Goal: Information Seeking & Learning: Learn about a topic

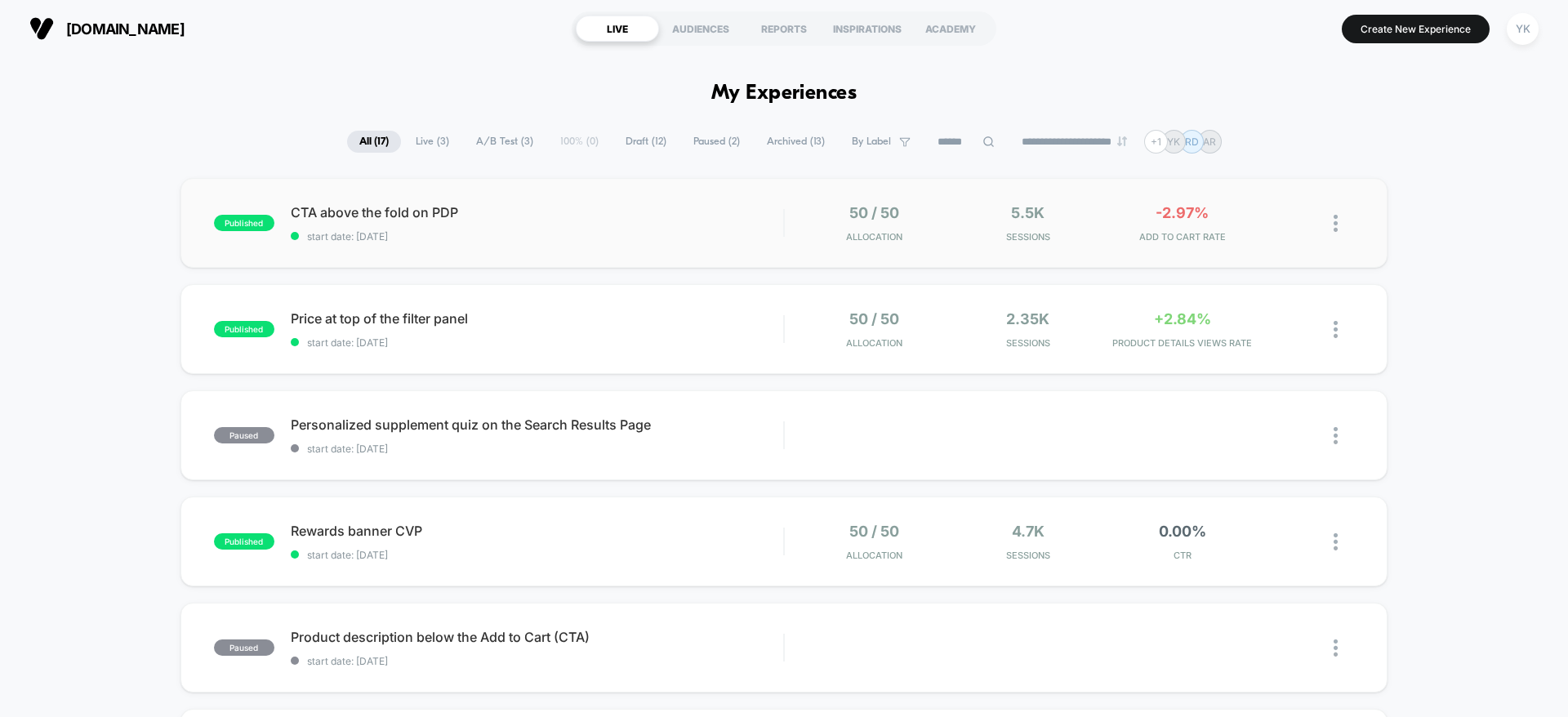
click at [1180, 252] on div "published CTA above the fold on PDP start date: [DATE] 50 / 50 Allocation 5.5k …" at bounding box center [783, 223] width 1207 height 90
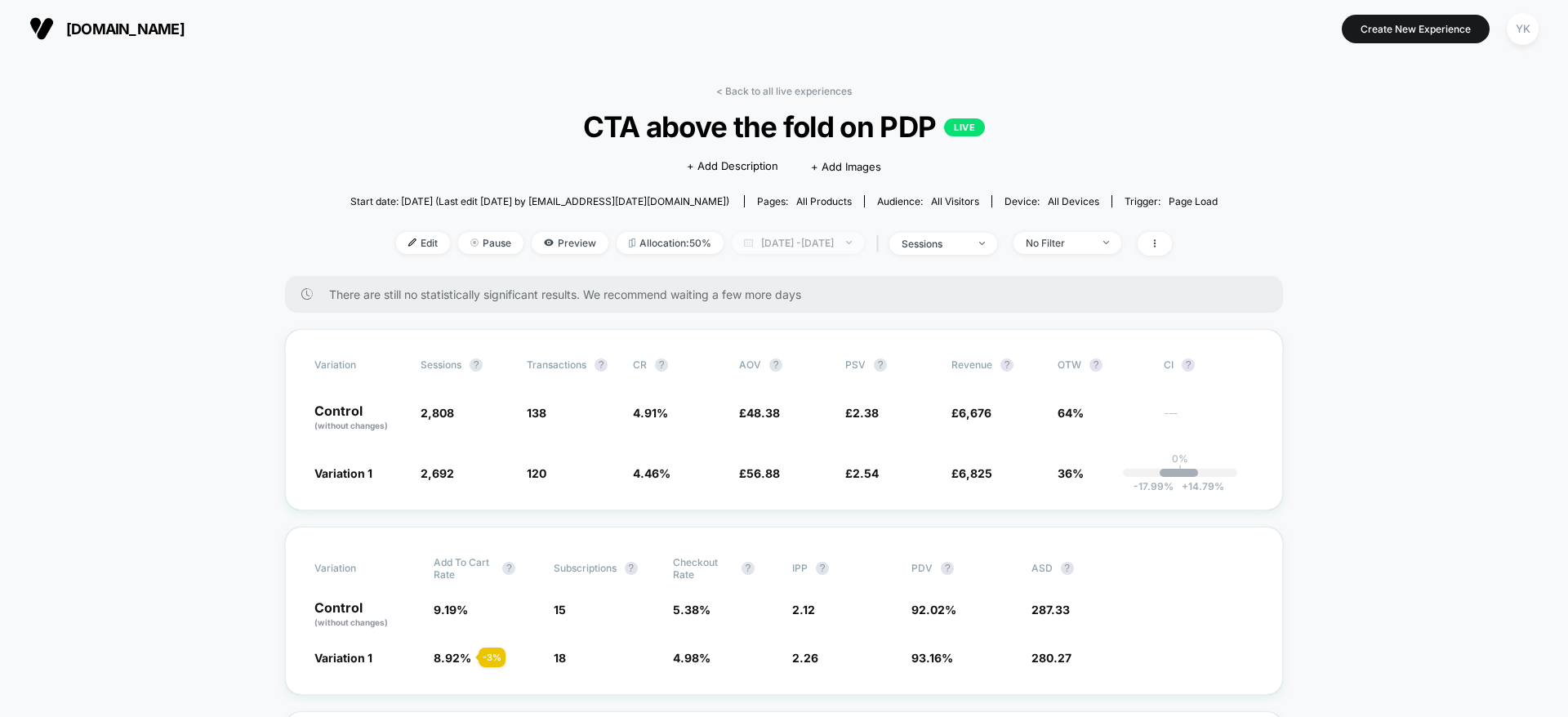
click at [864, 247] on span "[DATE] - [DATE]" at bounding box center [798, 243] width 133 height 22
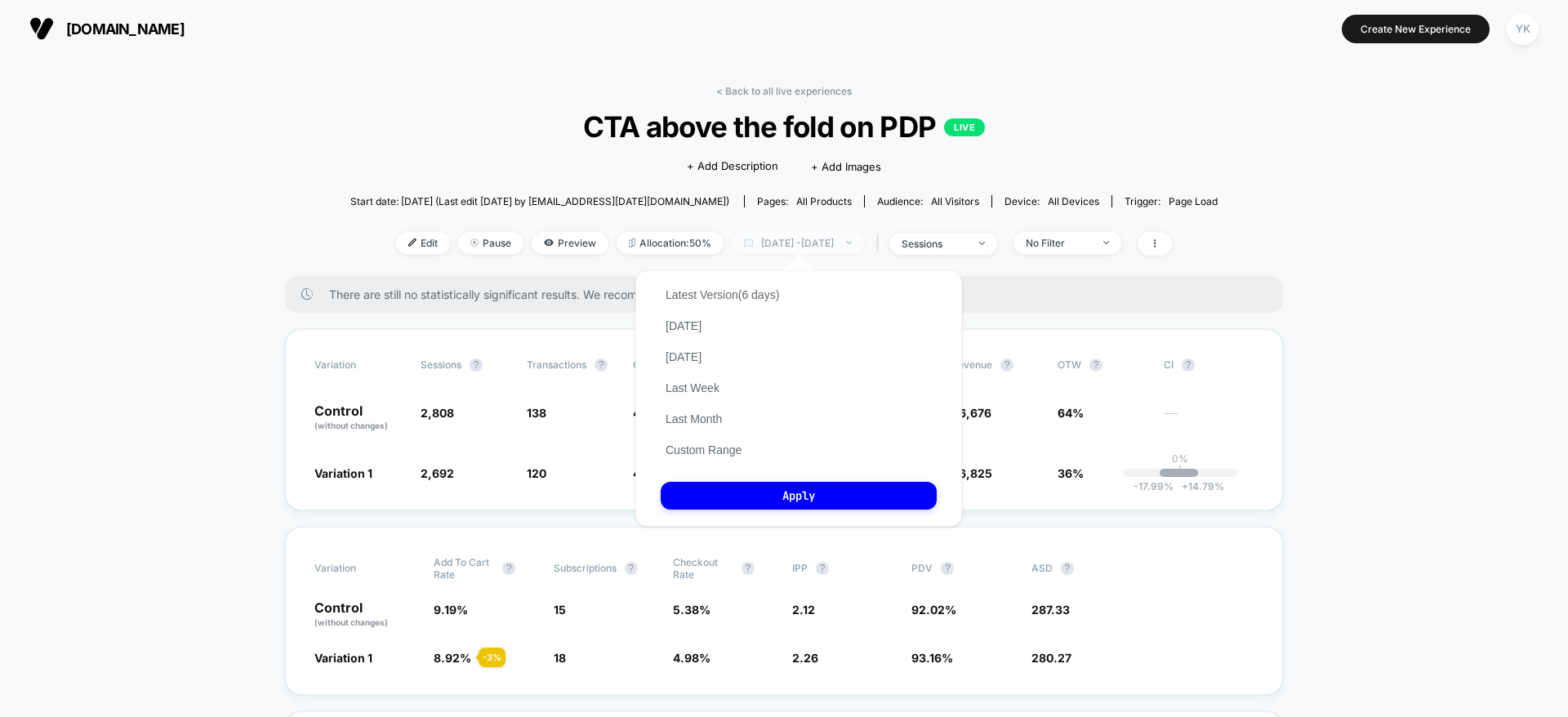
click at [864, 247] on span "[DATE] - [DATE]" at bounding box center [798, 243] width 133 height 22
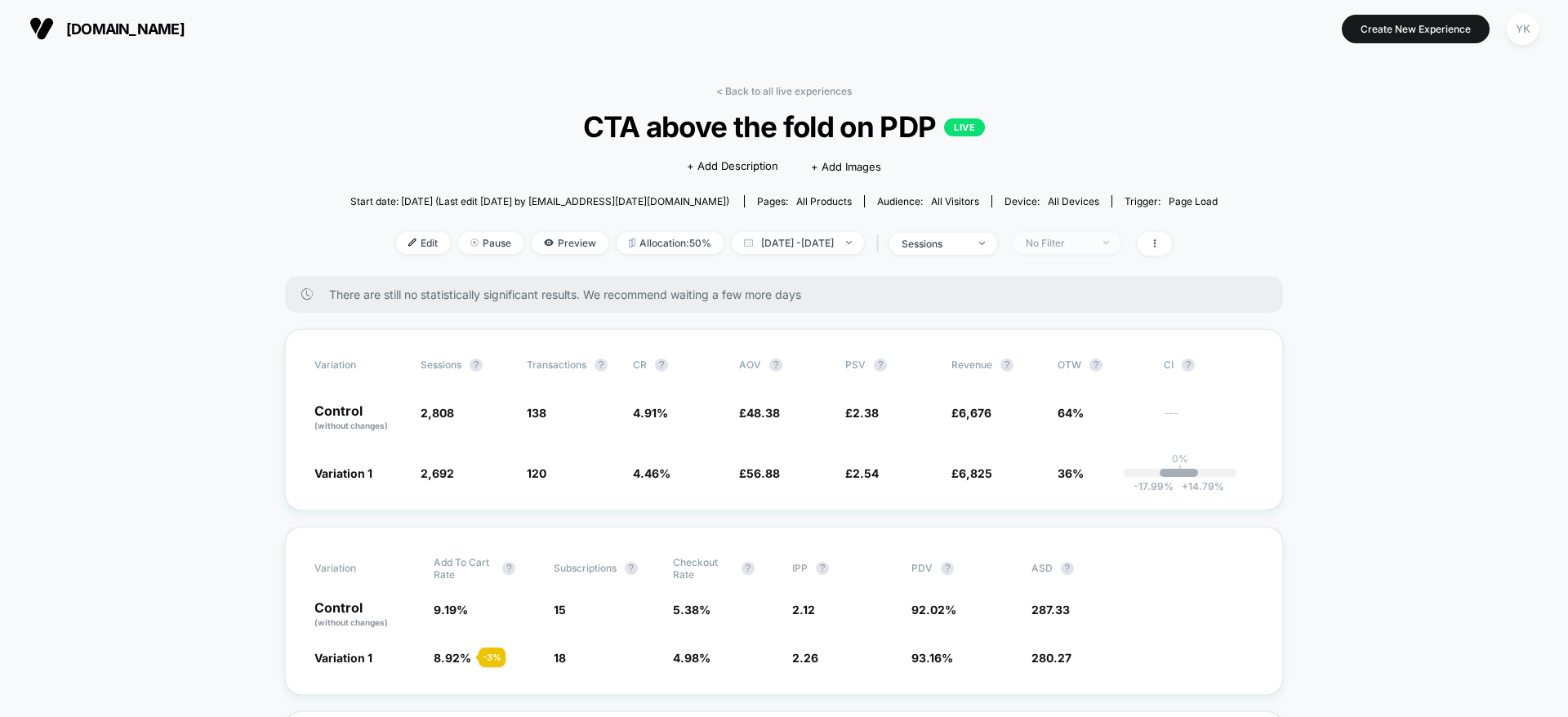
click at [1091, 248] on div "No Filter" at bounding box center [1058, 243] width 65 height 12
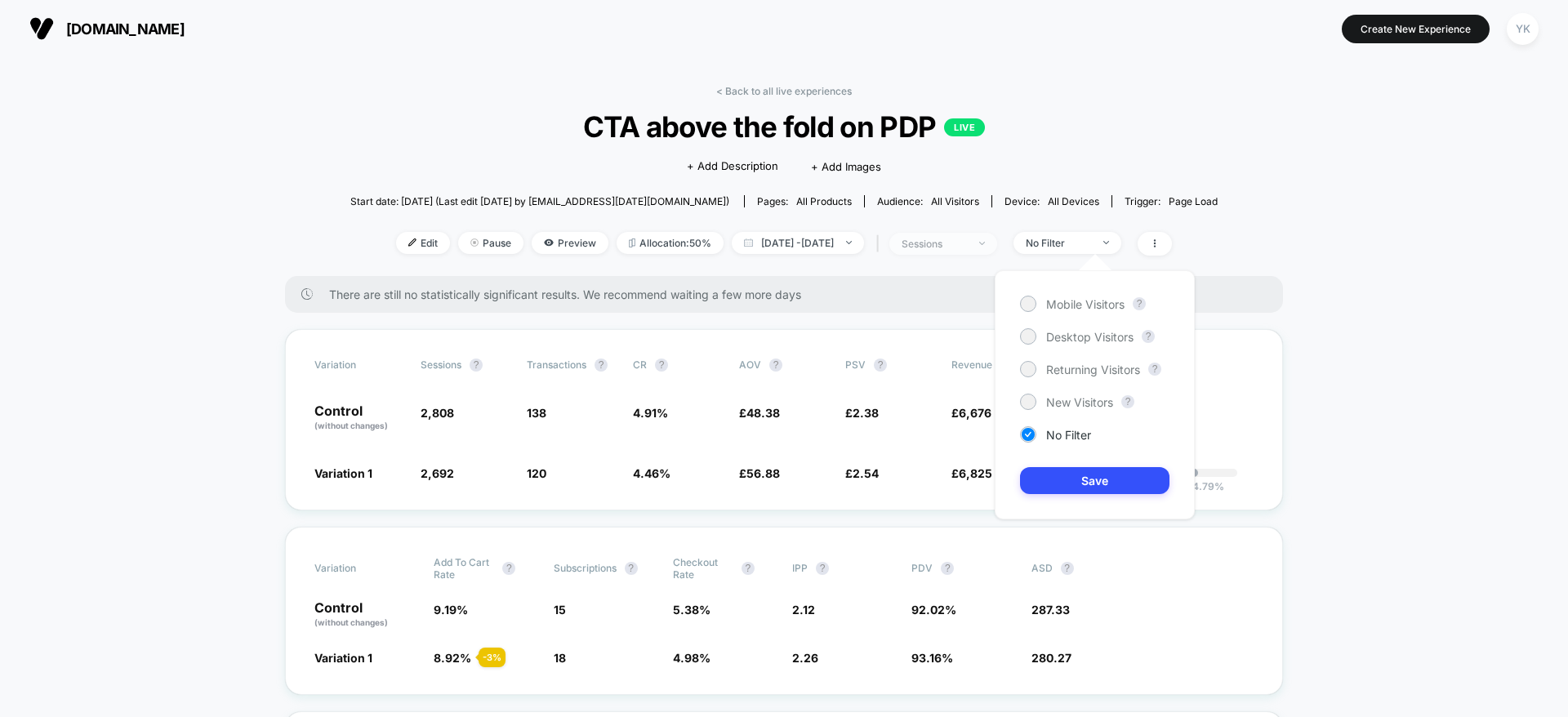
click at [967, 248] on div "sessions" at bounding box center [934, 244] width 65 height 12
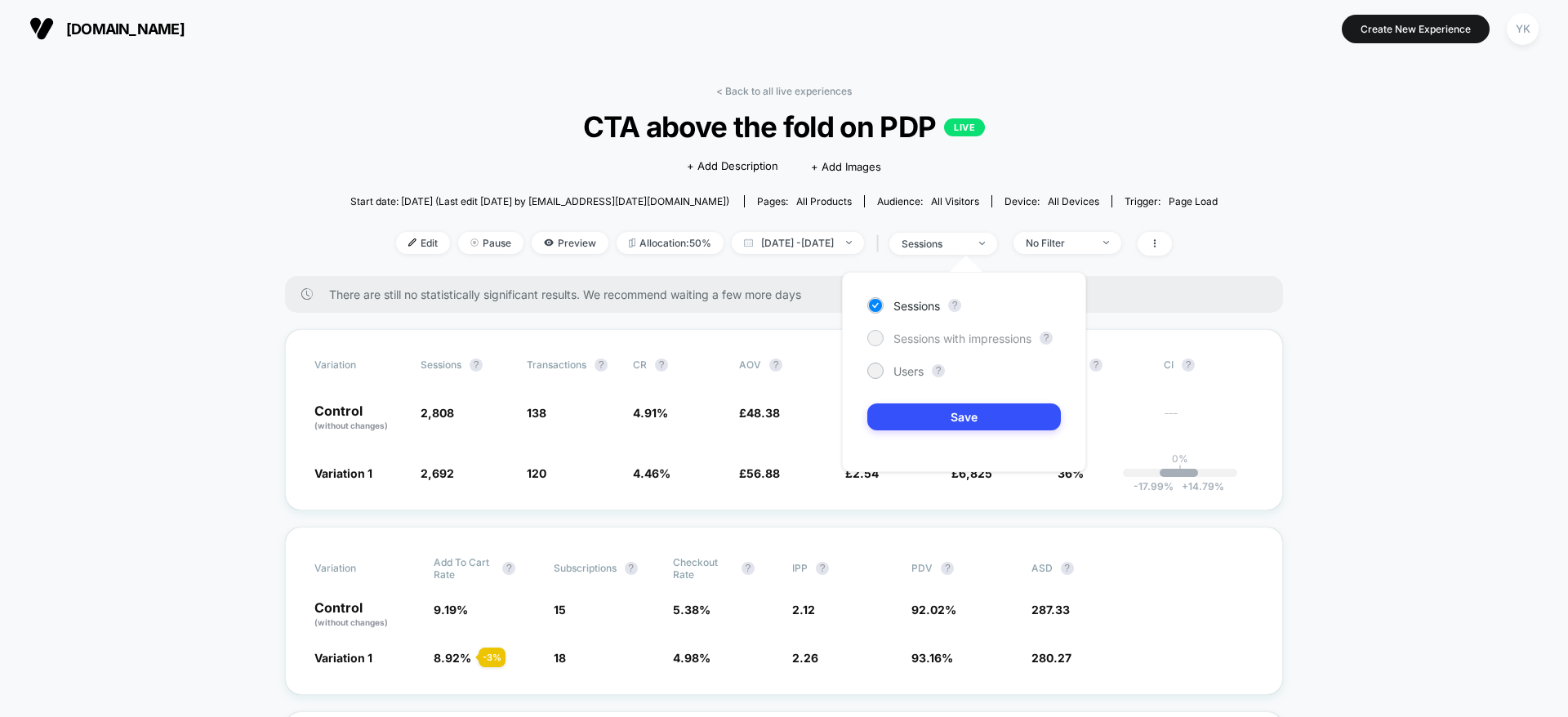
click at [921, 339] on span "Sessions with impressions" at bounding box center [962, 339] width 138 height 14
click at [952, 422] on button "Save" at bounding box center [964, 416] width 193 height 27
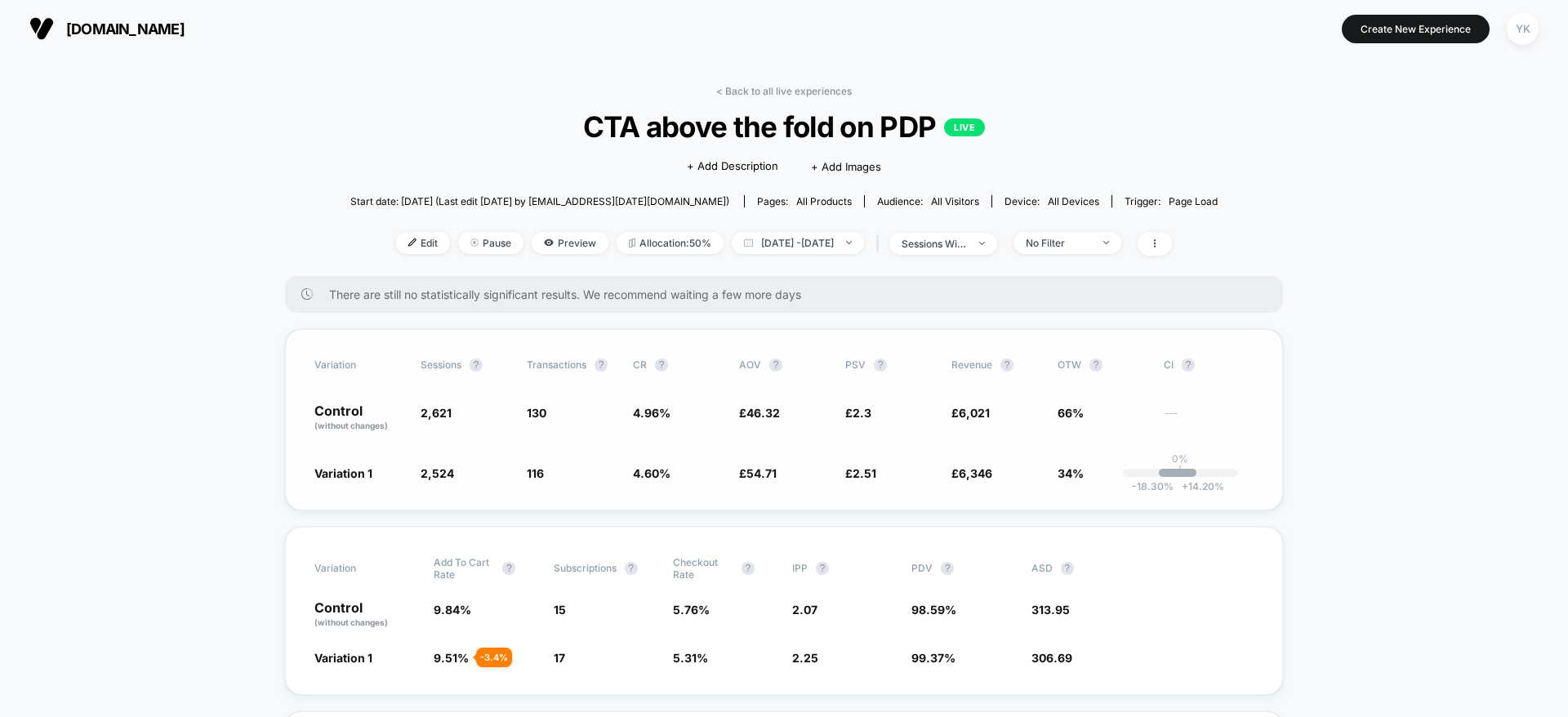
scroll to position [122, 0]
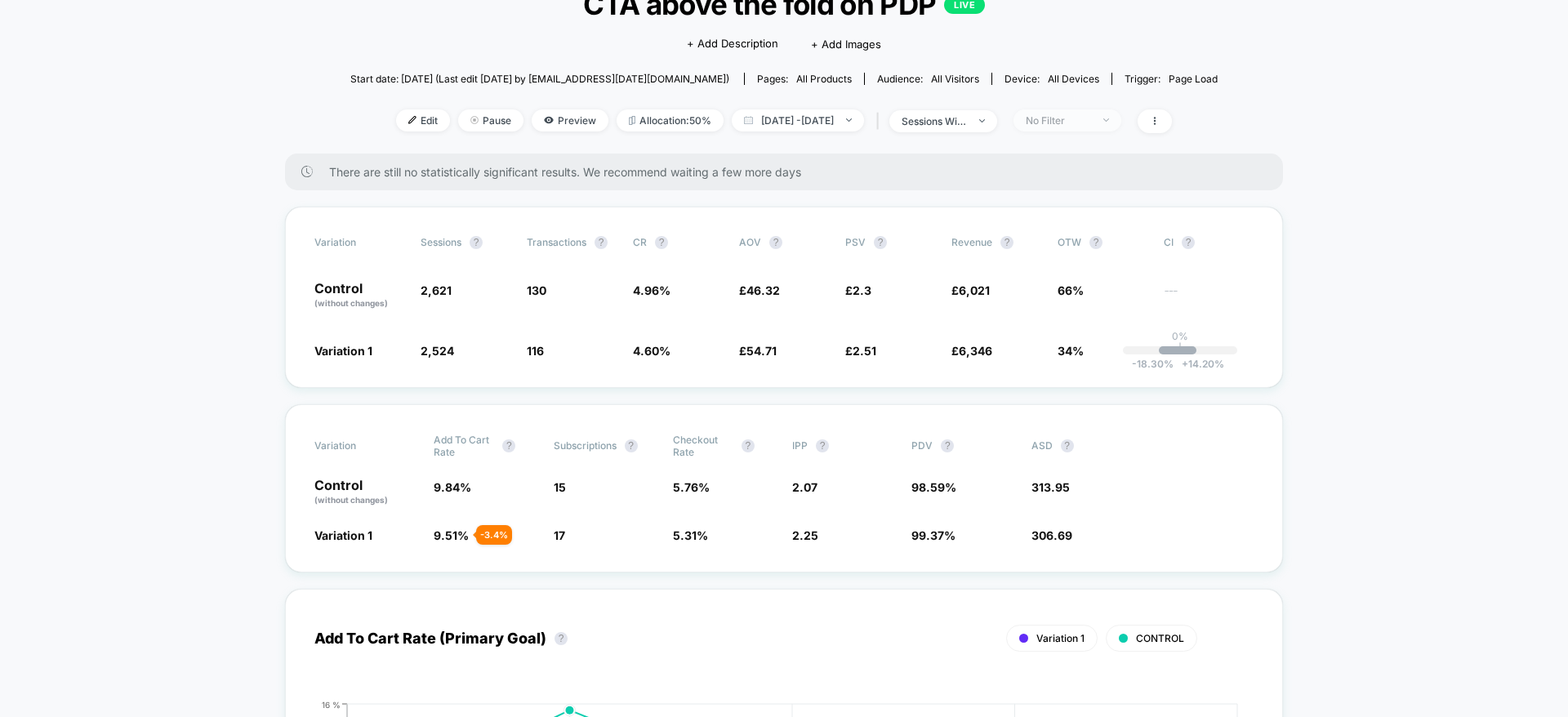
click at [1091, 117] on div "No Filter" at bounding box center [1058, 120] width 65 height 12
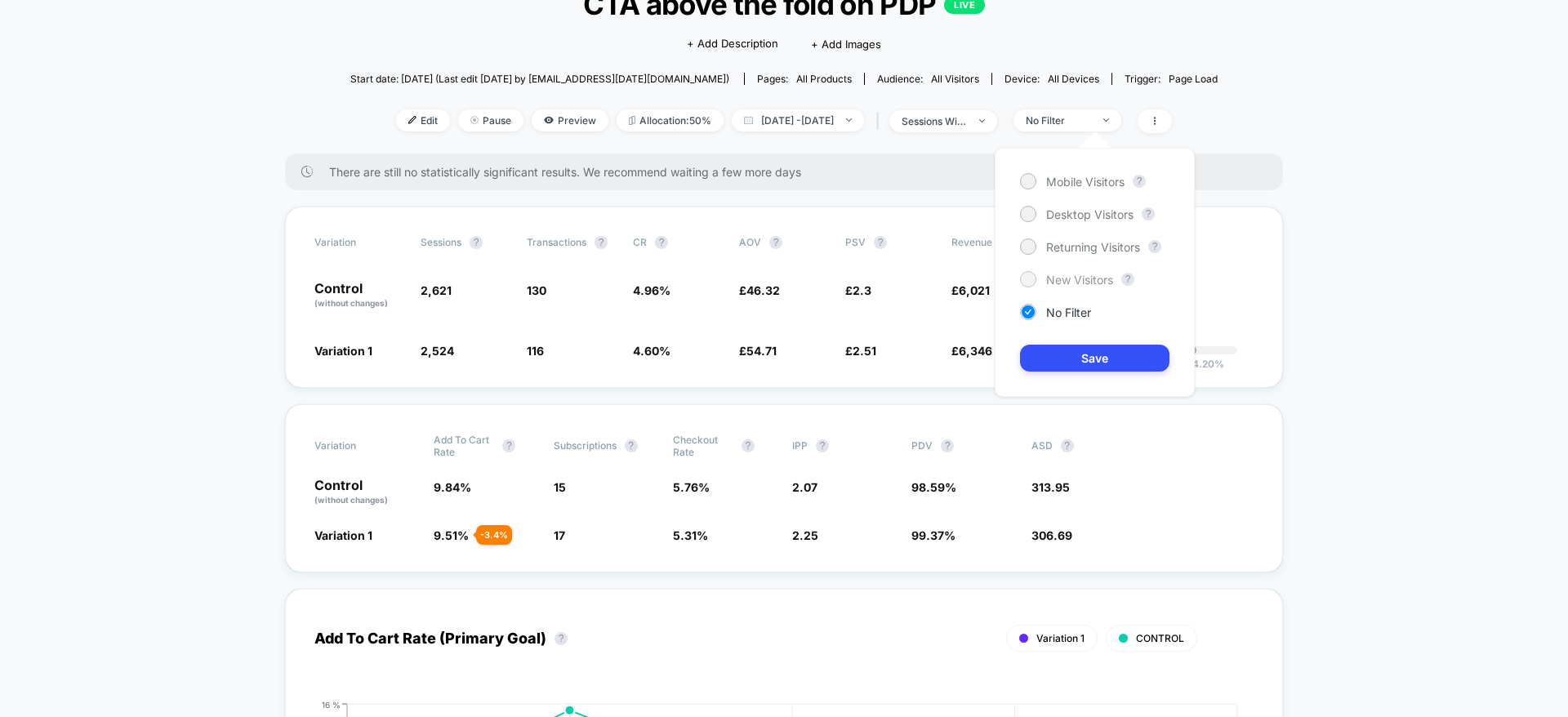
click at [1085, 274] on span "New Visitors" at bounding box center [1079, 280] width 67 height 14
click at [1080, 362] on button "Save" at bounding box center [1095, 358] width 150 height 27
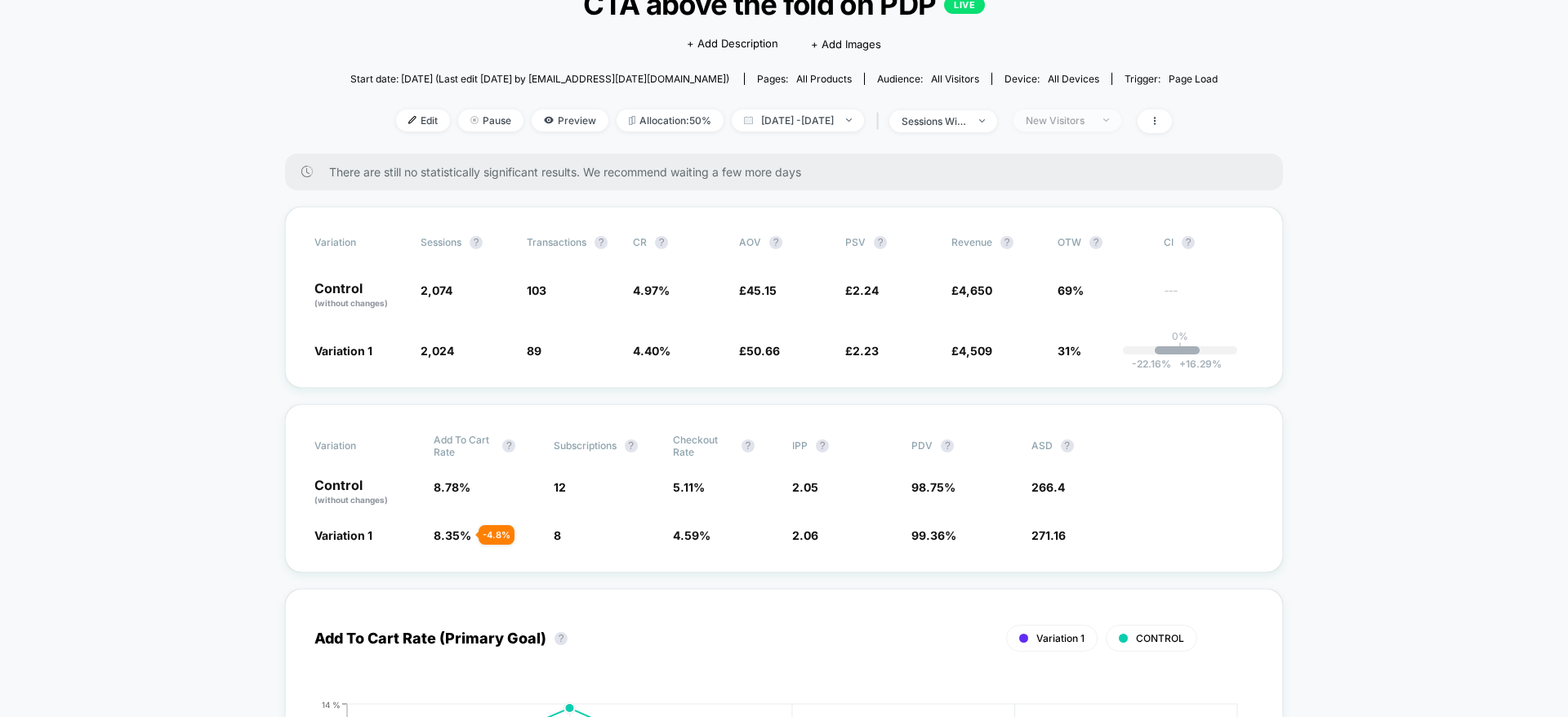
click at [1121, 112] on span "New Visitors" at bounding box center [1067, 120] width 108 height 22
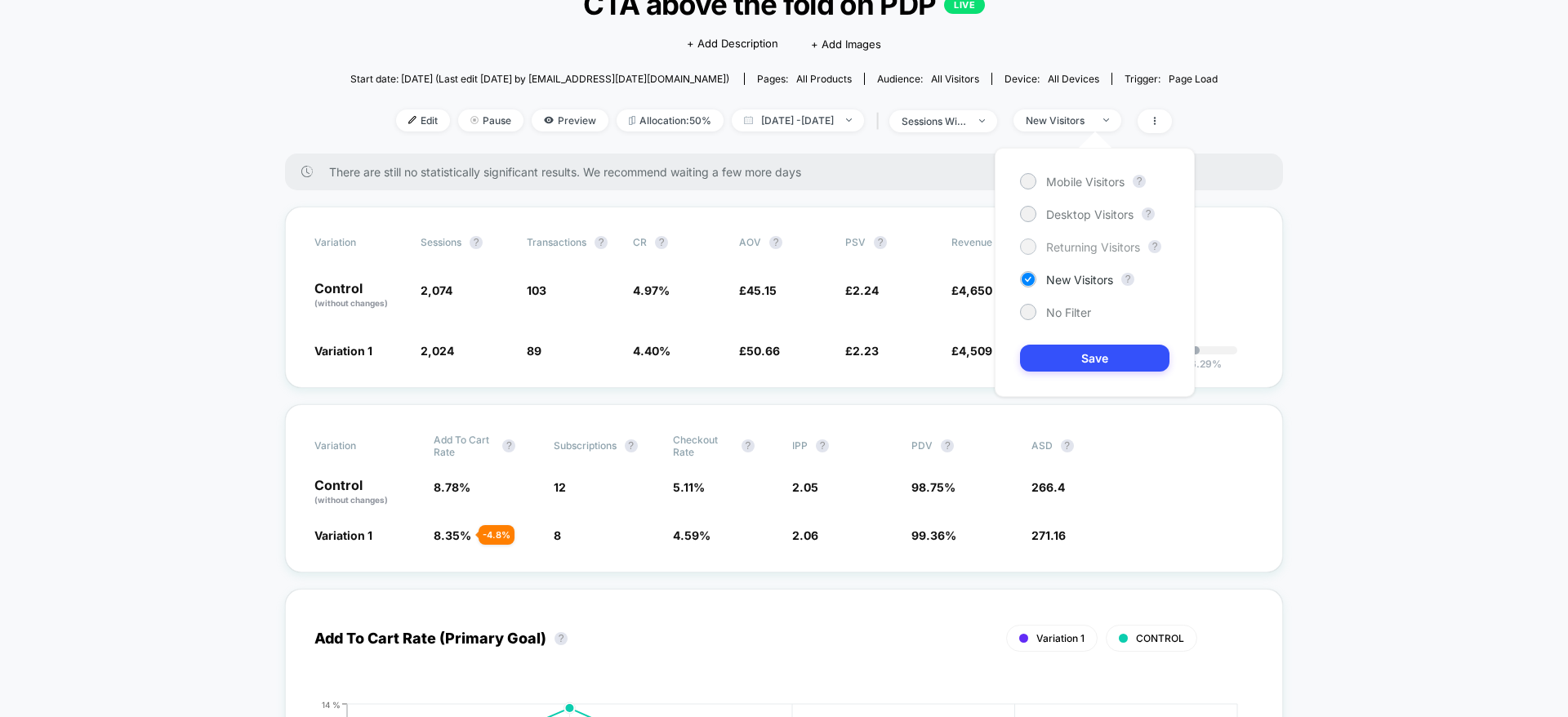
click at [1046, 243] on span "Returning Visitors" at bounding box center [1092, 247] width 94 height 14
click at [1019, 363] on div "Mobile Visitors ? Desktop Visitors ? Returning Visitors ? New Visitors ? No Fil…" at bounding box center [1094, 272] width 200 height 249
click at [1039, 354] on button "Save" at bounding box center [1095, 358] width 150 height 27
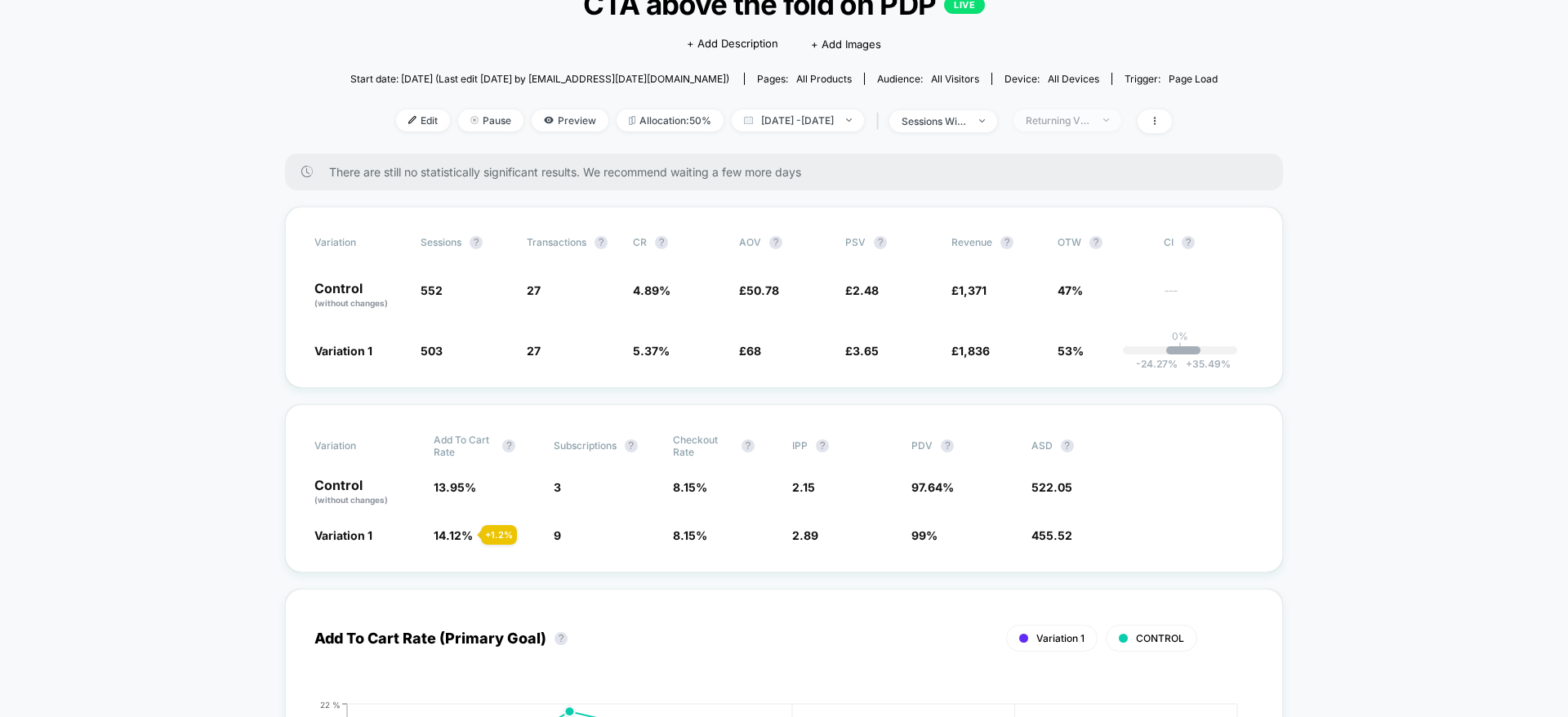
click at [1091, 128] on span "Returning Visitors" at bounding box center [1067, 120] width 108 height 22
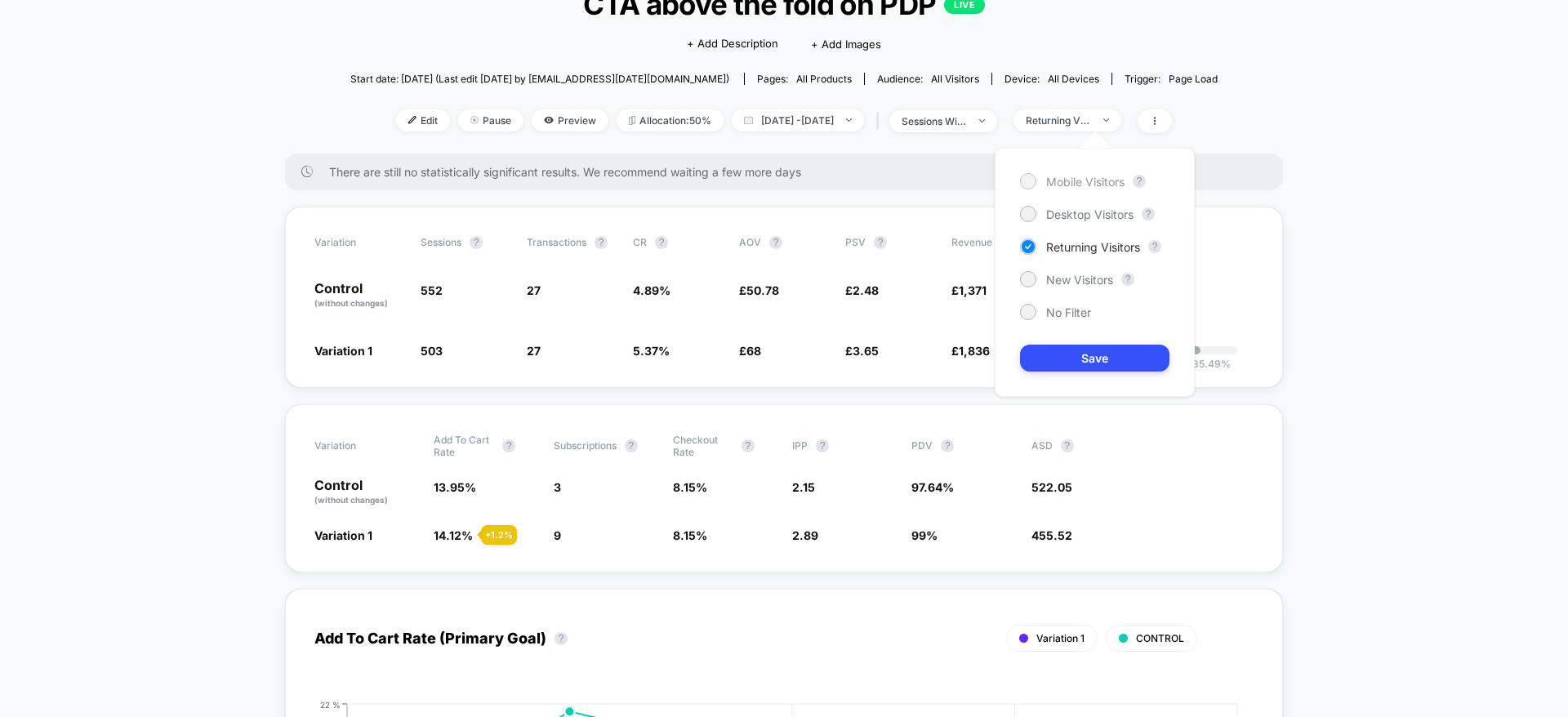
click at [1029, 184] on div at bounding box center [1027, 180] width 12 height 12
click at [1080, 360] on button "Save" at bounding box center [1095, 358] width 150 height 27
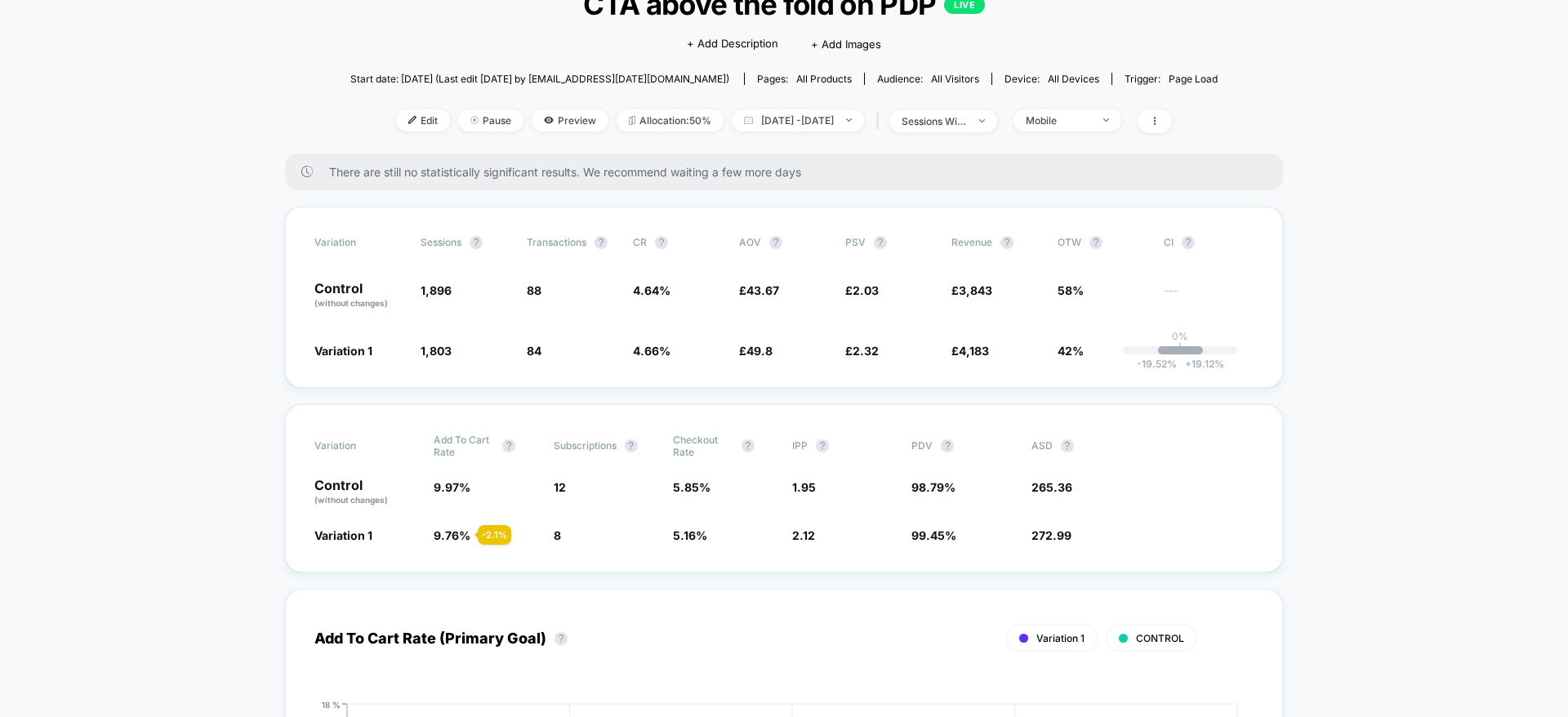
click at [1113, 107] on div "< Back to all live experiences CTA above the fold on PDP LIVE Click to edit exp…" at bounding box center [783, 58] width 867 height 192
click at [1091, 122] on div "Mobile" at bounding box center [1058, 120] width 65 height 12
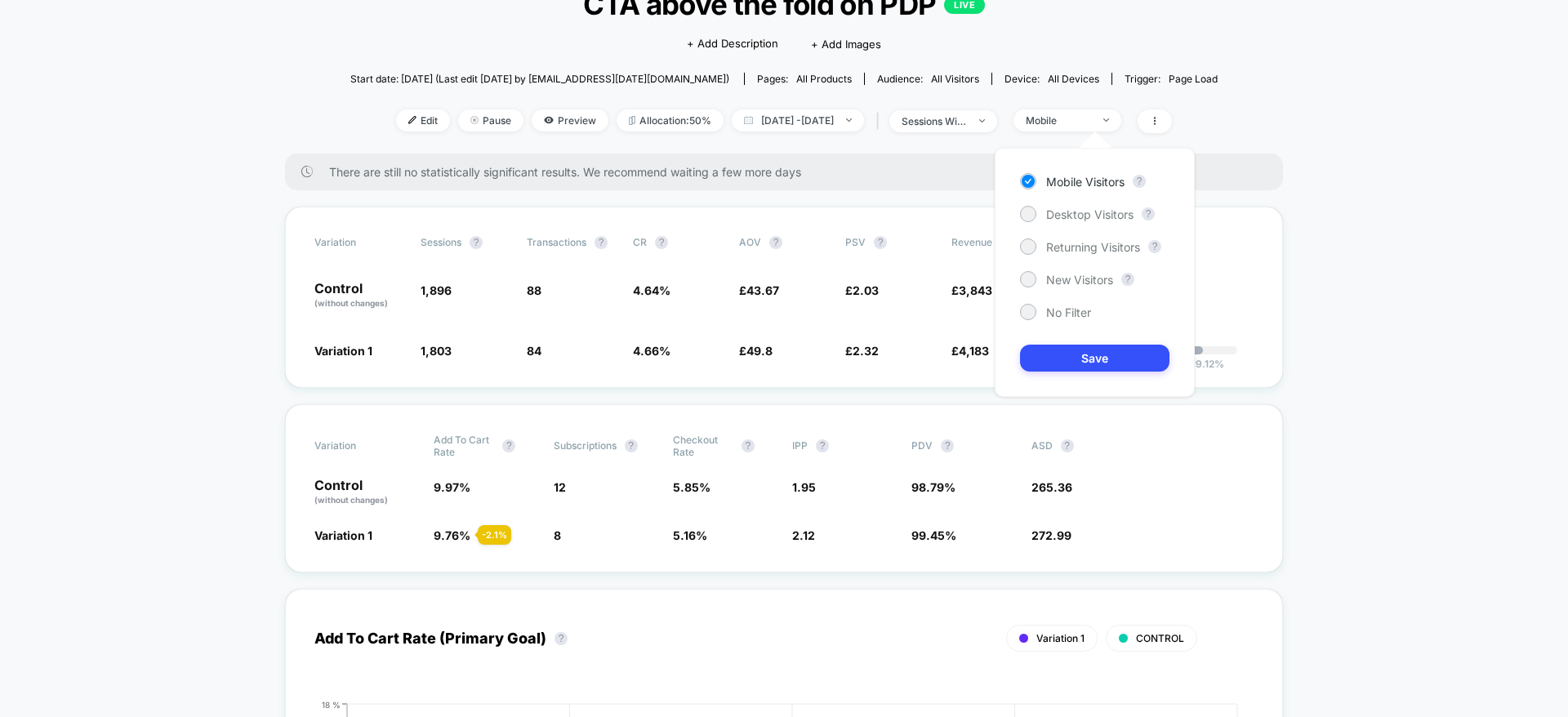
click at [1085, 227] on div "Mobile Visitors ? Desktop Visitors ? Returning Visitors ? New Visitors ? No Fil…" at bounding box center [1094, 272] width 200 height 249
click at [1085, 224] on div "Mobile Visitors ? Desktop Visitors ? Returning Visitors ? New Visitors ? No Fil…" at bounding box center [1094, 272] width 200 height 249
click at [1083, 212] on span "Desktop Visitors" at bounding box center [1089, 214] width 87 height 14
click at [1094, 344] on button "Save" at bounding box center [1095, 358] width 150 height 27
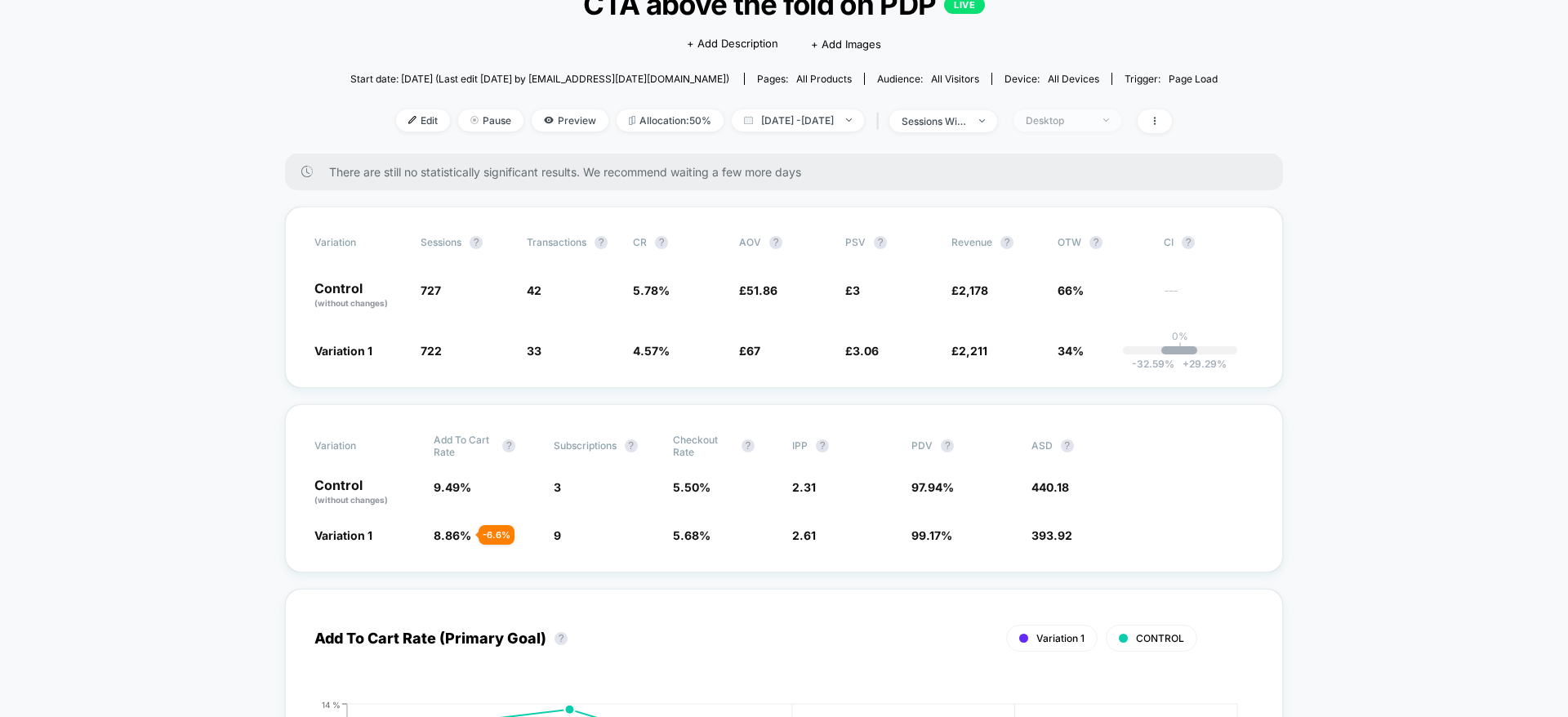
click at [1091, 116] on div "Desktop" at bounding box center [1058, 120] width 65 height 12
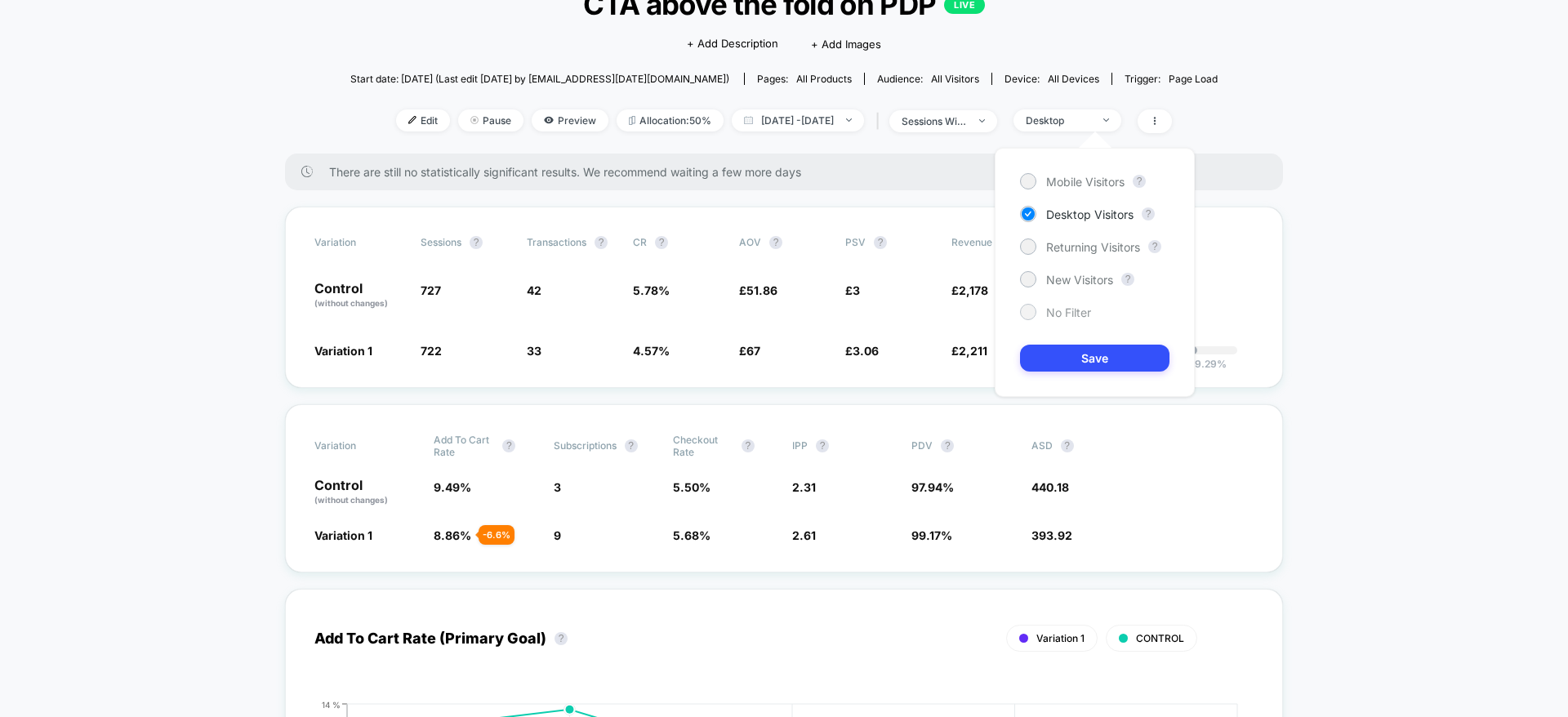
click at [1043, 310] on div "No Filter" at bounding box center [1055, 311] width 71 height 16
click at [1059, 361] on button "Save" at bounding box center [1095, 358] width 150 height 27
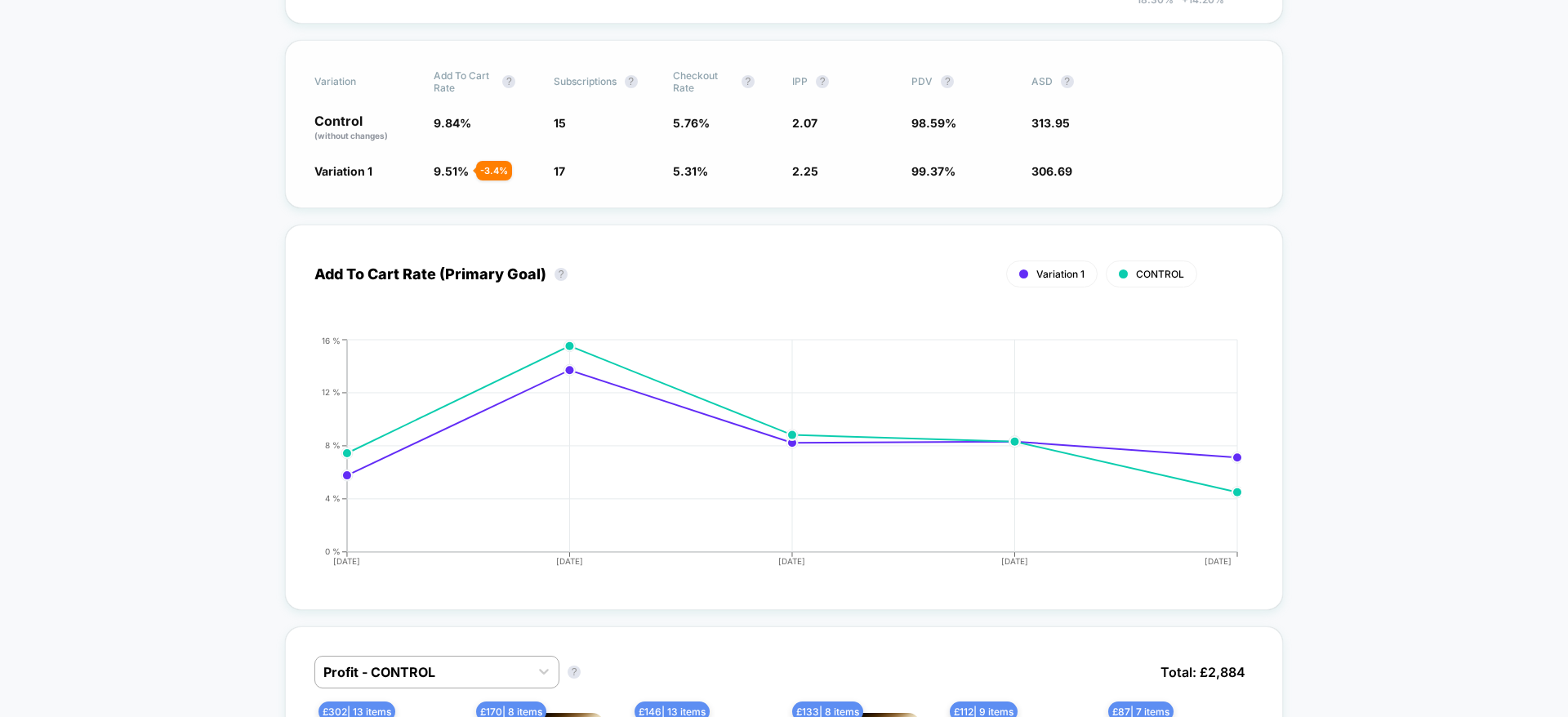
scroll to position [490, 0]
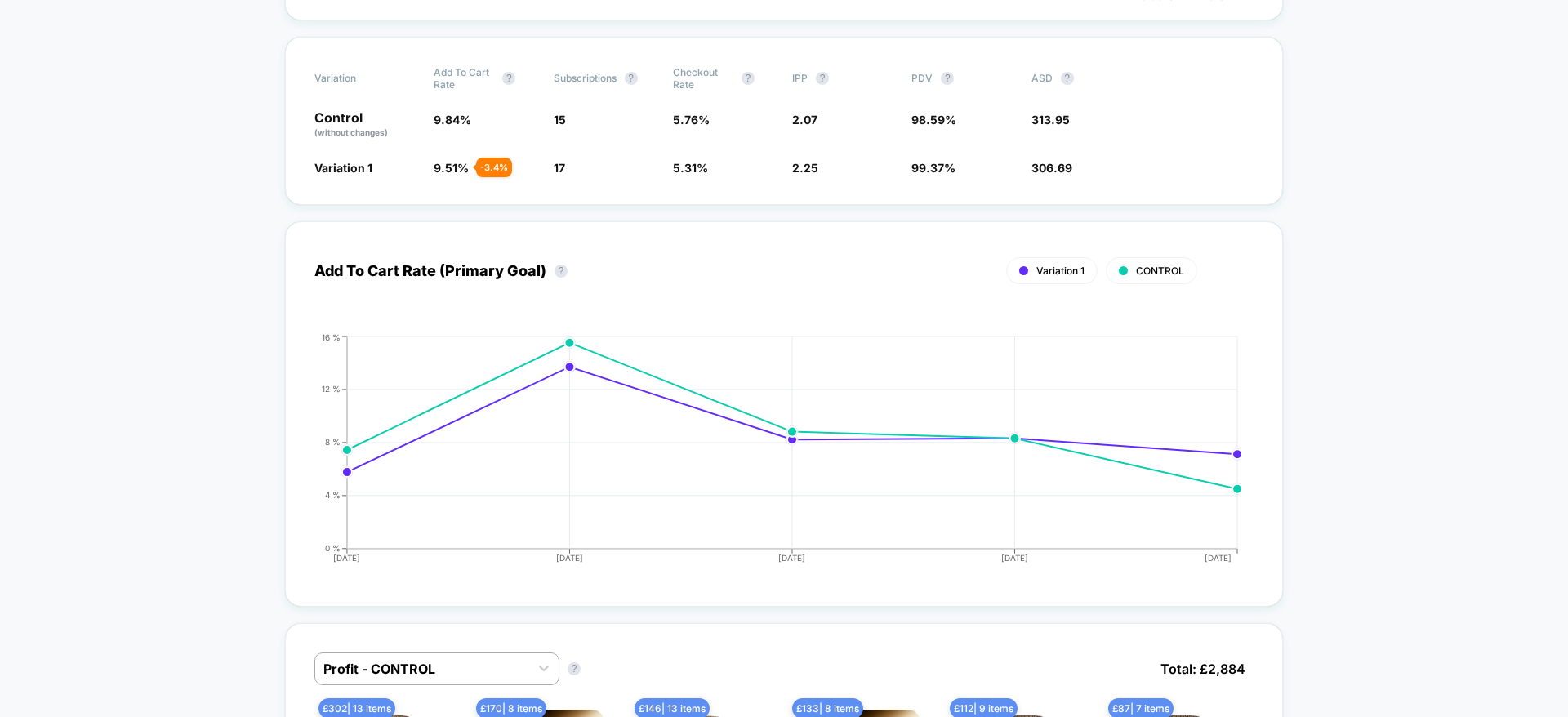
drag, startPoint x: 577, startPoint y: 191, endPoint x: 184, endPoint y: 126, distance: 398.3
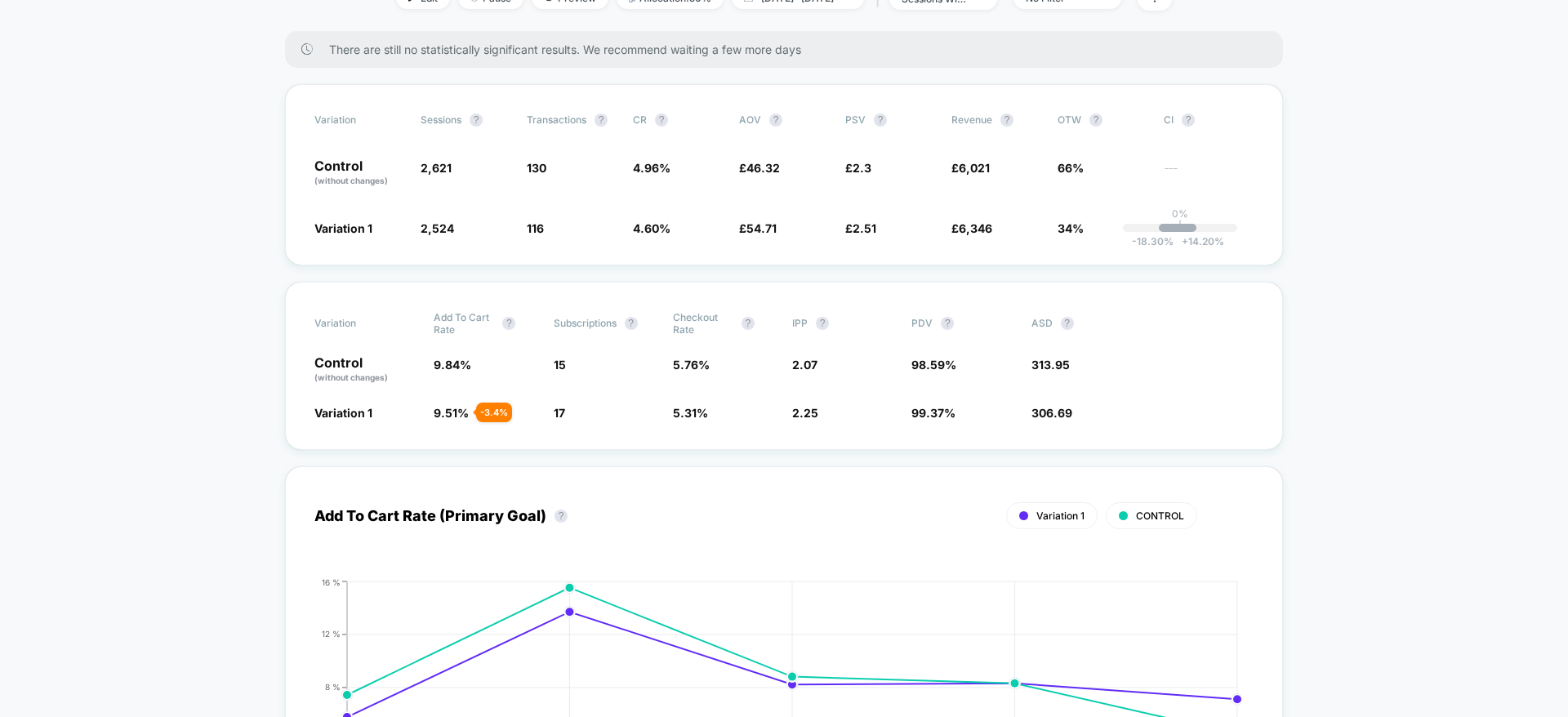
scroll to position [0, 0]
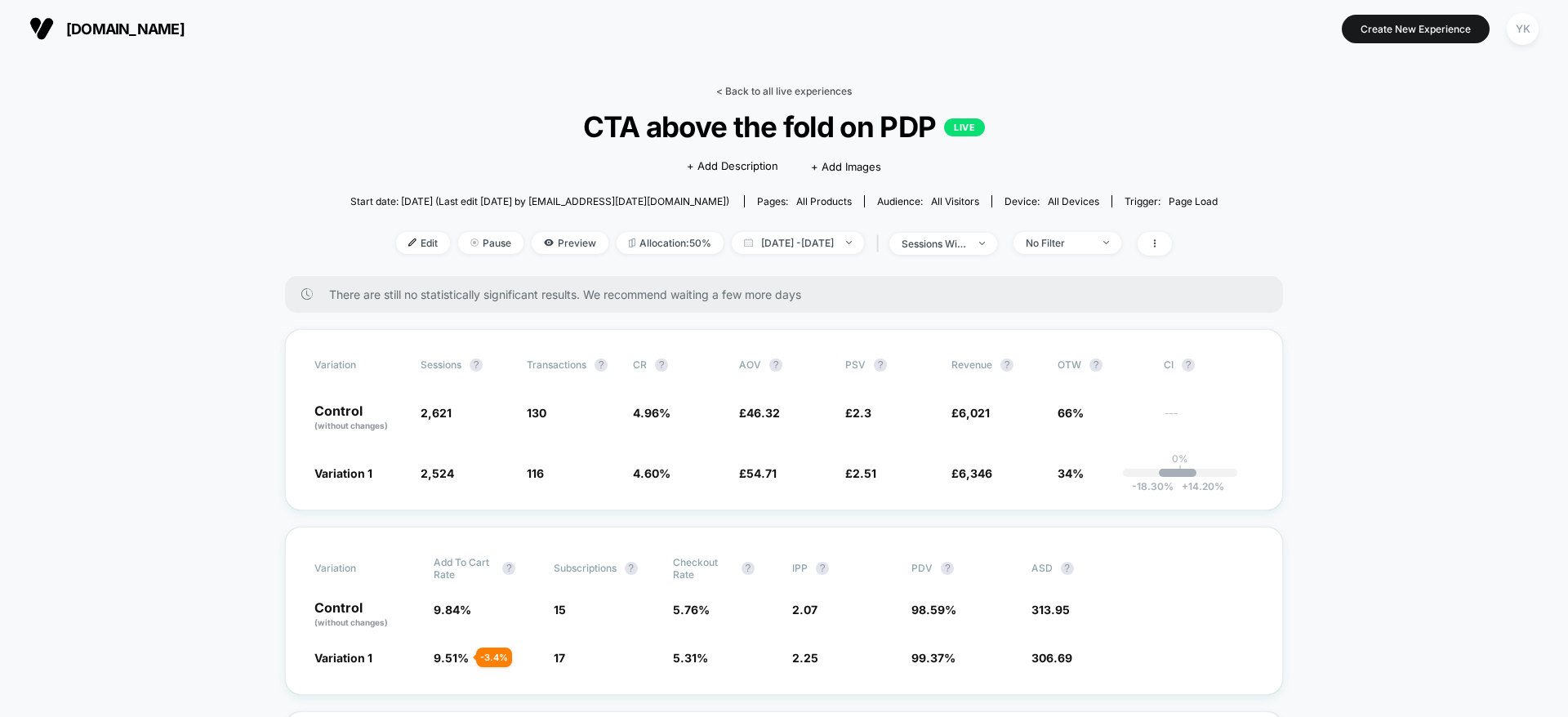
click at [731, 90] on link "< Back to all live experiences" at bounding box center [783, 91] width 136 height 12
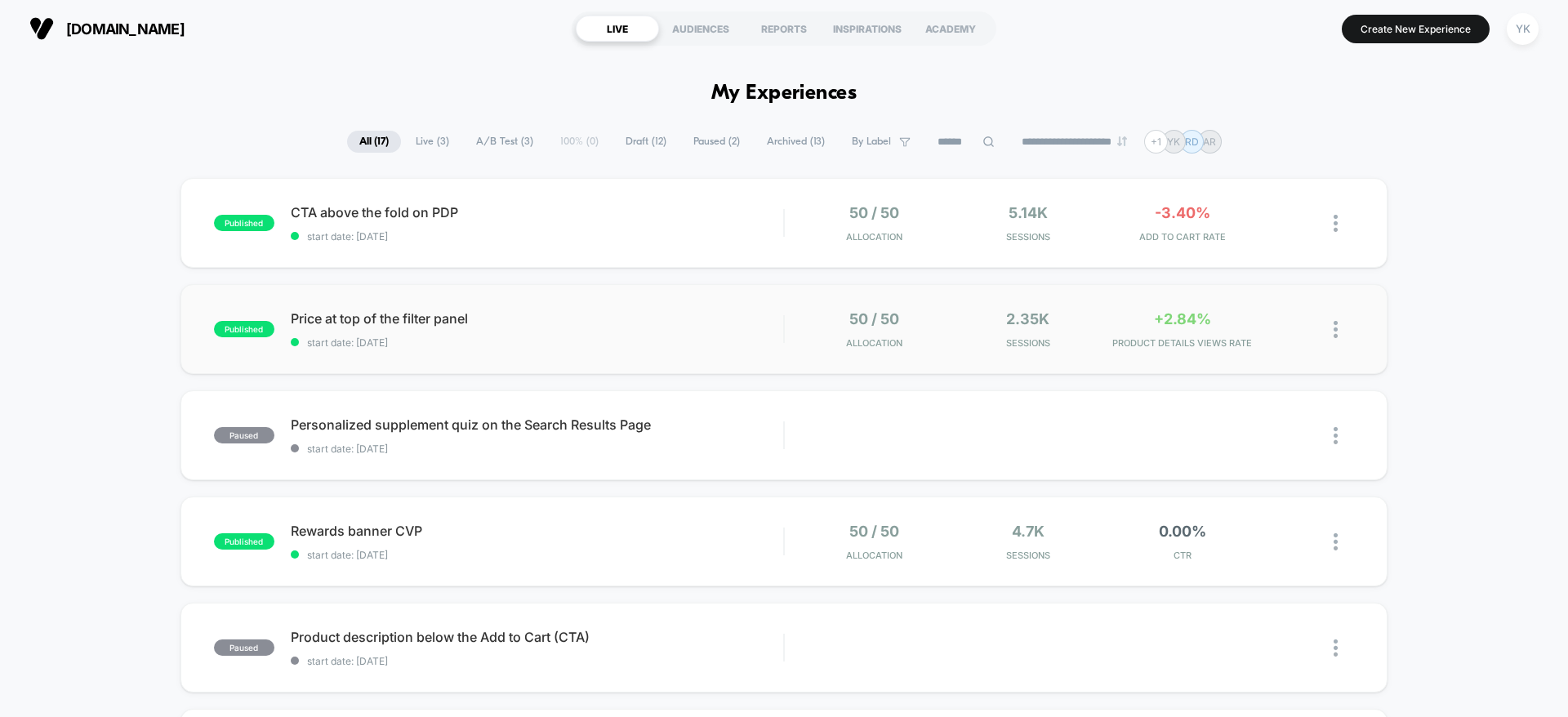
click at [677, 303] on div "published Price at top of the filter panel start date: [DATE] 50 / 50 Allocatio…" at bounding box center [783, 329] width 1207 height 90
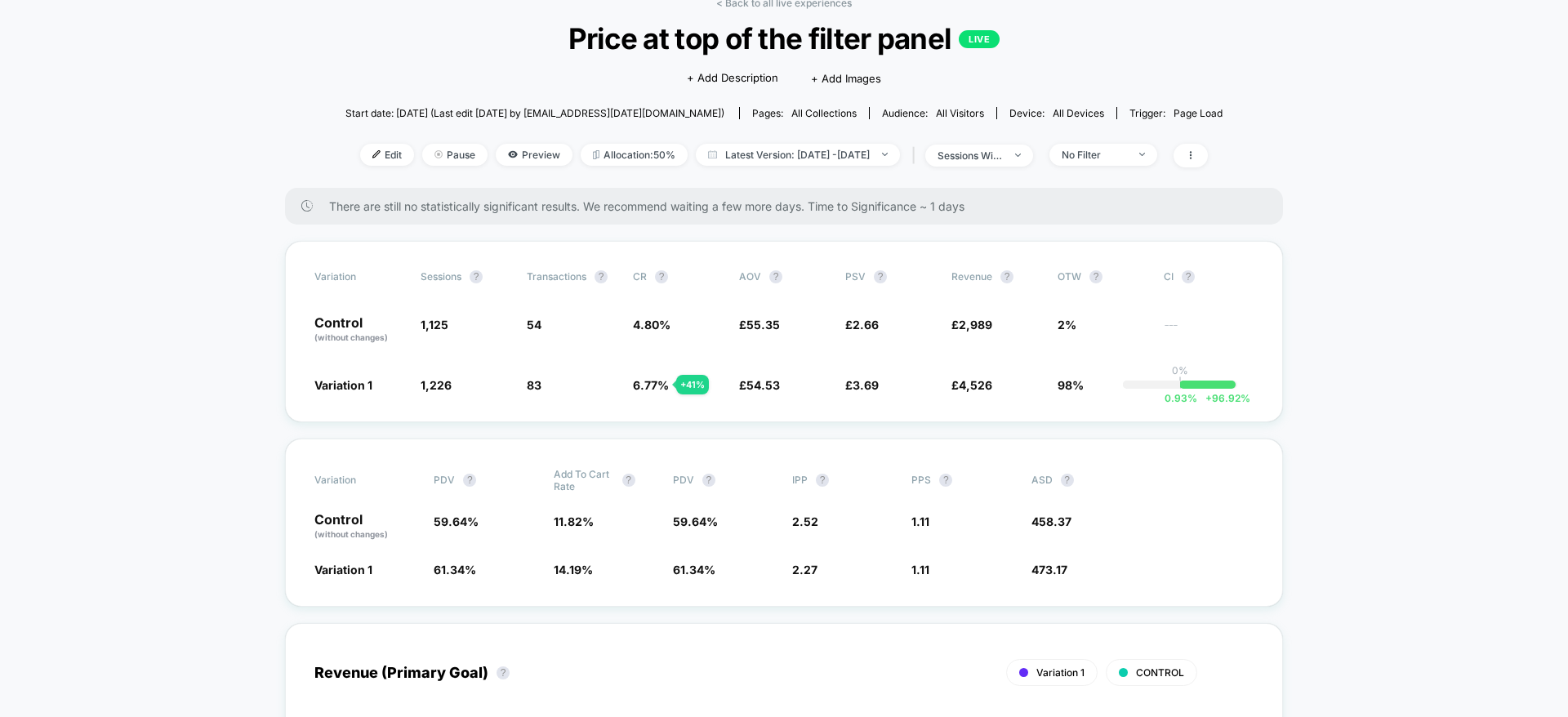
scroll to position [122, 0]
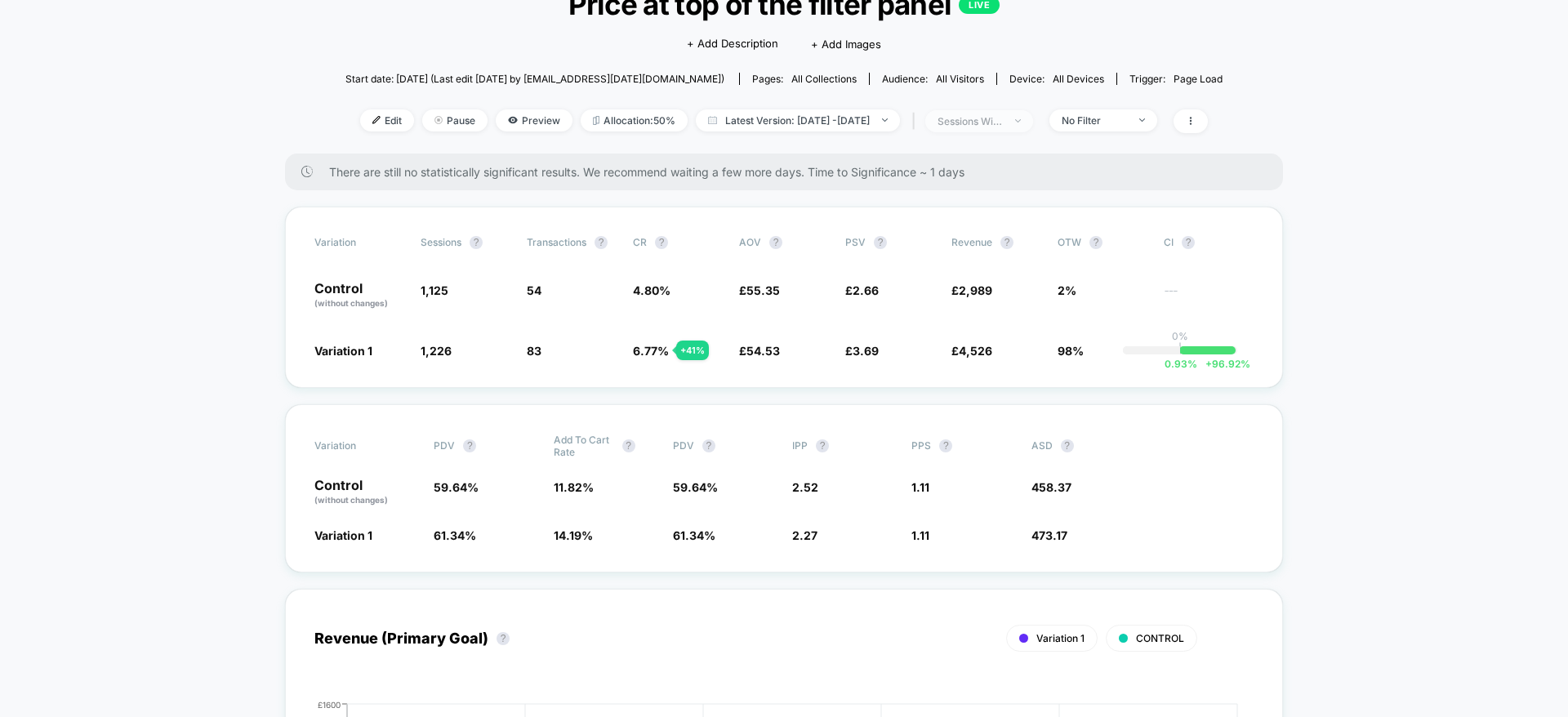
click at [1032, 110] on span "sessions with impression" at bounding box center [979, 120] width 108 height 22
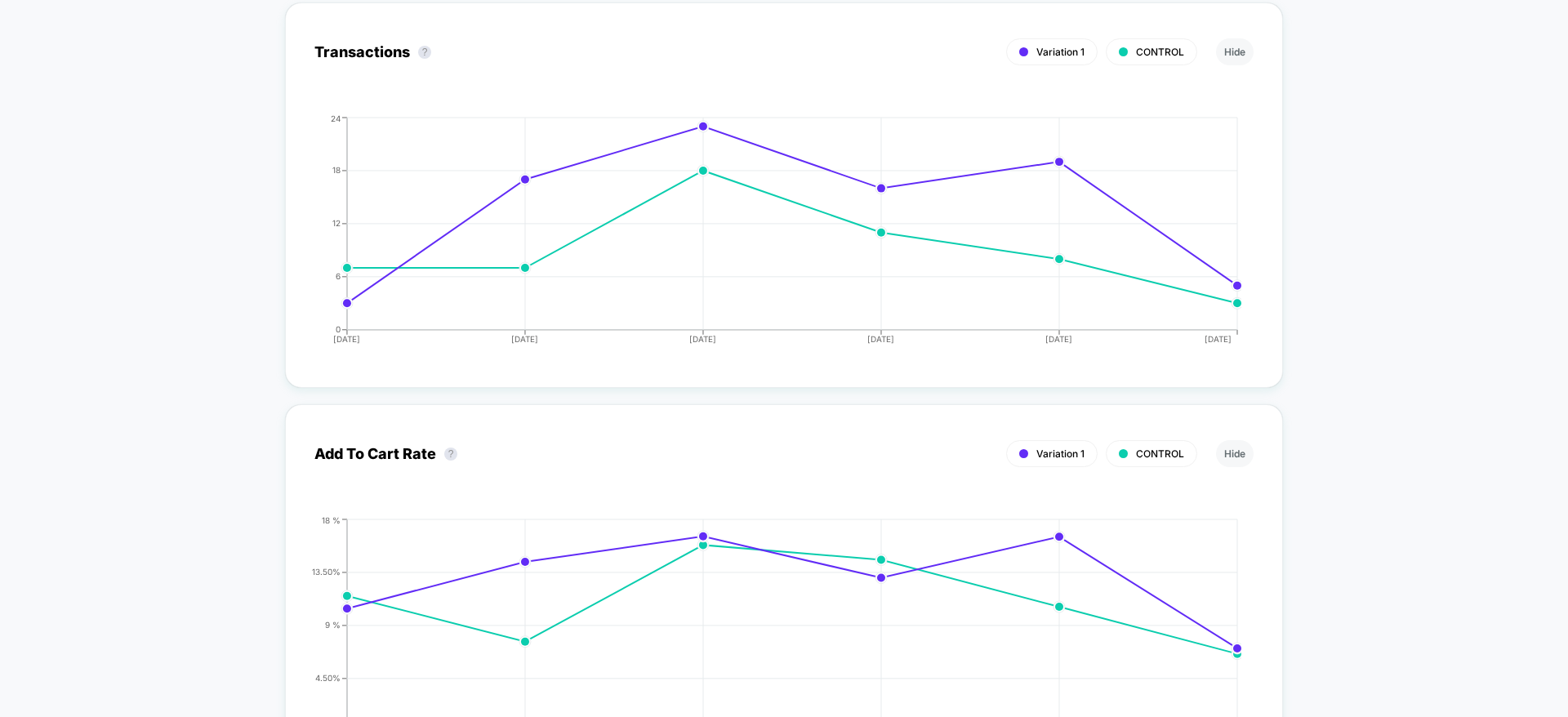
scroll to position [1716, 0]
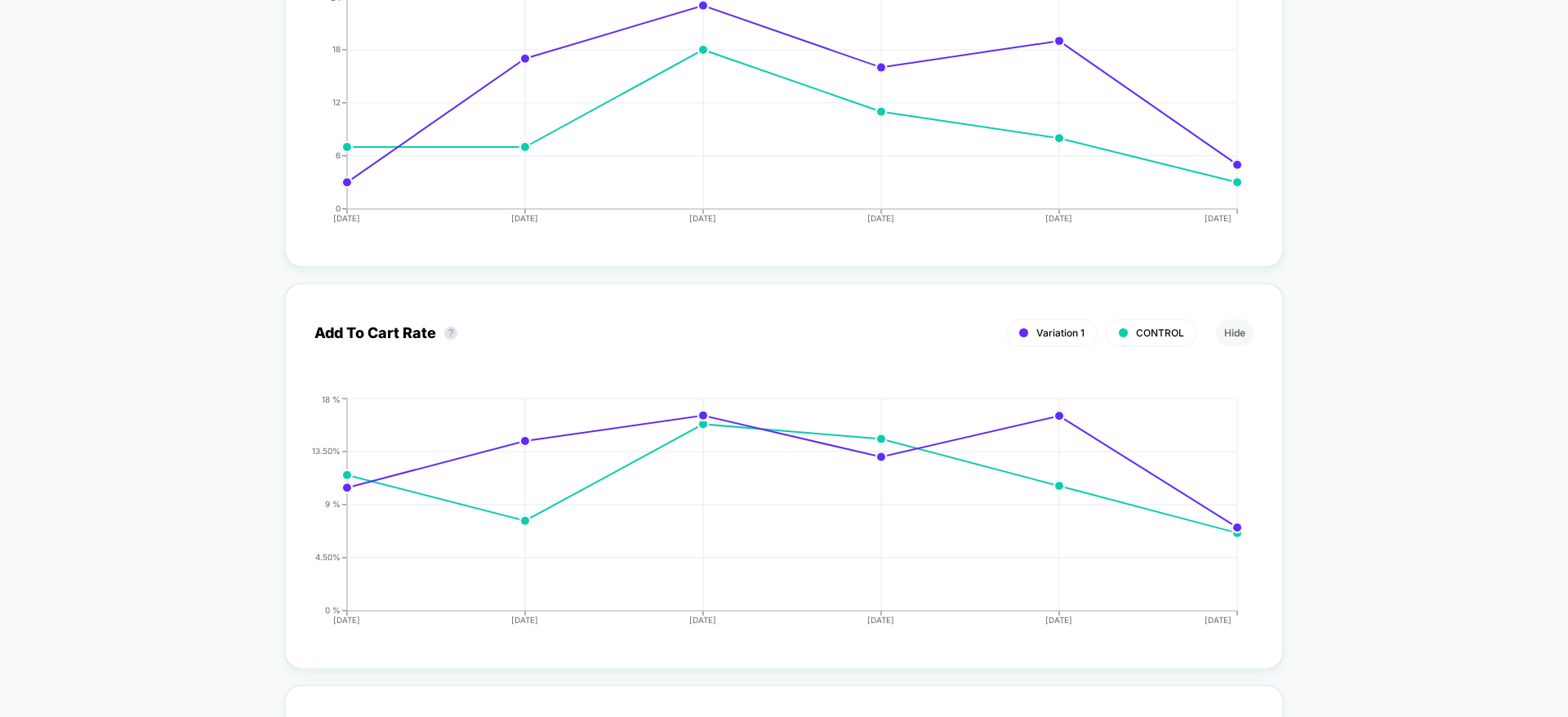
drag, startPoint x: 1409, startPoint y: 617, endPoint x: 1471, endPoint y: 98, distance: 522.7
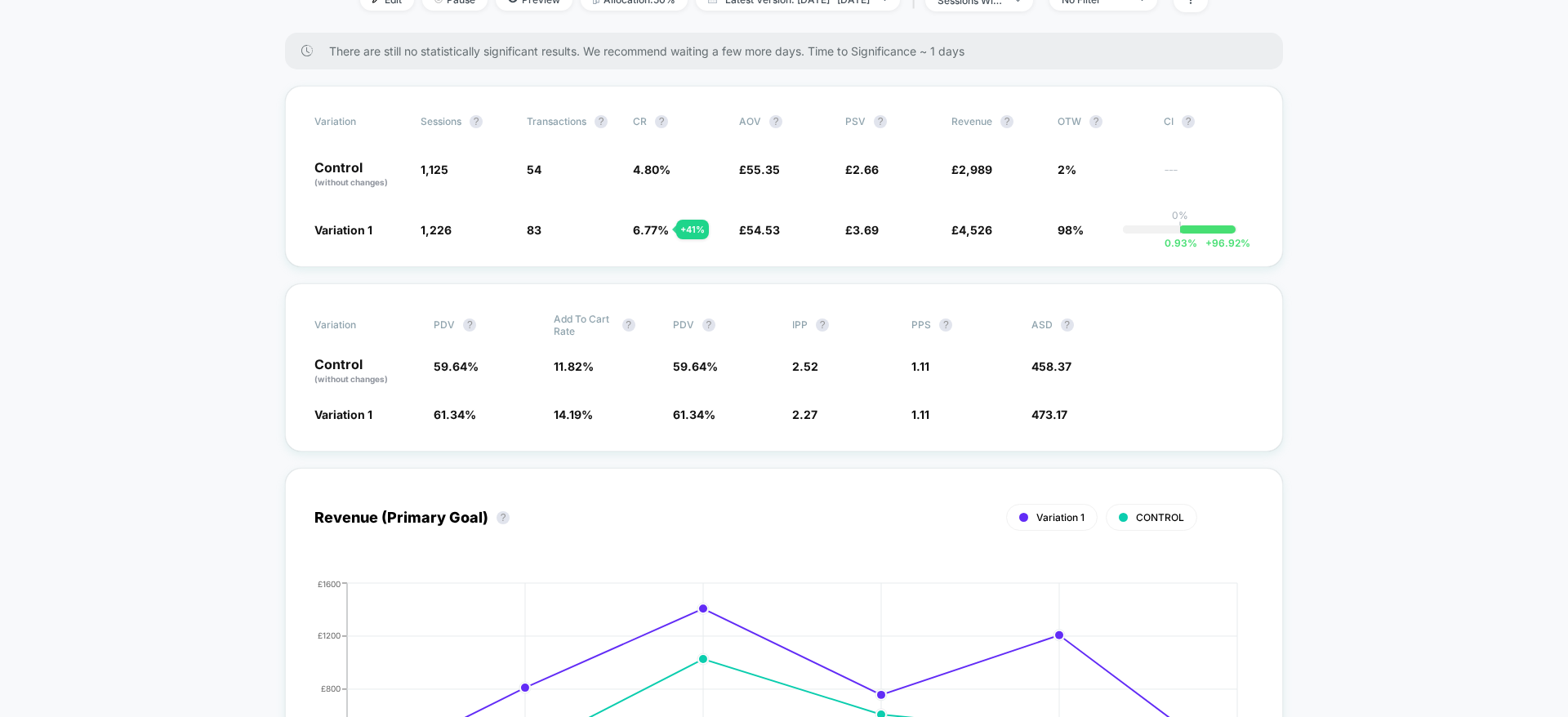
scroll to position [0, 0]
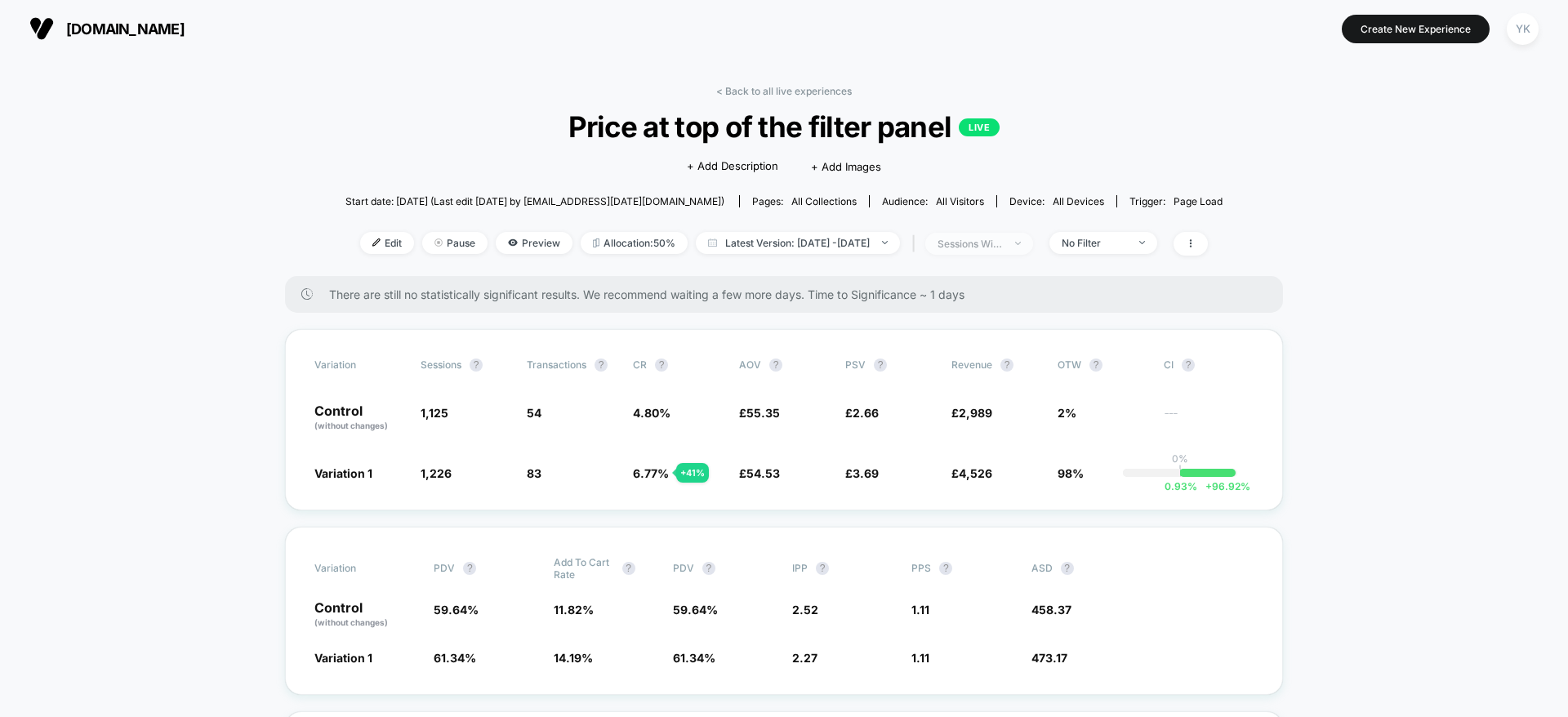
click at [1032, 250] on span "sessions with impression" at bounding box center [979, 243] width 108 height 22
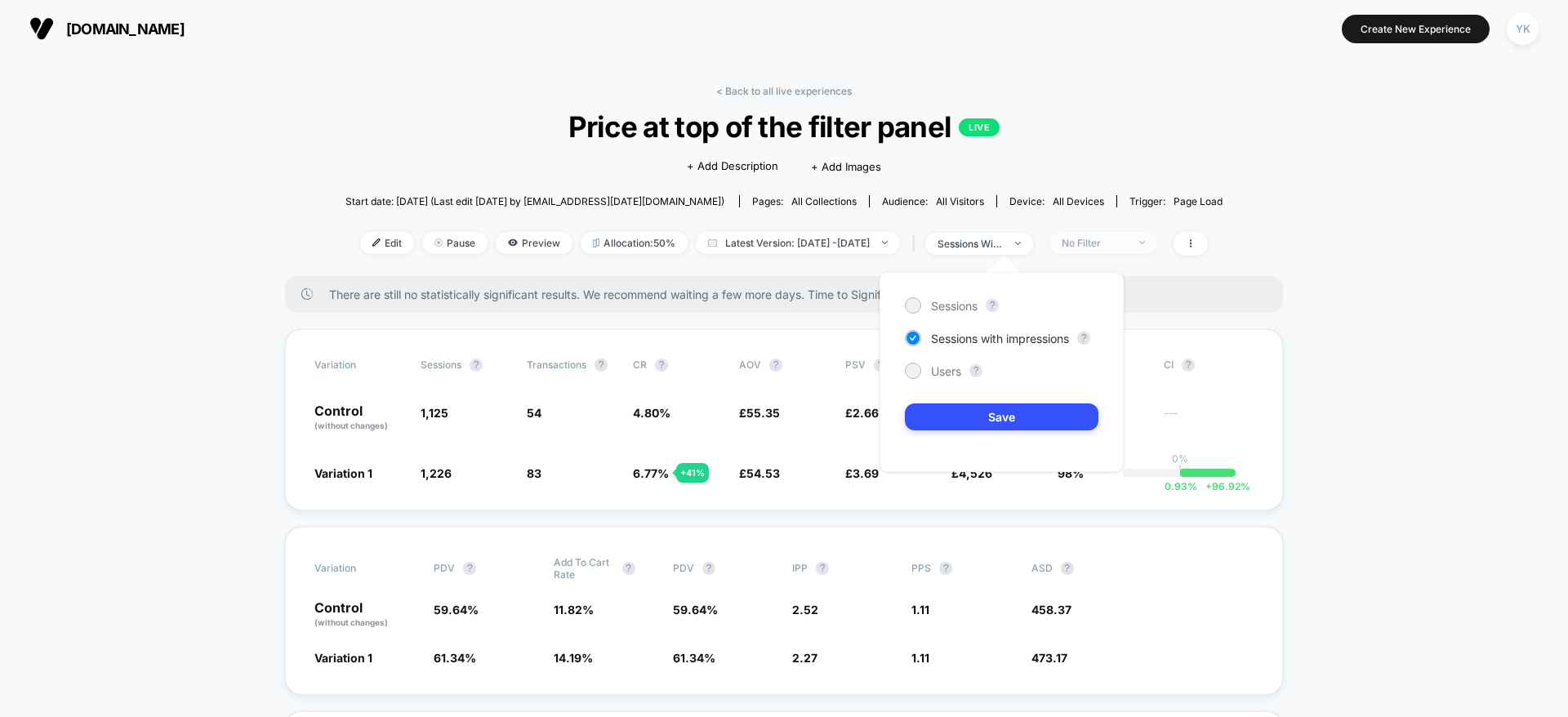
click at [1126, 239] on div "No Filter" at bounding box center [1094, 243] width 65 height 12
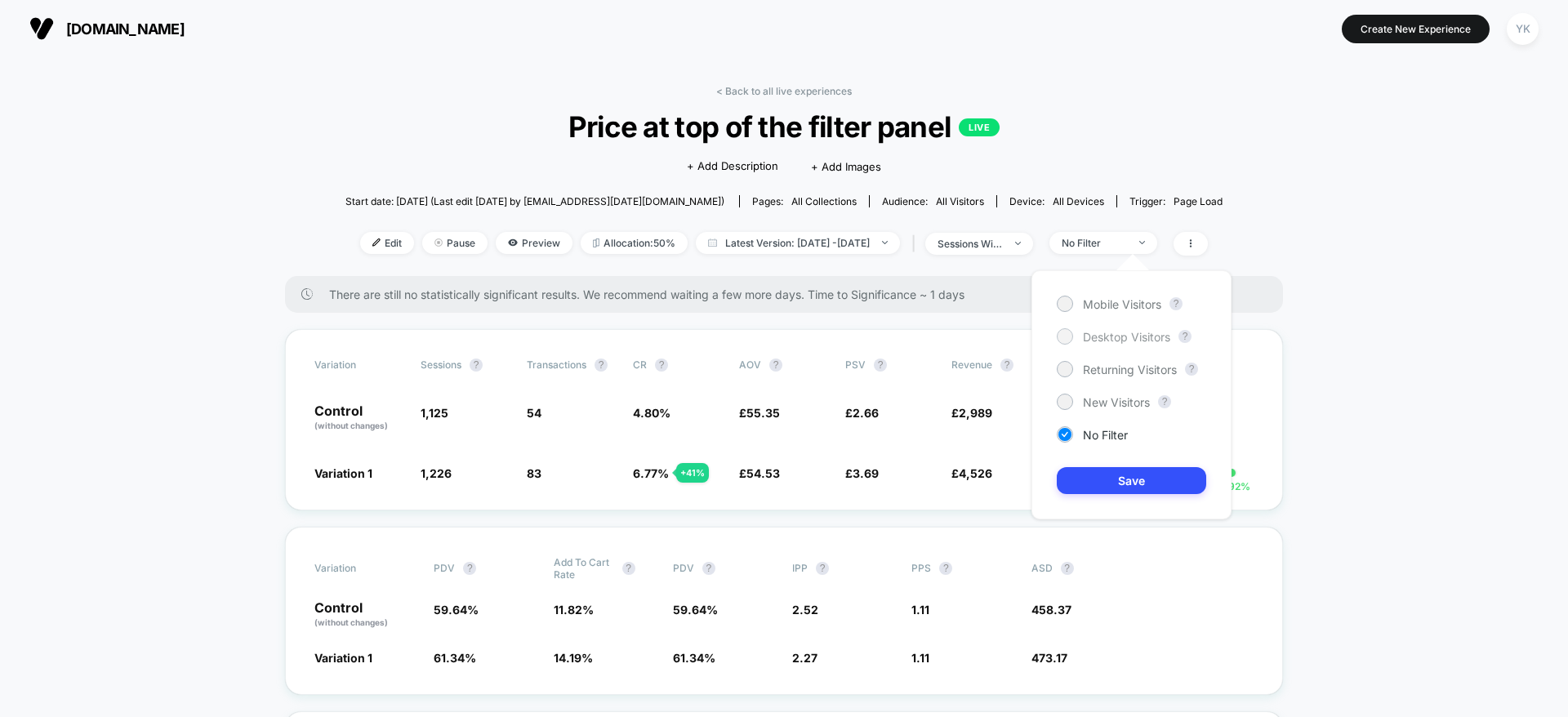
click at [1140, 339] on span "Desktop Visitors" at bounding box center [1126, 337] width 87 height 14
click at [1153, 486] on button "Save" at bounding box center [1131, 481] width 150 height 27
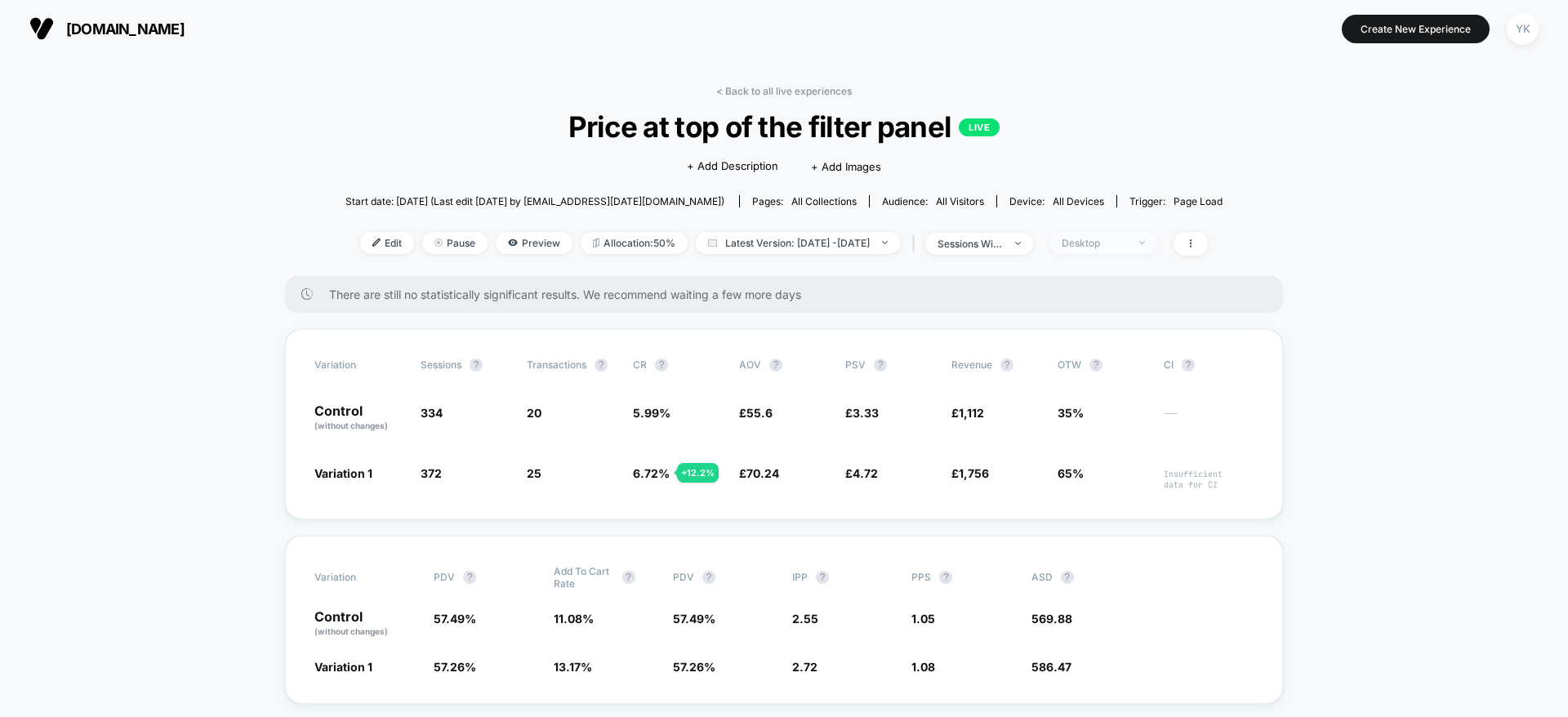
click at [1126, 239] on div "Desktop" at bounding box center [1094, 243] width 65 height 12
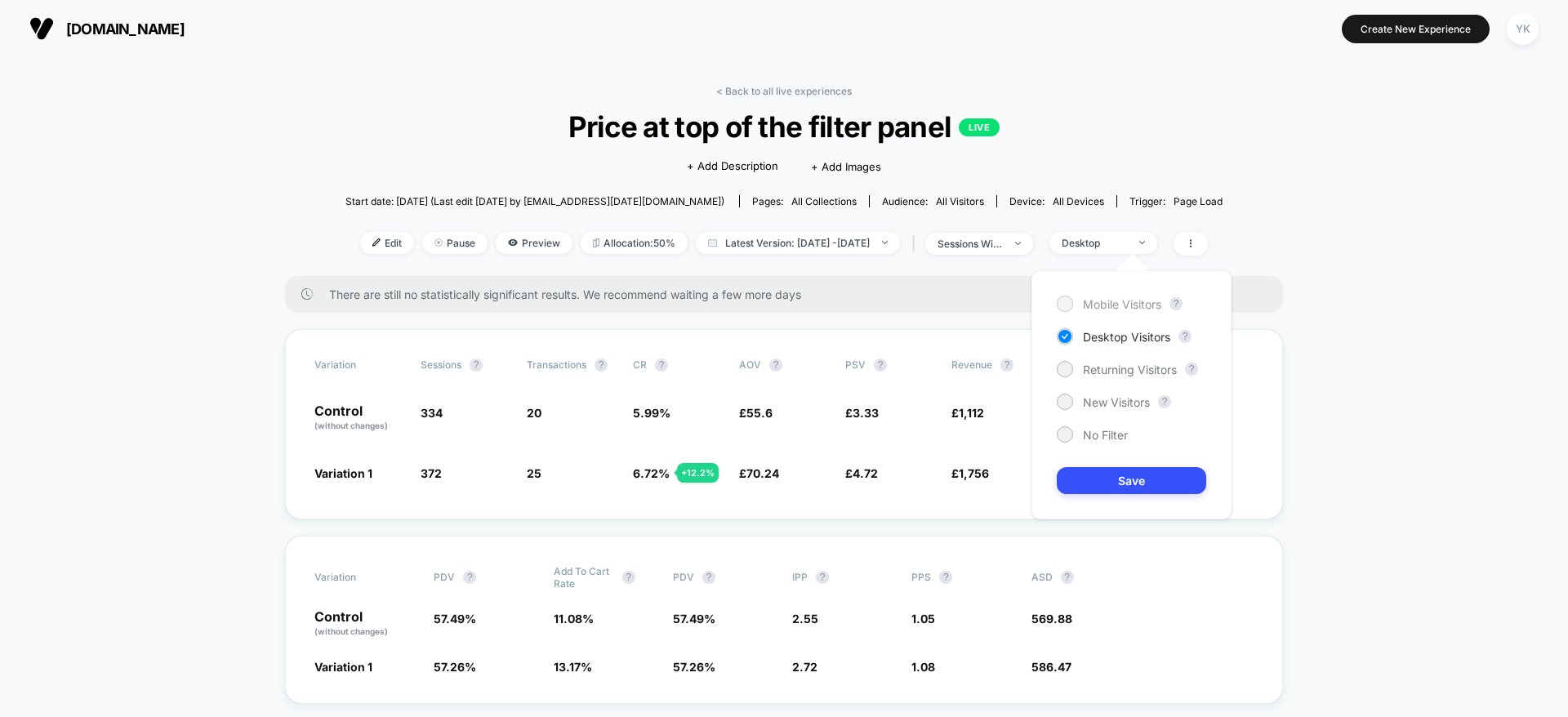
click at [1135, 296] on div "Mobile Visitors" at bounding box center [1108, 303] width 104 height 16
drag, startPoint x: 1160, startPoint y: 489, endPoint x: 1152, endPoint y: 484, distance: 9.4
click at [1157, 489] on button "Save" at bounding box center [1131, 481] width 150 height 27
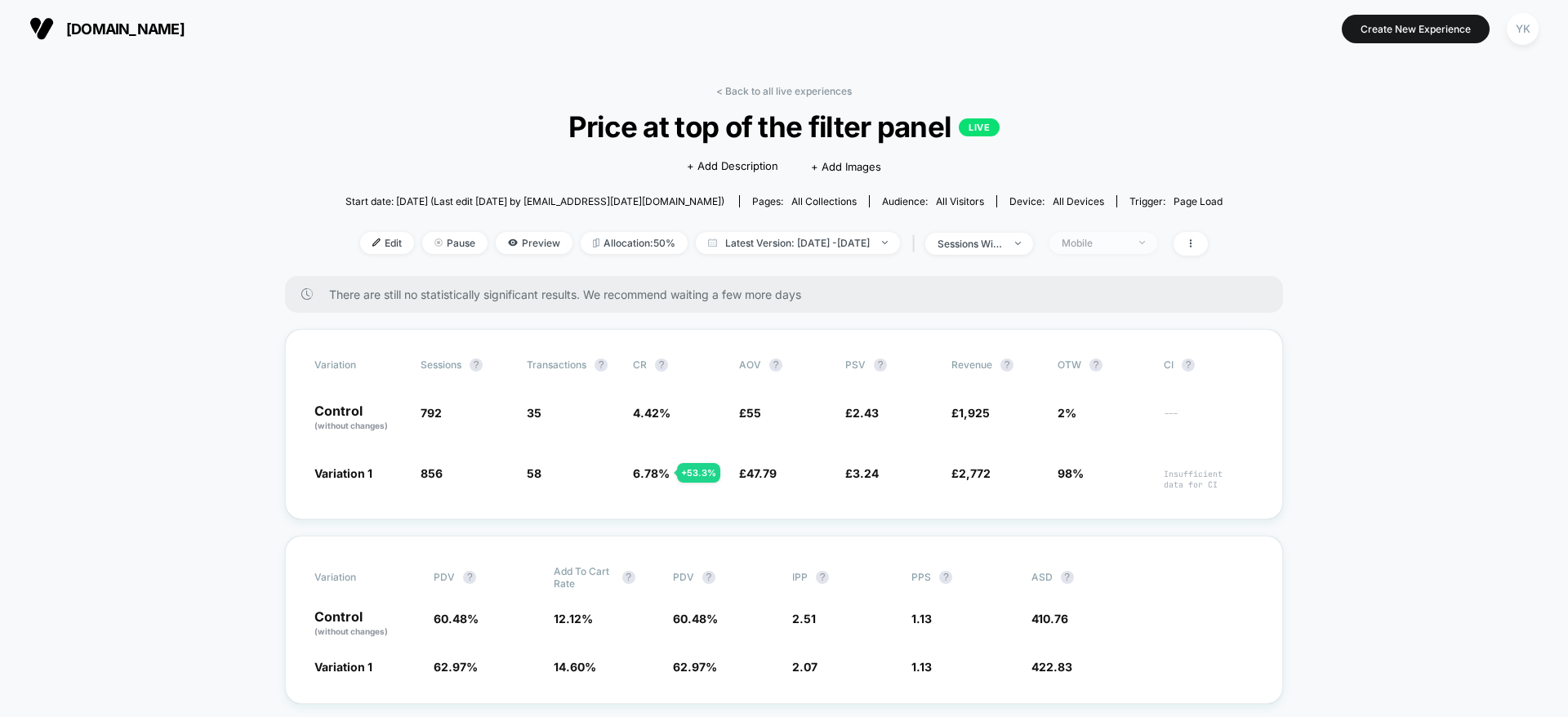
click at [1126, 240] on div "Mobile" at bounding box center [1094, 243] width 65 height 12
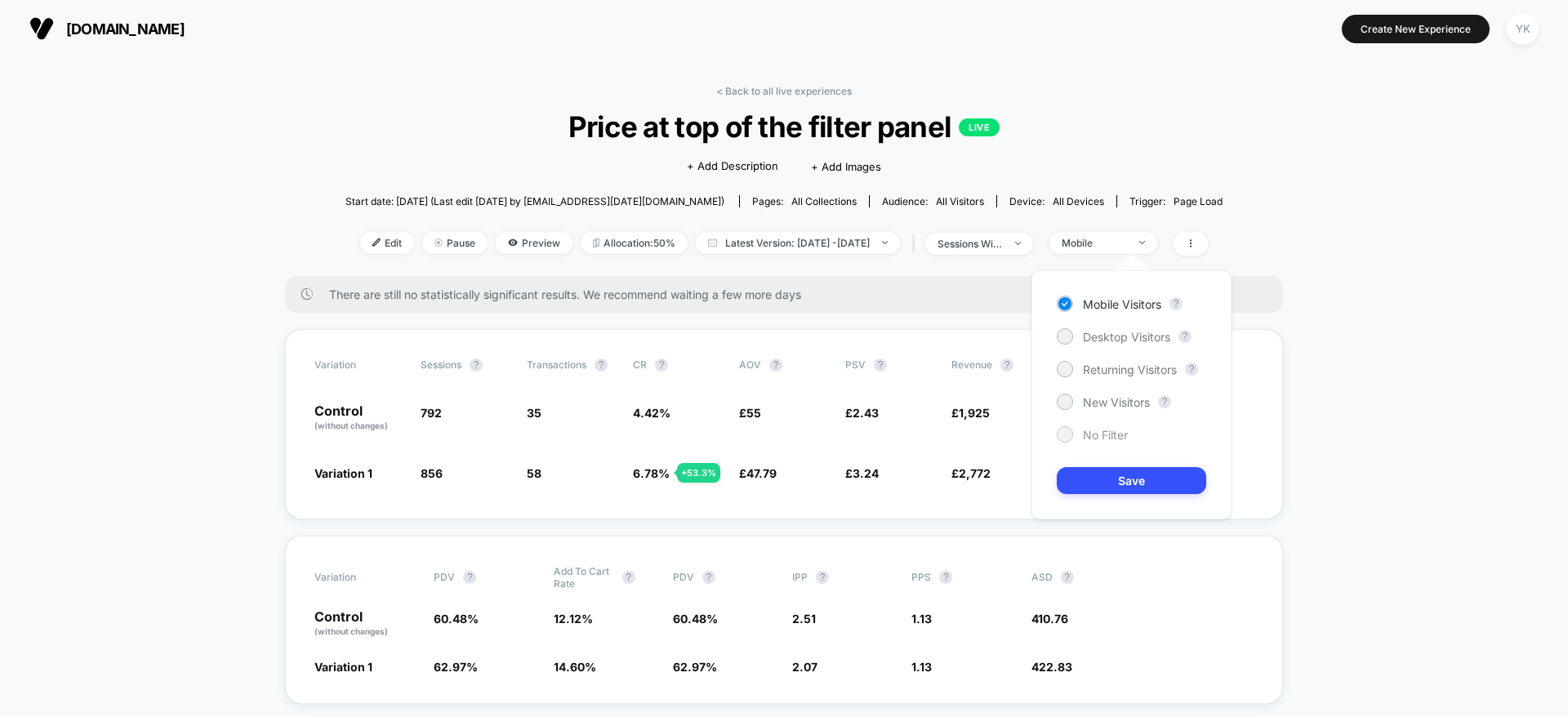
click at [1112, 427] on div "No Filter" at bounding box center [1091, 434] width 71 height 16
click at [1097, 472] on button "Save" at bounding box center [1131, 481] width 150 height 27
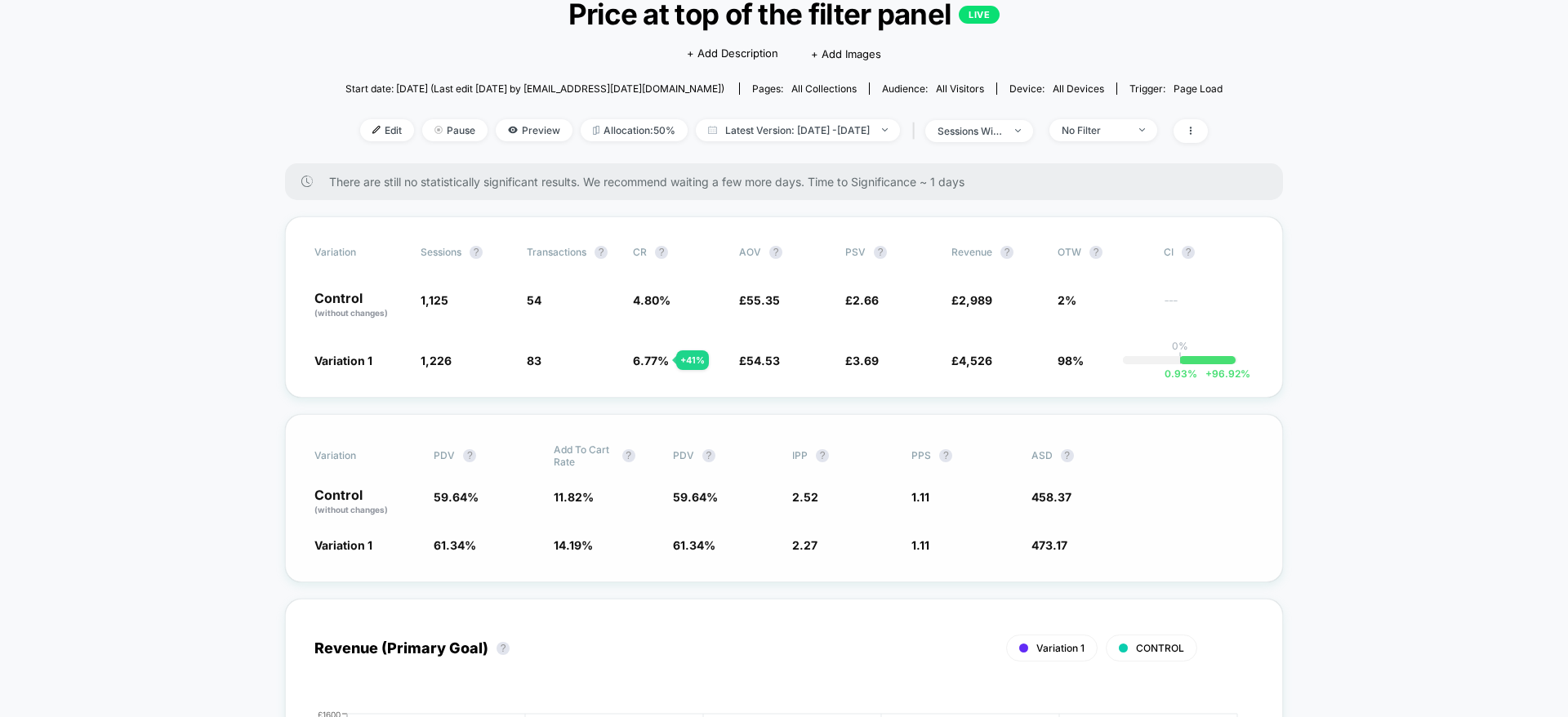
scroll to position [245, 0]
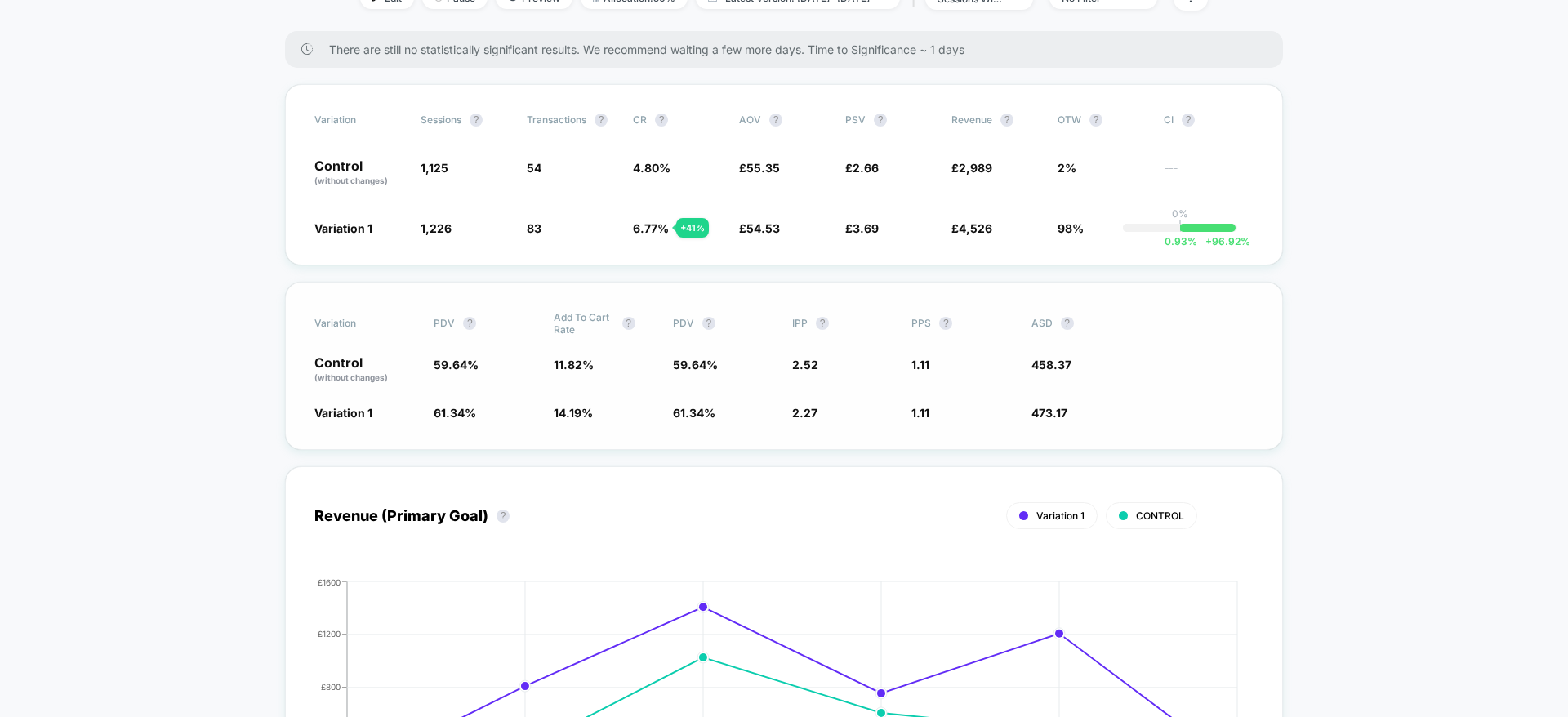
drag, startPoint x: 820, startPoint y: 321, endPoint x: 808, endPoint y: 321, distance: 12.0
click at [808, 321] on span "IPP ?" at bounding box center [836, 323] width 90 height 25
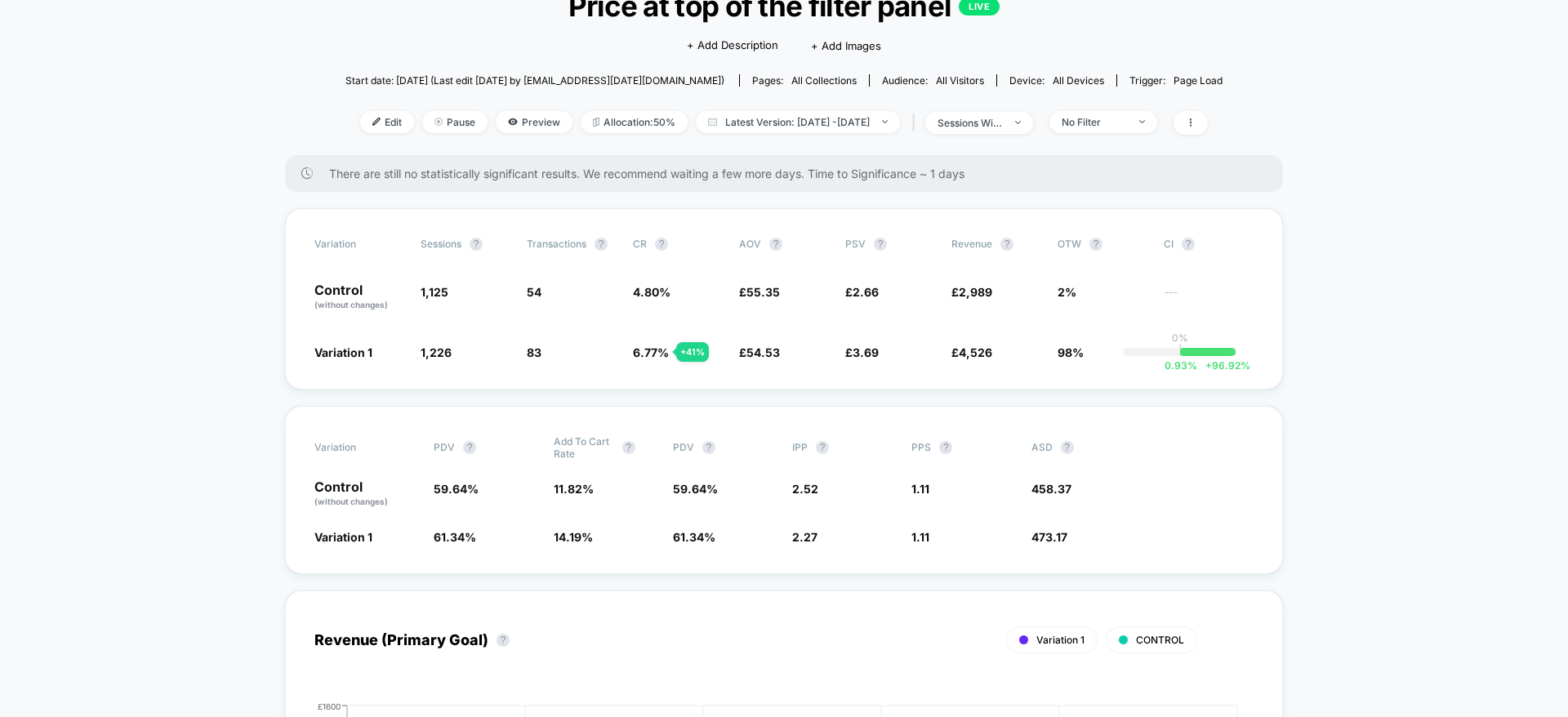
scroll to position [0, 0]
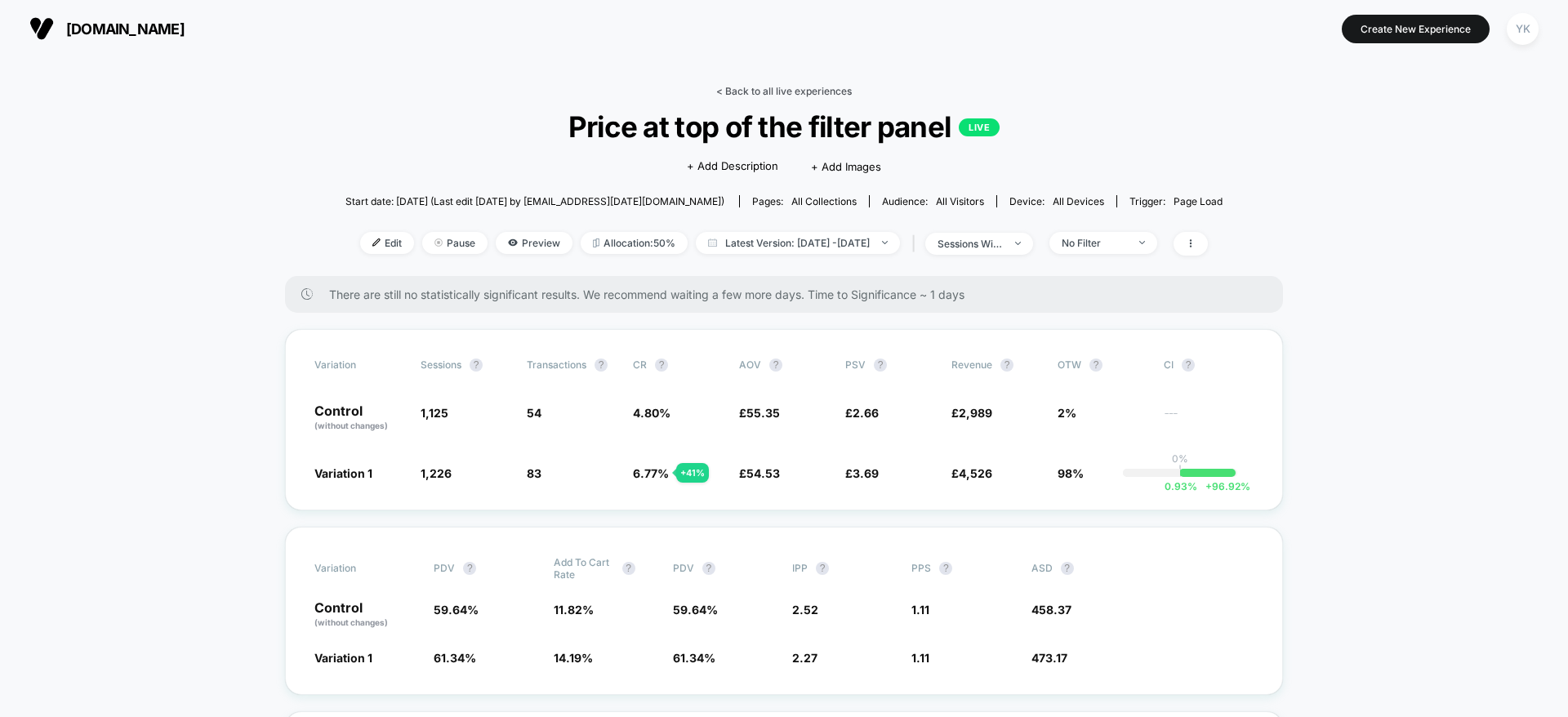
click at [768, 85] on link "< Back to all live experiences" at bounding box center [783, 91] width 136 height 12
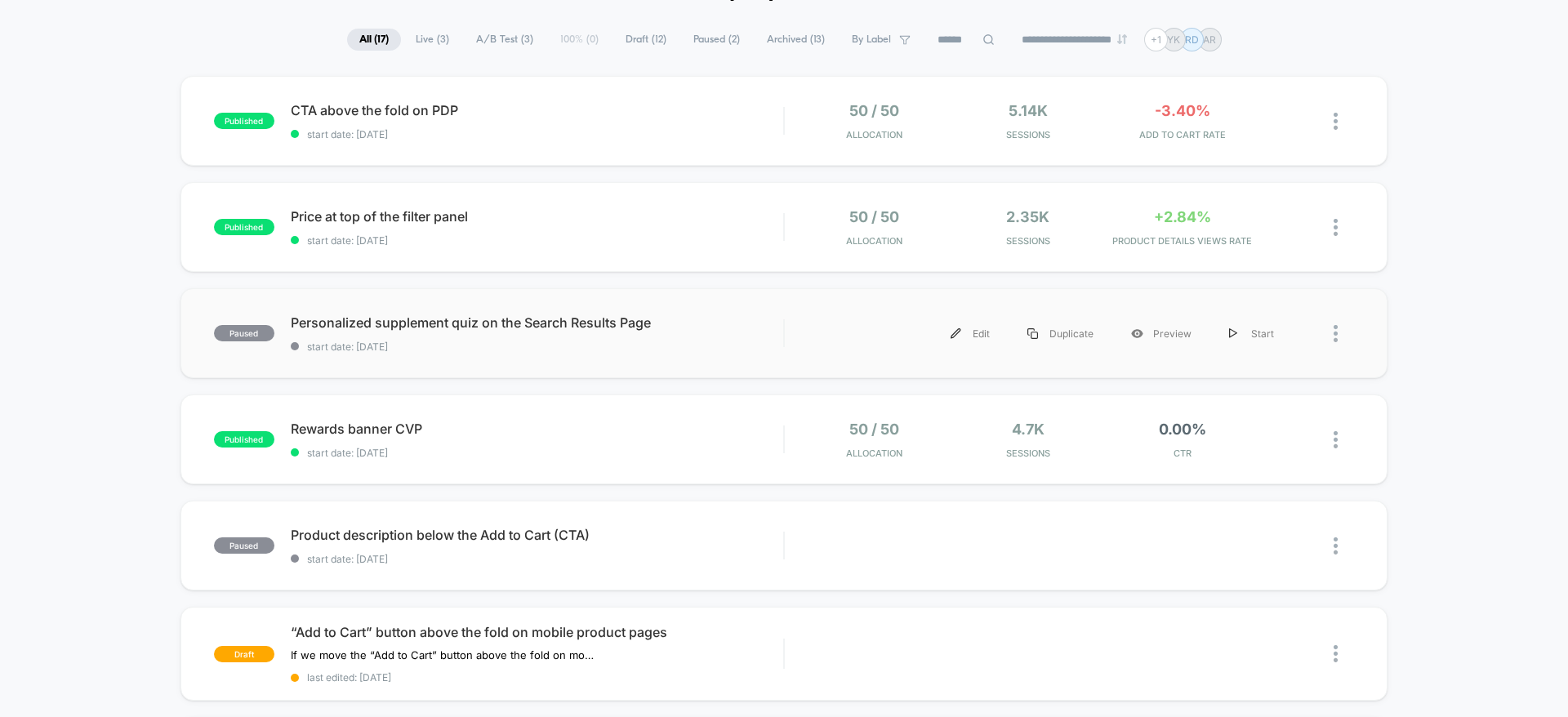
scroll to position [245, 0]
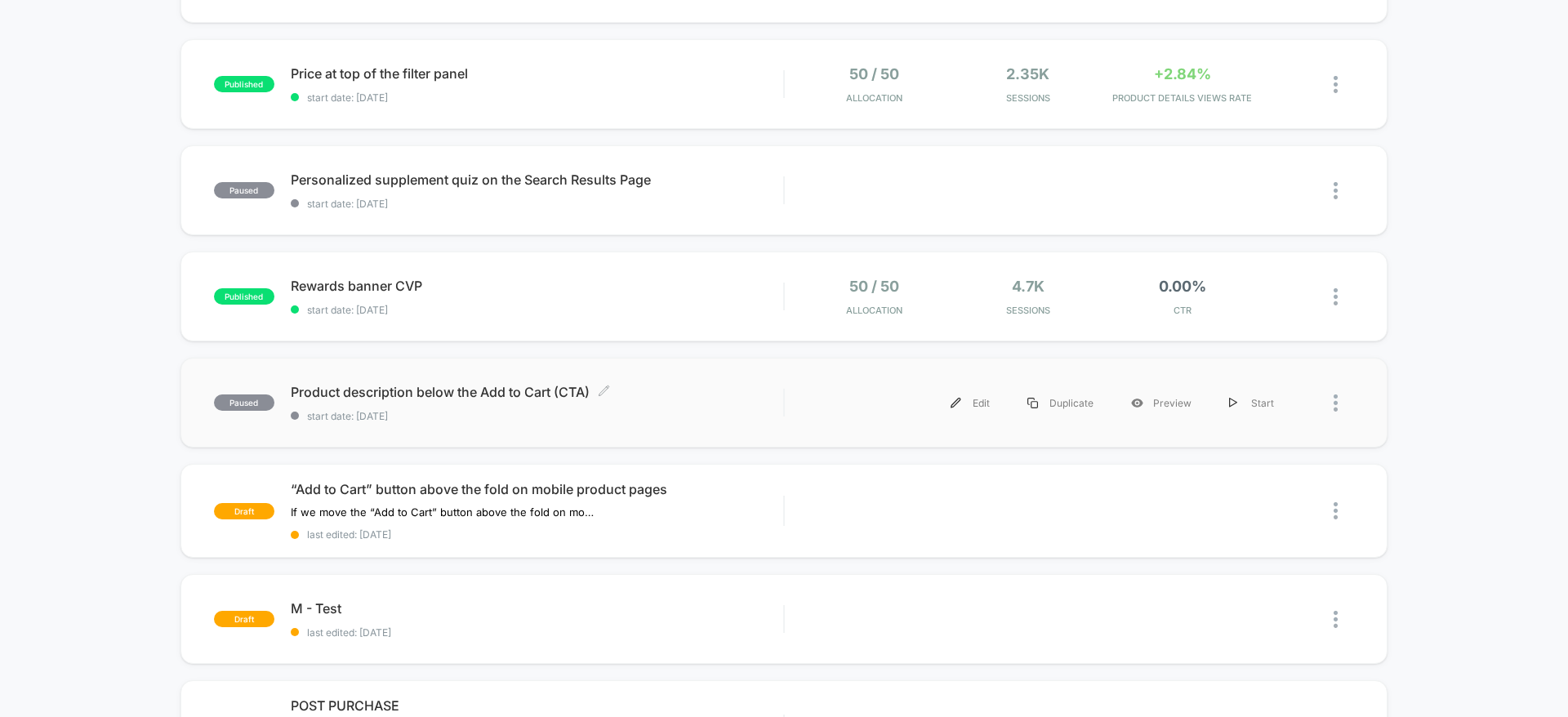
click at [750, 414] on span "start date: [DATE]" at bounding box center [537, 415] width 492 height 12
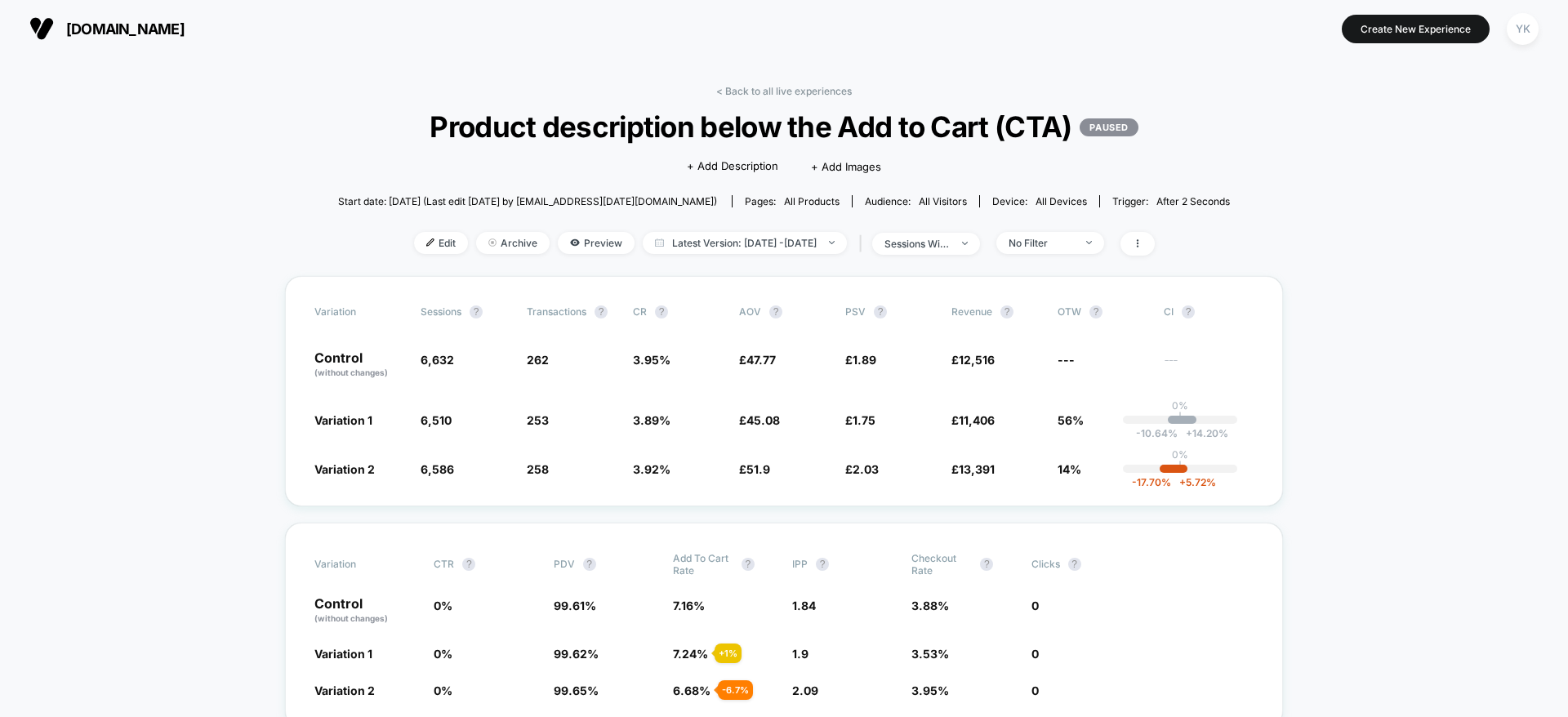
scroll to position [122, 0]
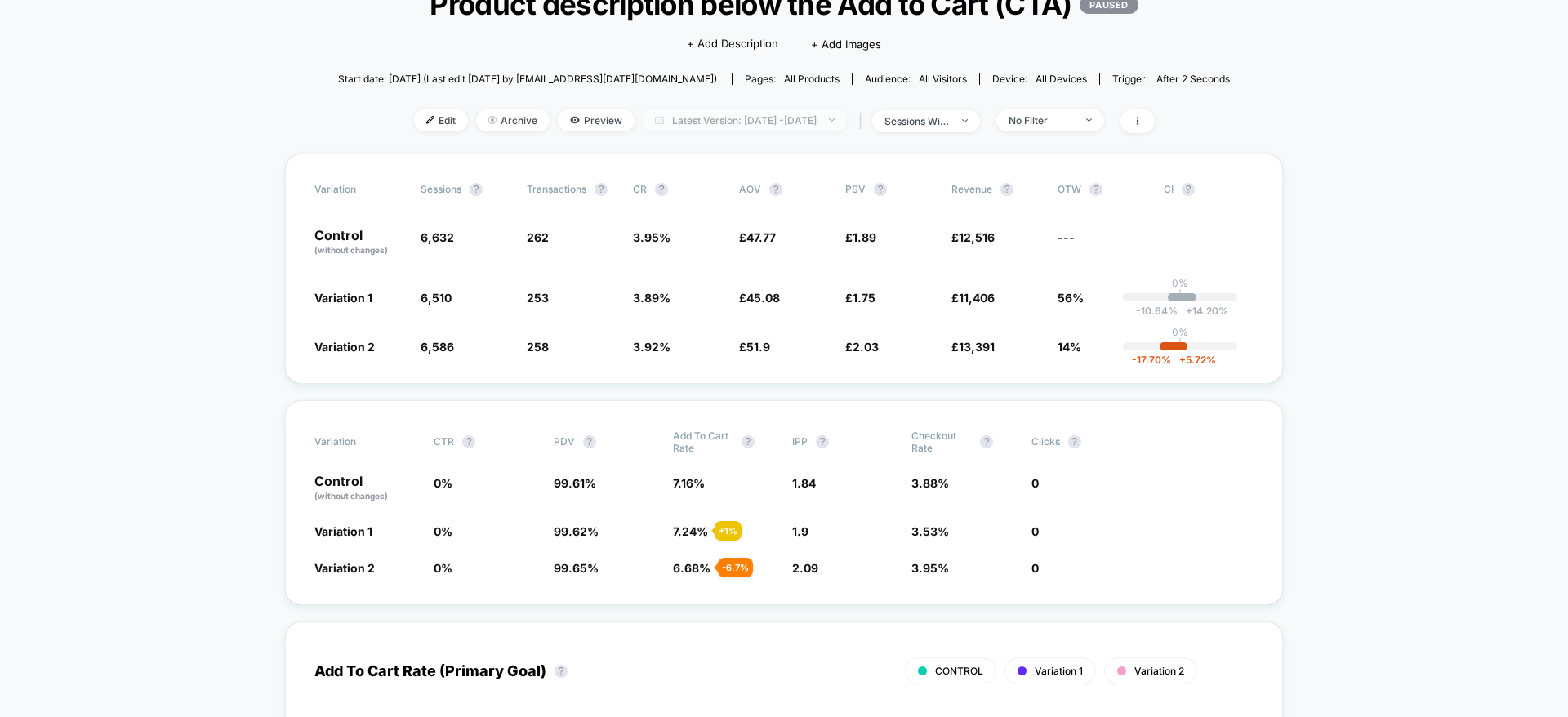
click at [847, 116] on span "Latest Version: [DATE] - [DATE]" at bounding box center [744, 120] width 204 height 22
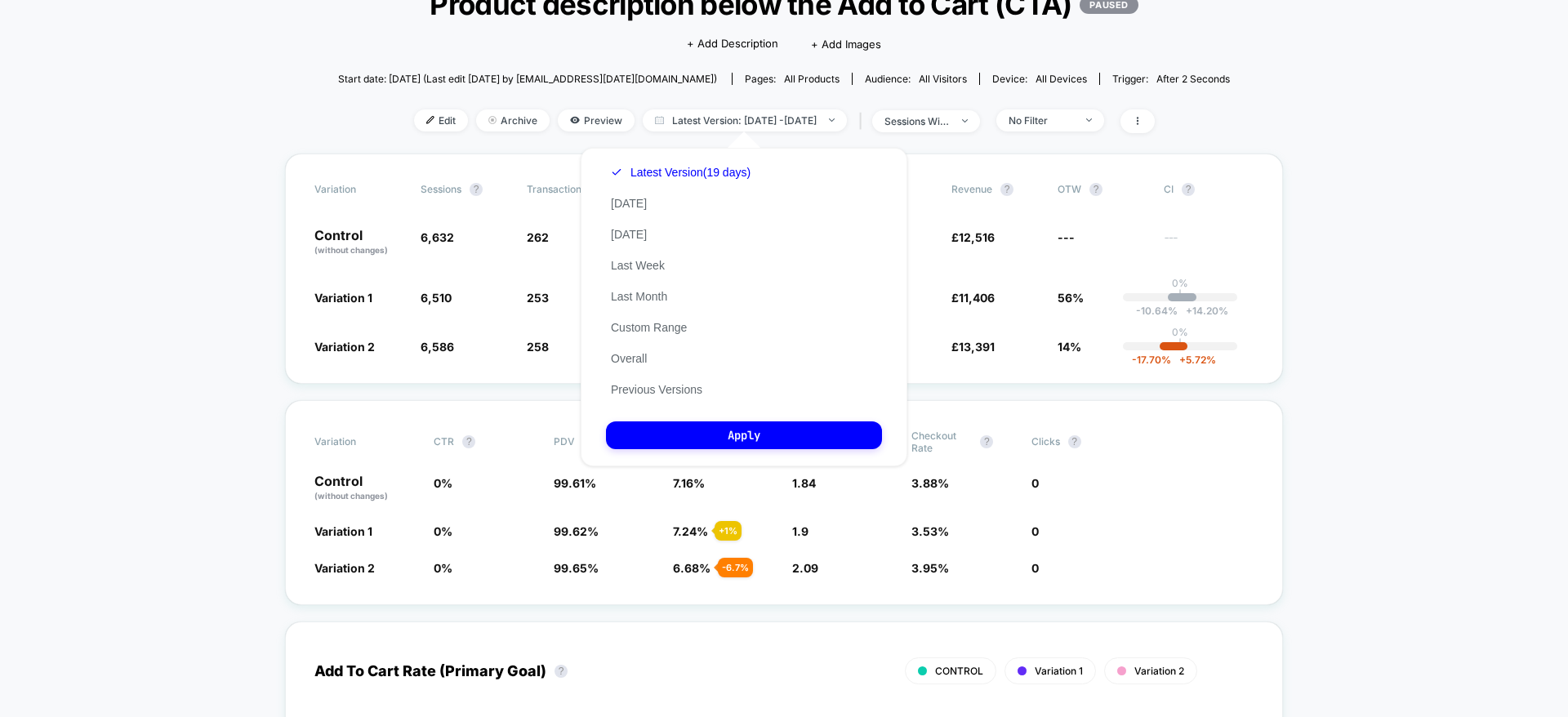
drag, startPoint x: 1567, startPoint y: 262, endPoint x: 1520, endPoint y: 253, distance: 47.9
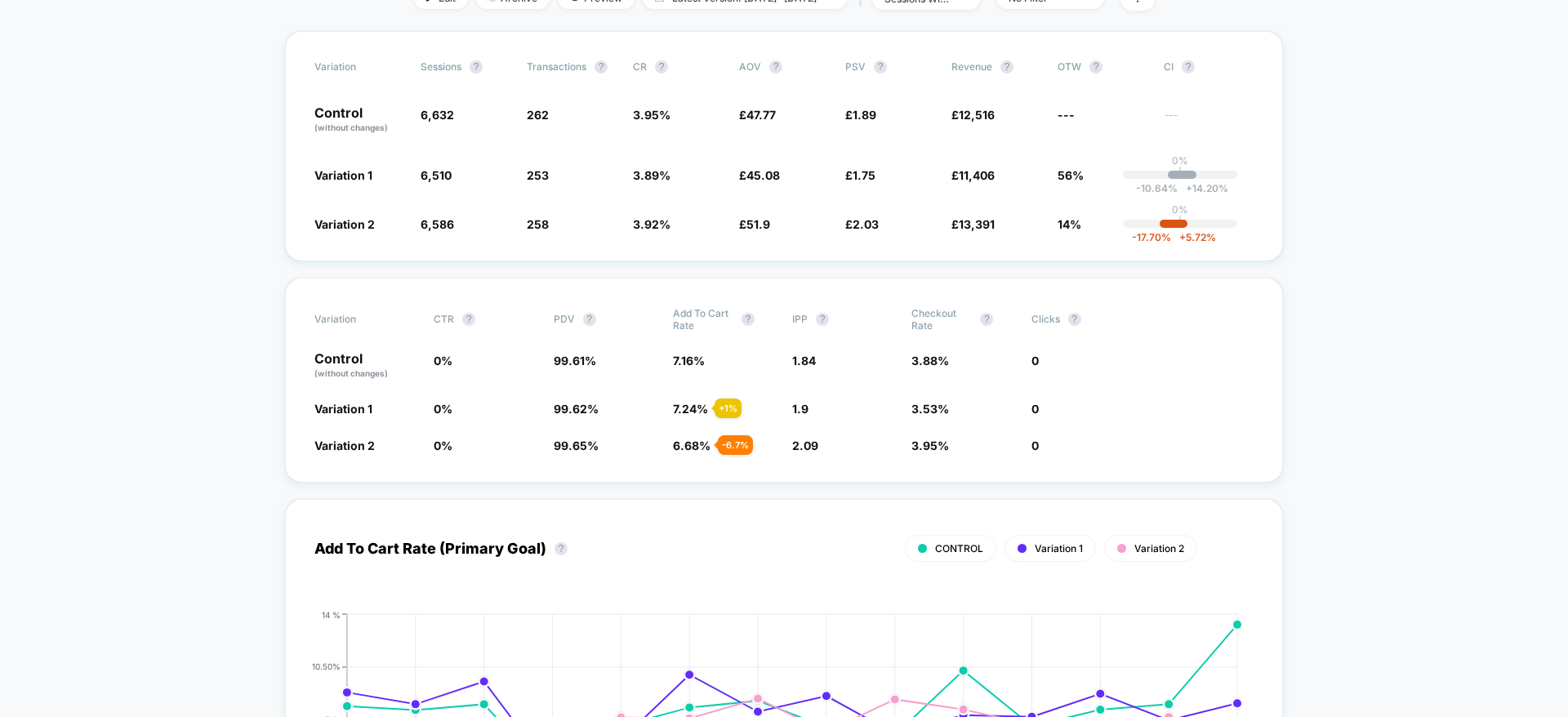
scroll to position [0, 0]
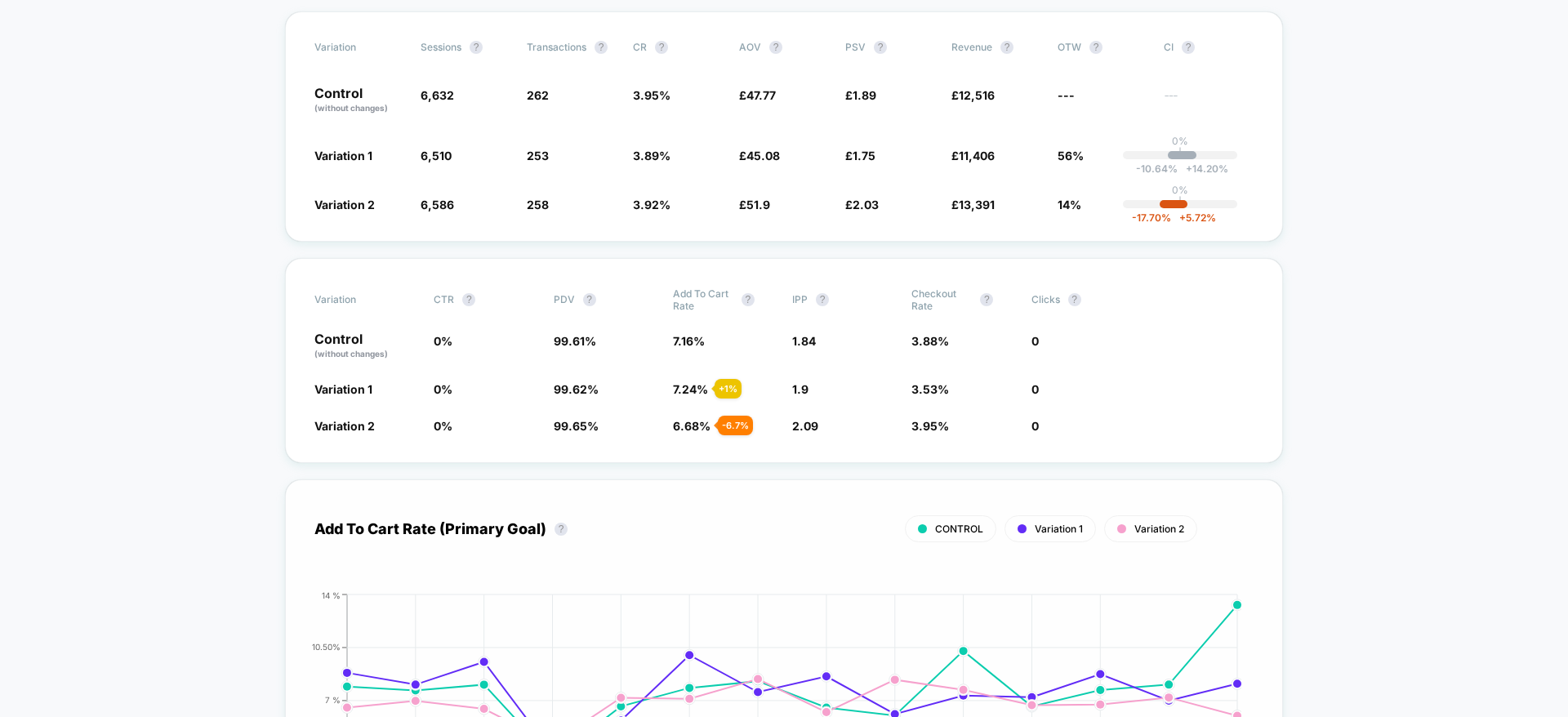
drag, startPoint x: 1021, startPoint y: 469, endPoint x: 1017, endPoint y: 479, distance: 10.8
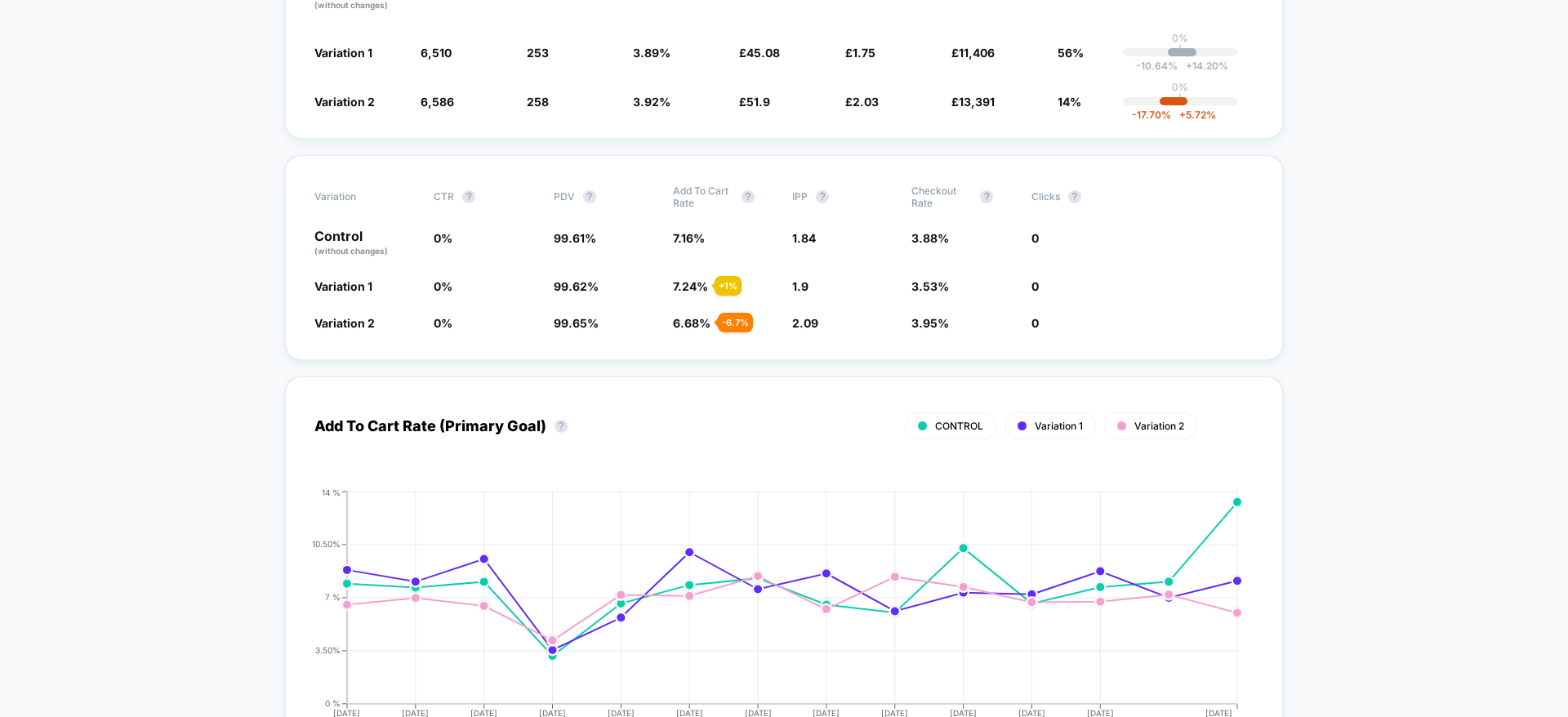
drag, startPoint x: 1017, startPoint y: 479, endPoint x: 1482, endPoint y: 599, distance: 480.2
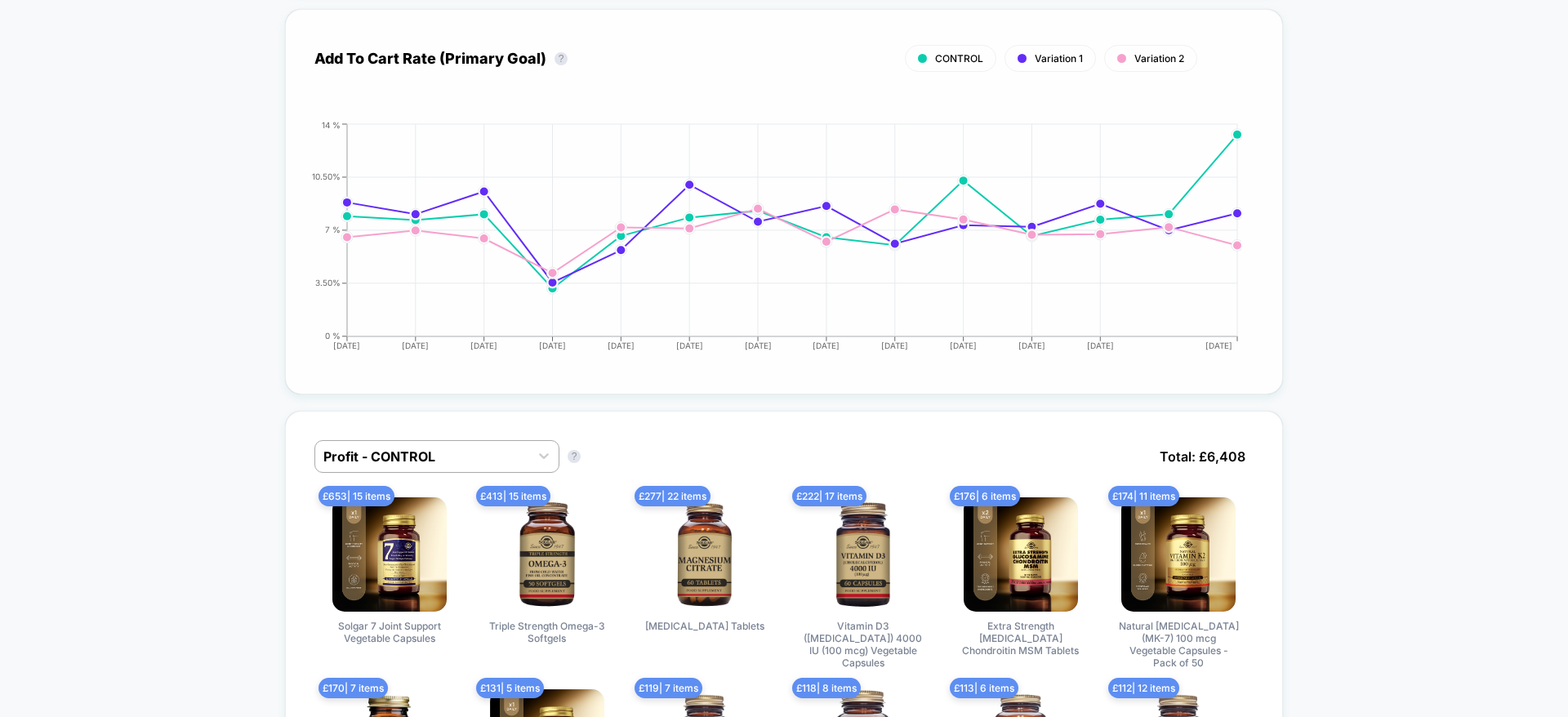
scroll to position [1103, 0]
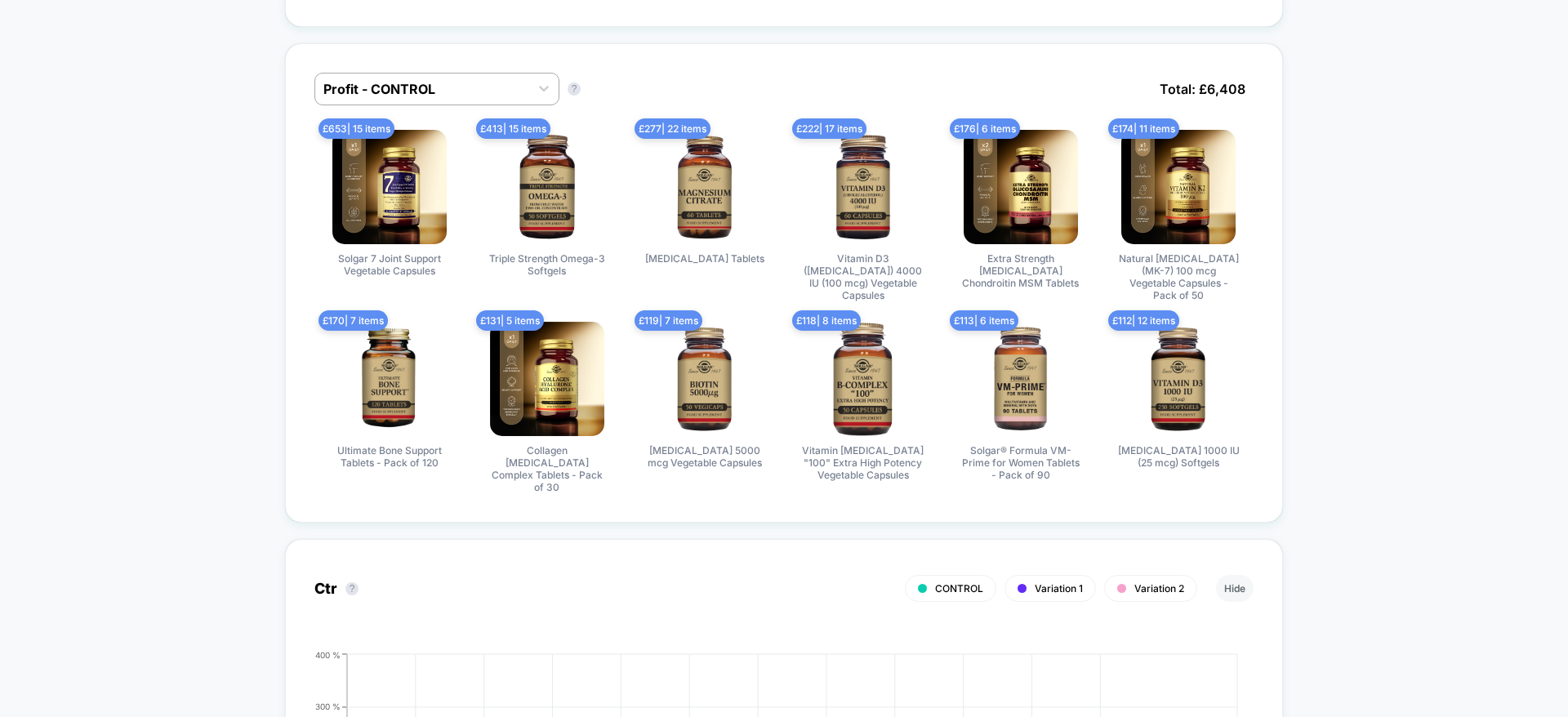
drag, startPoint x: 852, startPoint y: 444, endPoint x: 1414, endPoint y: 414, distance: 562.8
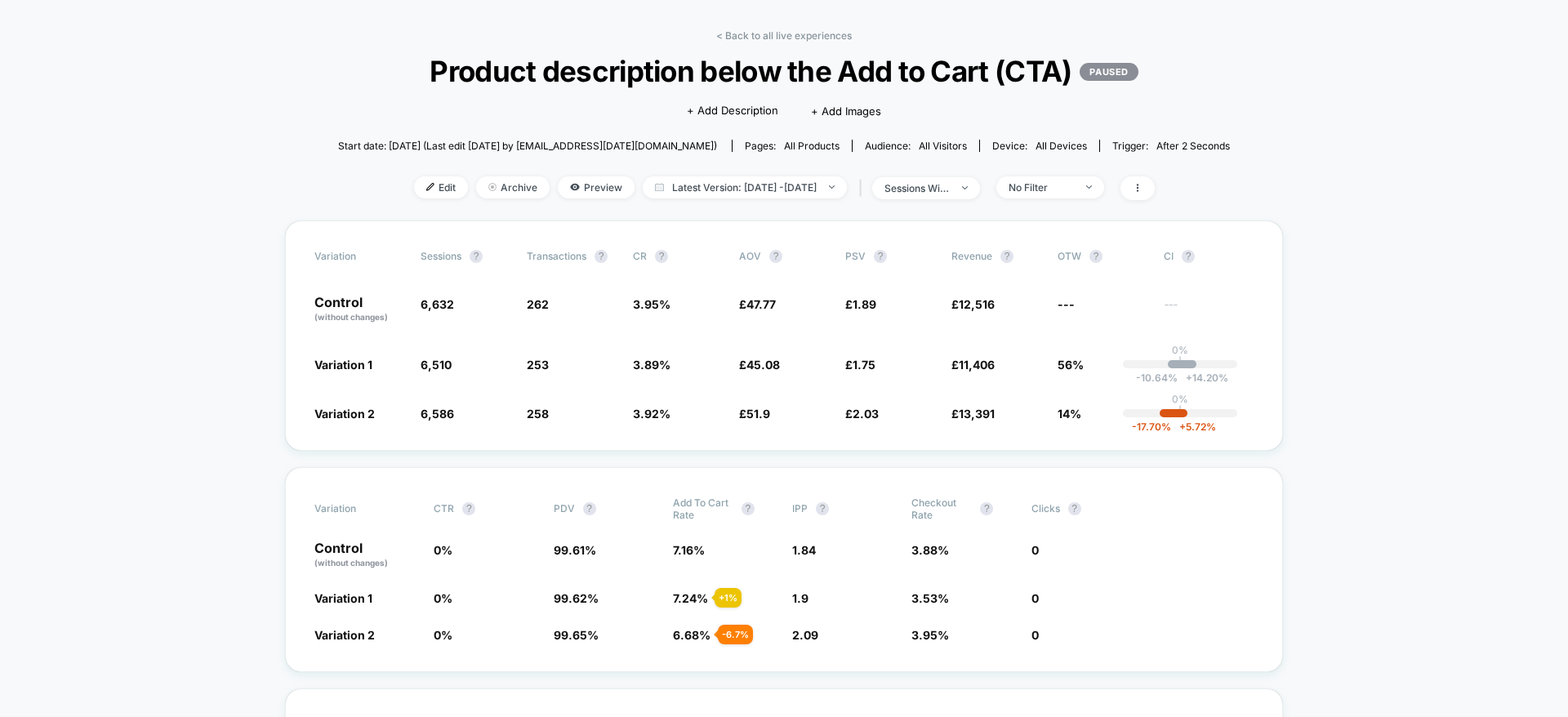
scroll to position [0, 0]
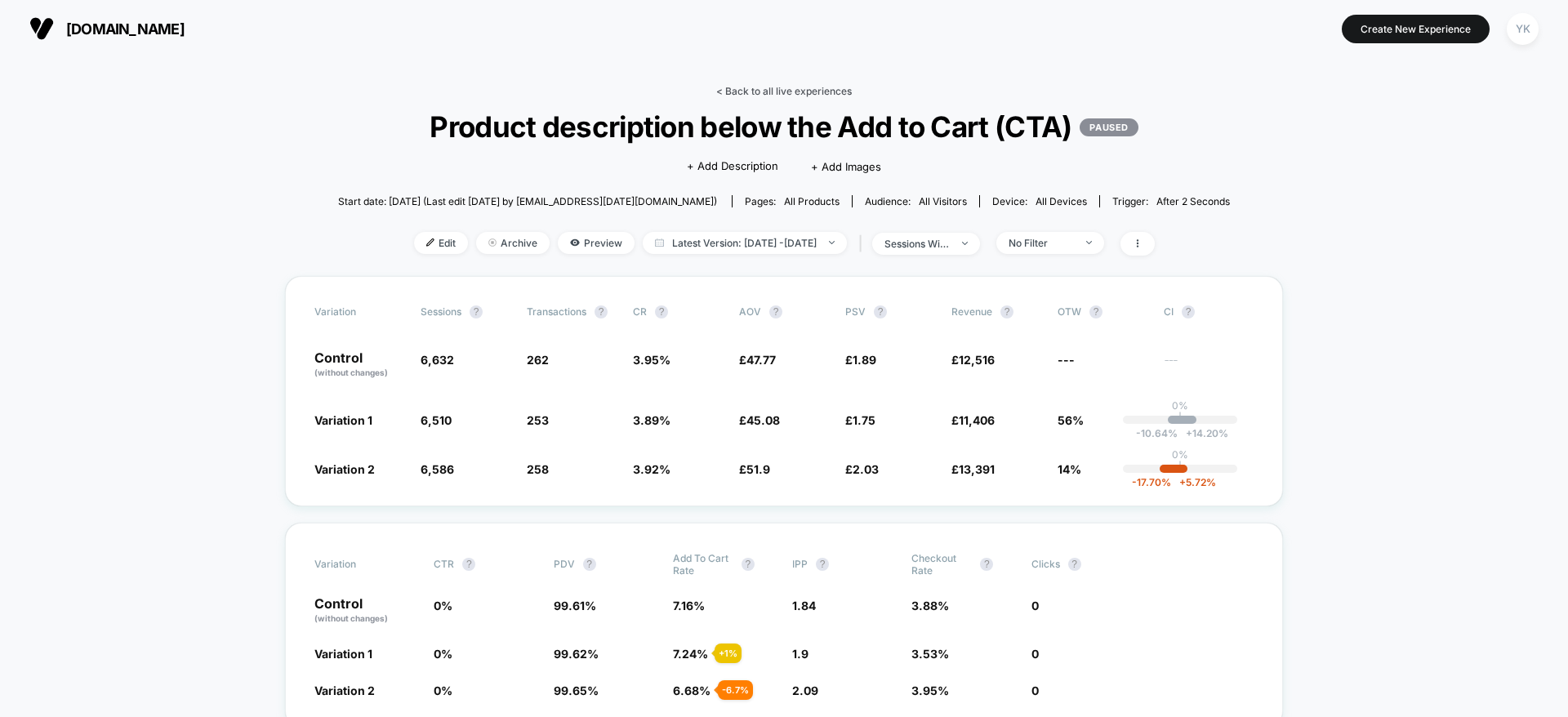
click at [785, 85] on link "< Back to all live experiences" at bounding box center [783, 91] width 136 height 12
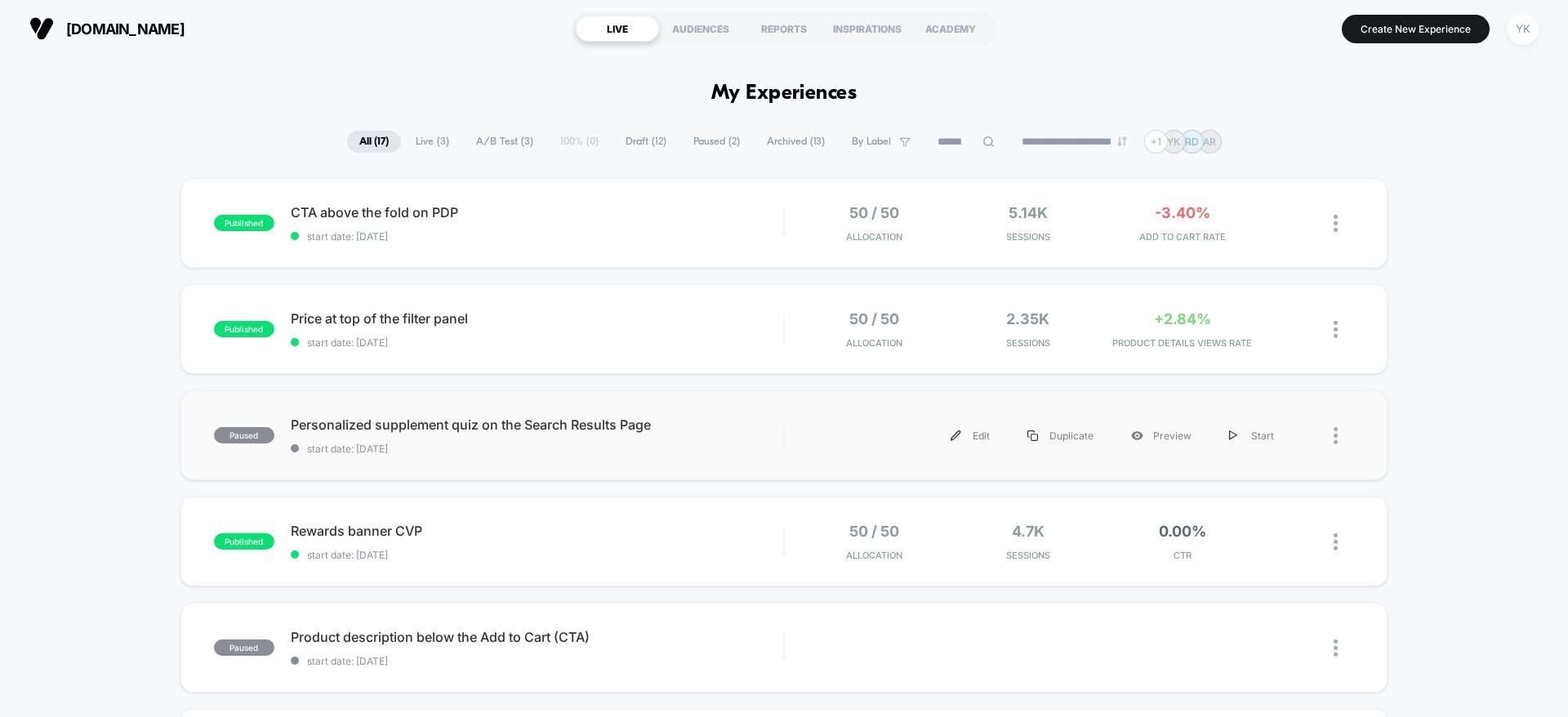
click at [694, 460] on div "paused Personalized supplement quiz on the Search Results Page start date: [DAT…" at bounding box center [783, 435] width 1207 height 90
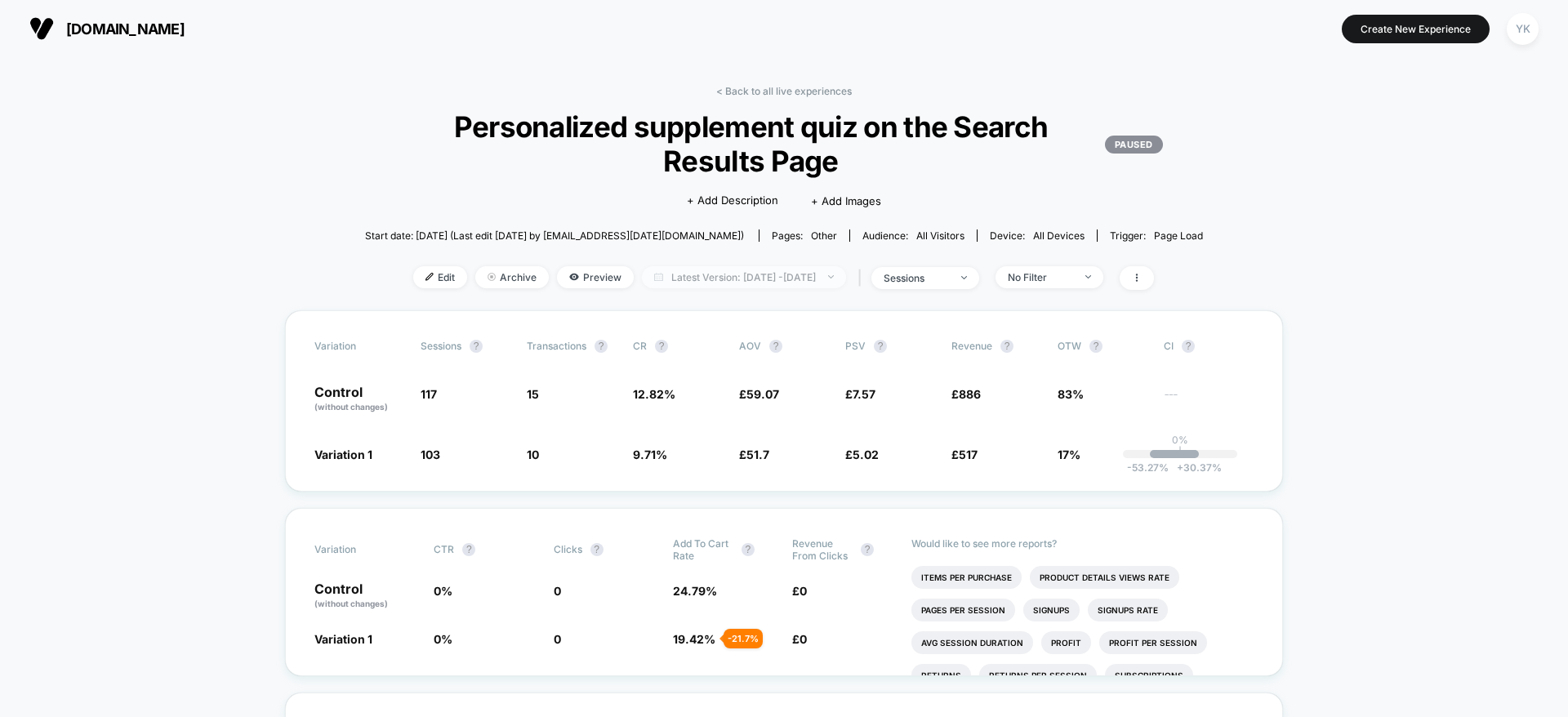
click at [832, 285] on span "Latest Version: [DATE] - [DATE]" at bounding box center [743, 277] width 204 height 22
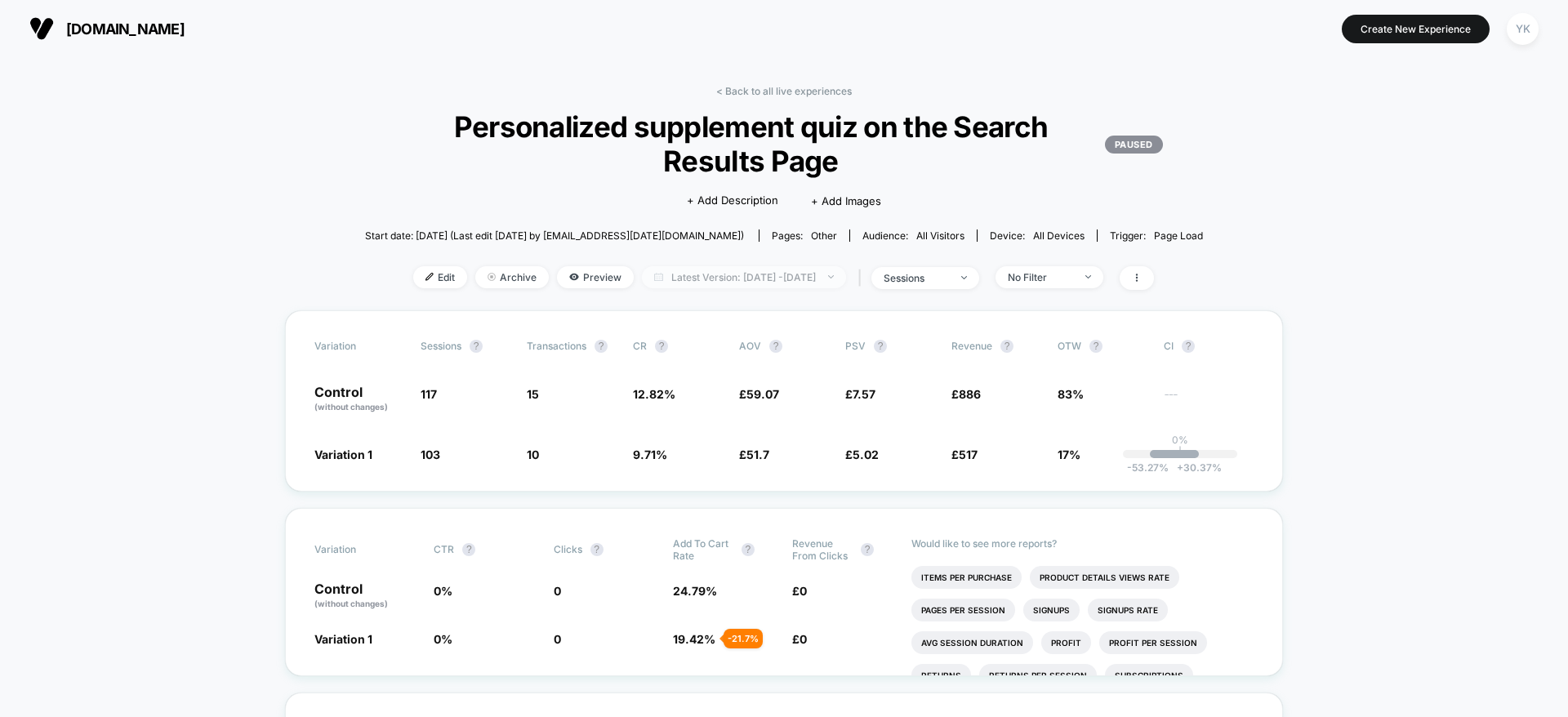
click at [803, 275] on span "Latest Version: [DATE] - [DATE]" at bounding box center [743, 277] width 204 height 22
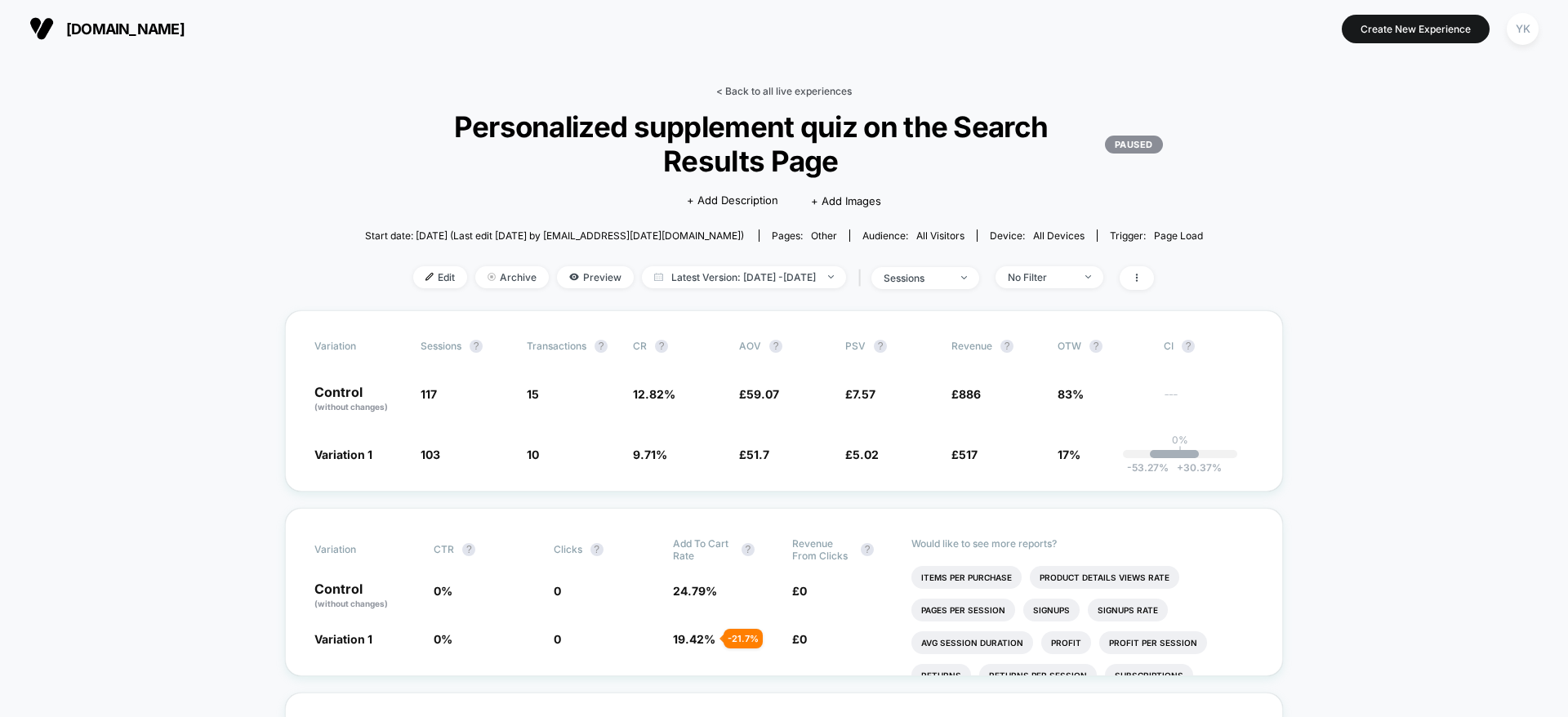
click at [732, 95] on link "< Back to all live experiences" at bounding box center [783, 91] width 136 height 12
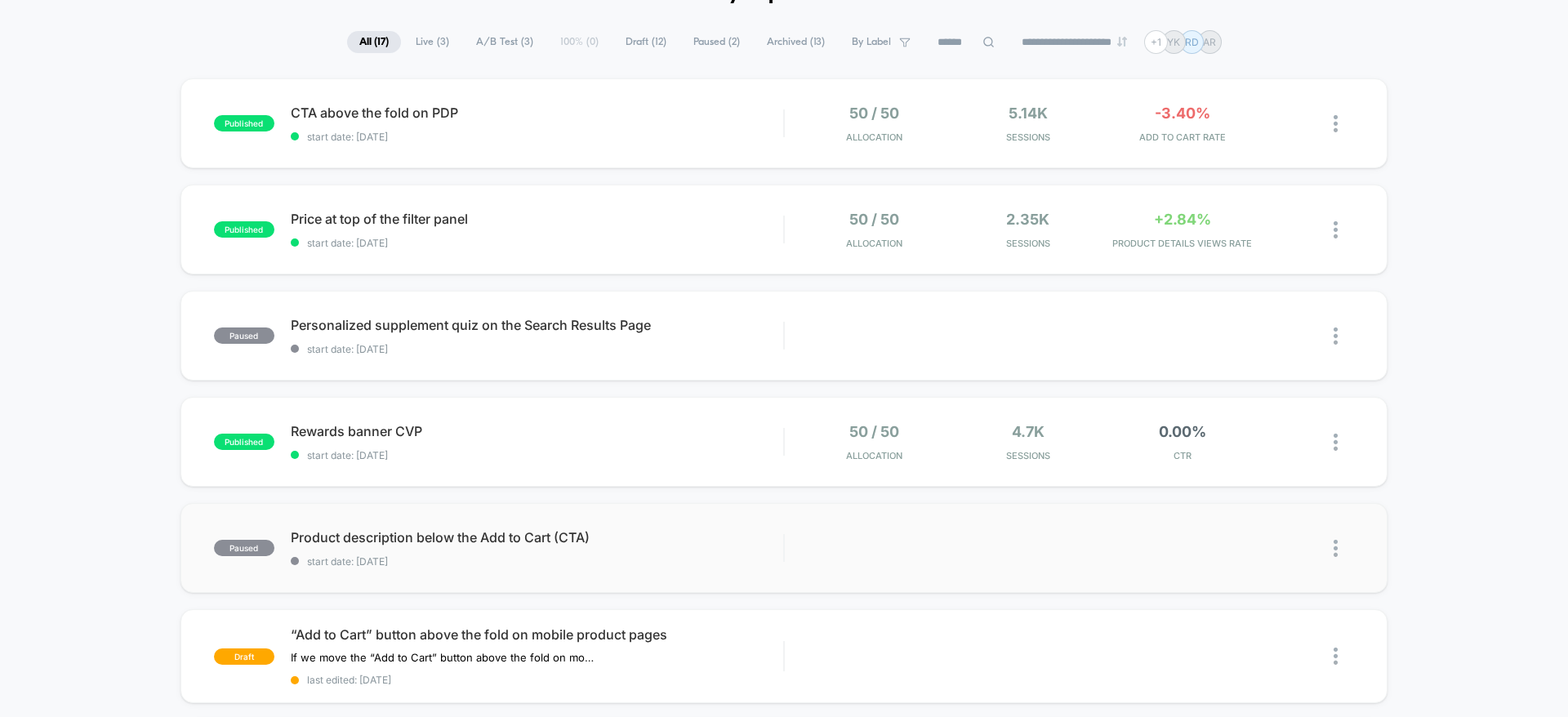
scroll to position [122, 0]
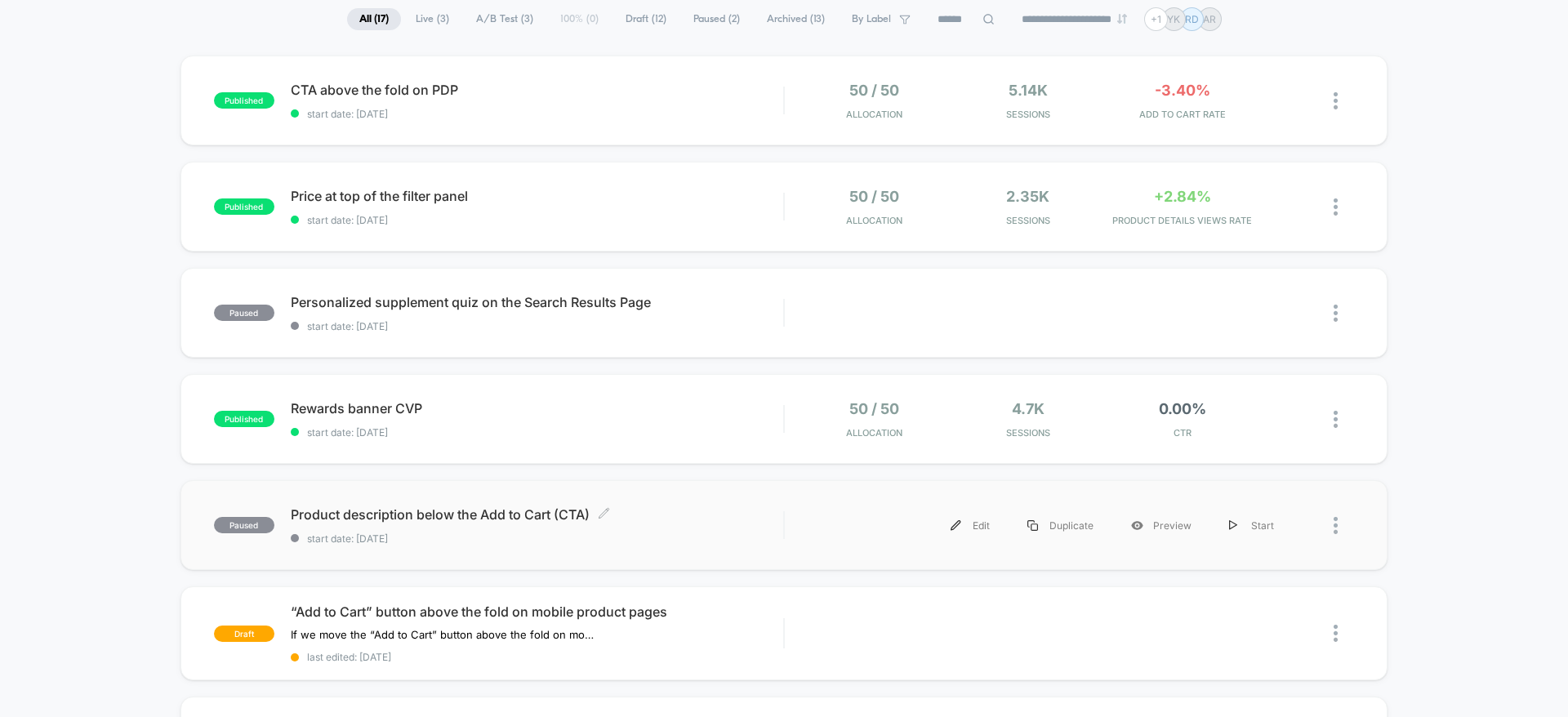
click at [727, 522] on div "Product description below the Add to Cart (CTA) Click to edit experience detail…" at bounding box center [537, 525] width 492 height 38
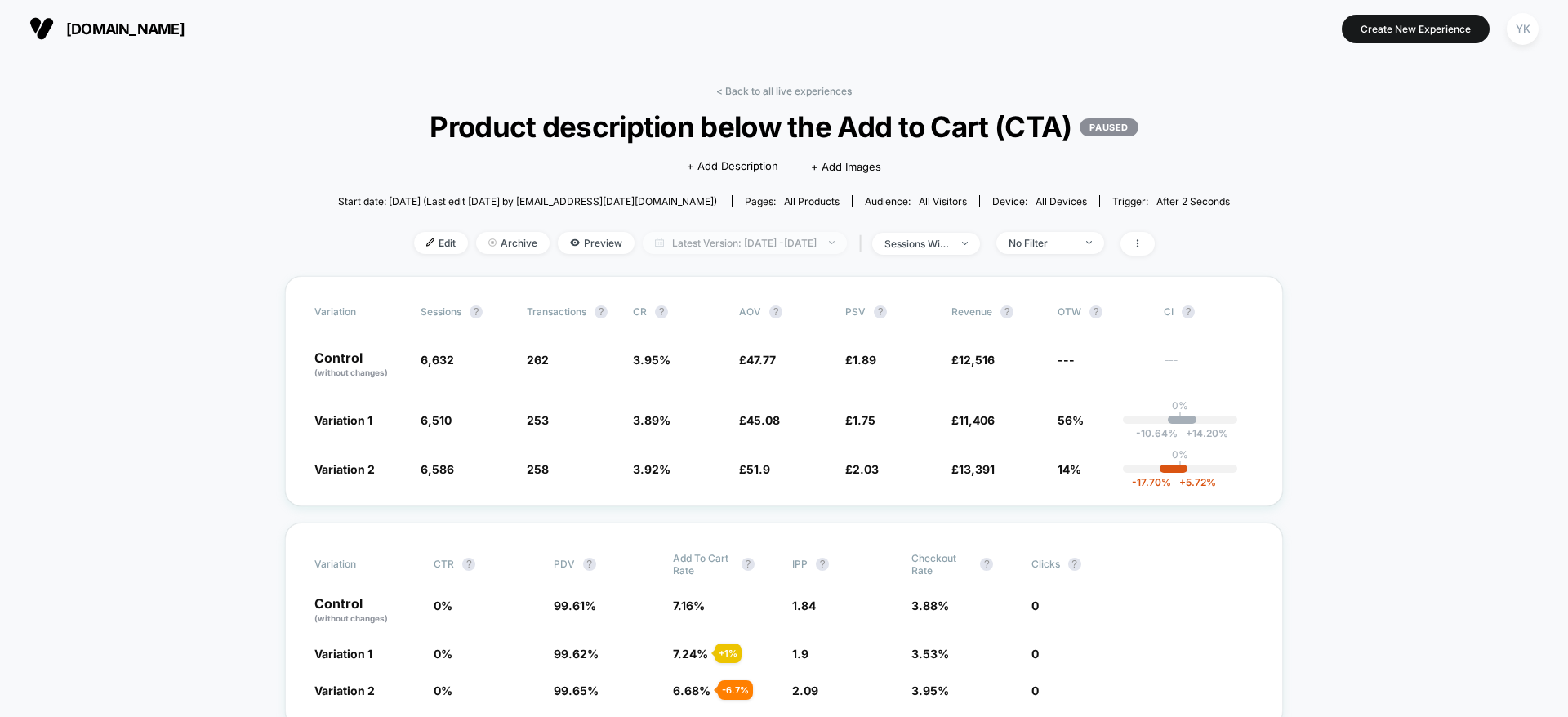
click at [834, 248] on span "Latest Version: [DATE] - [DATE]" at bounding box center [744, 243] width 204 height 22
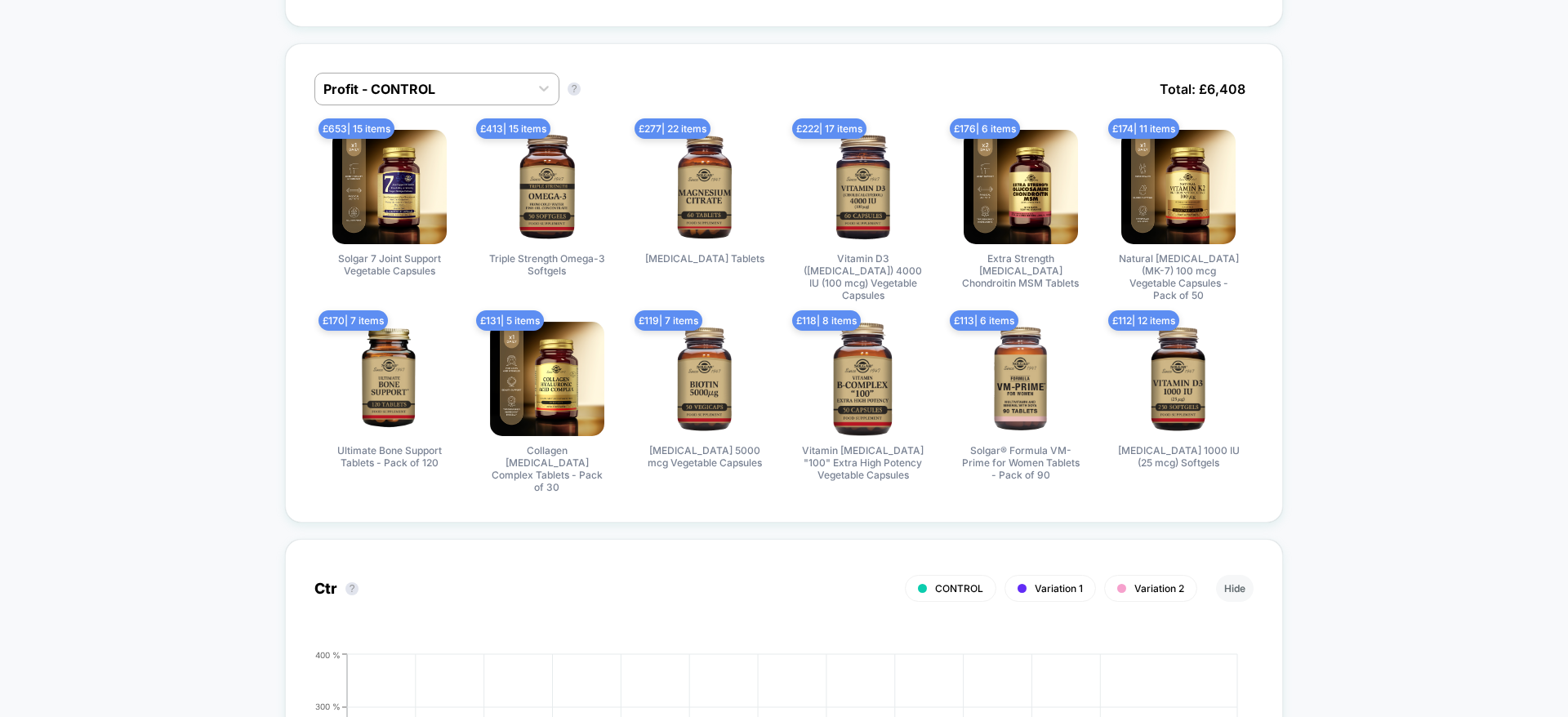
scroll to position [857, 0]
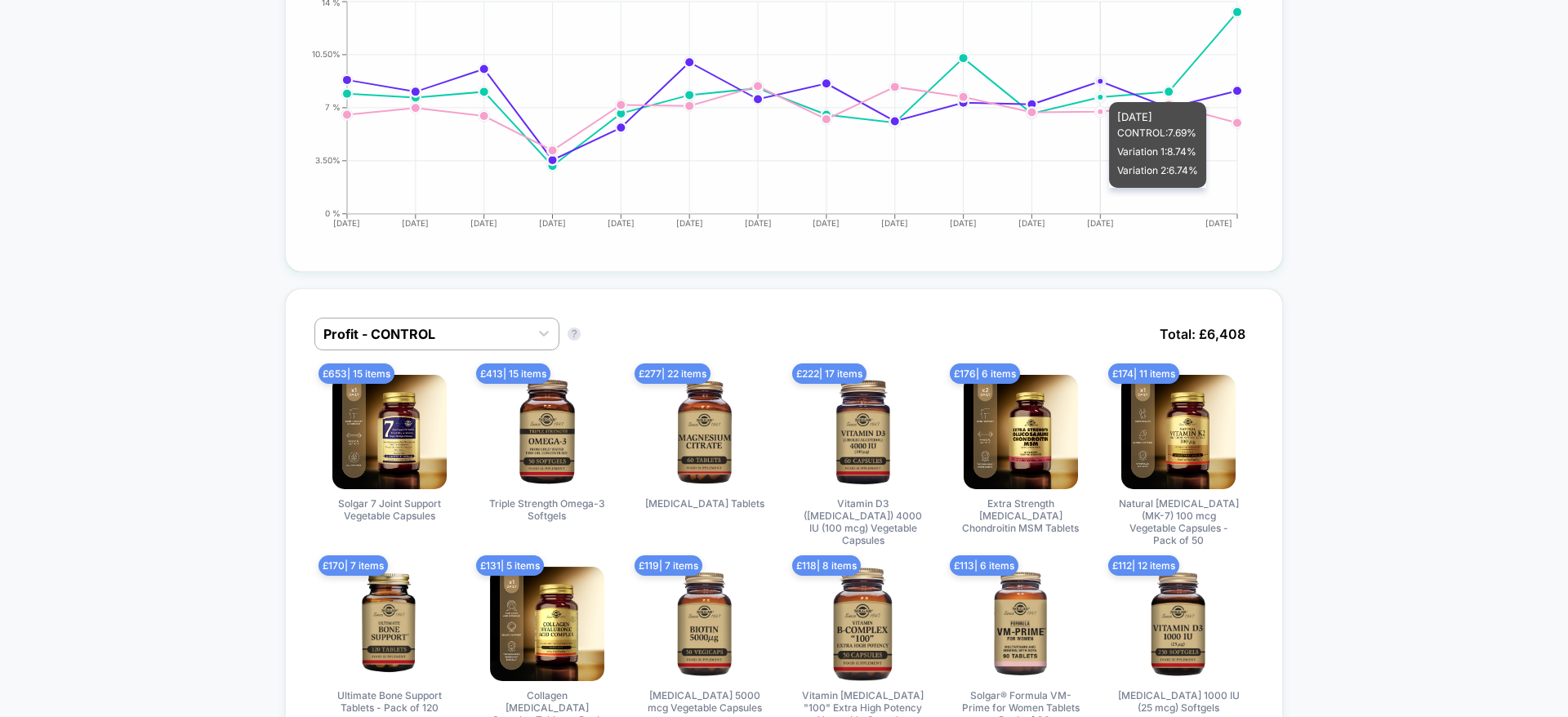
click at [1120, 195] on icon "[DATE] [DATE] [DATE] [DATE] [DATE] [DATE] [DATE] [DATE] [DATE] [DATE] [DATE] [D…" at bounding box center [768, 120] width 948 height 245
click at [1097, 80] on icon "[DATE] [DATE] [DATE] [DATE] [DATE] [DATE] [DATE] [DATE] [DATE] [DATE] [DATE] [D…" at bounding box center [768, 120] width 948 height 245
click at [1097, 80] on circle at bounding box center [1100, 81] width 7 height 7
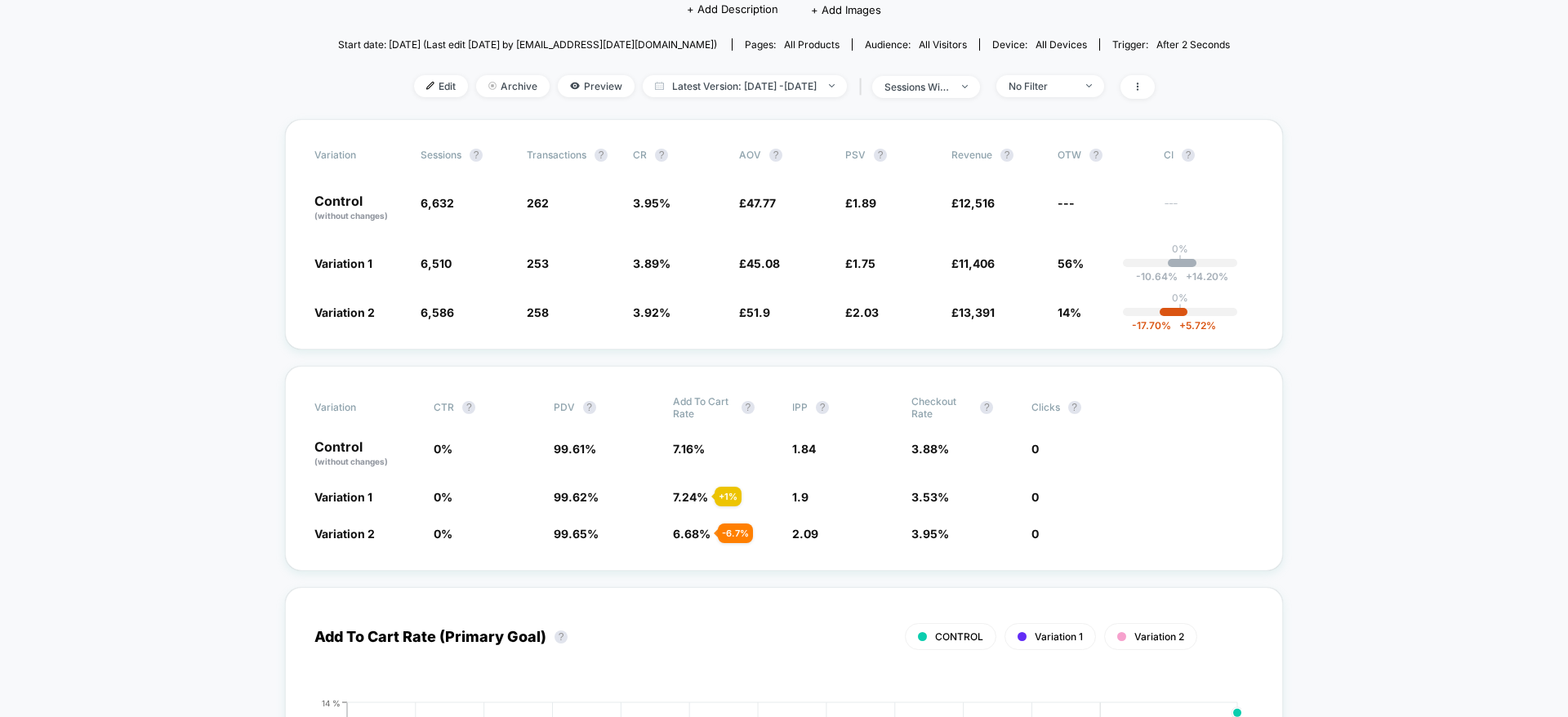
scroll to position [122, 0]
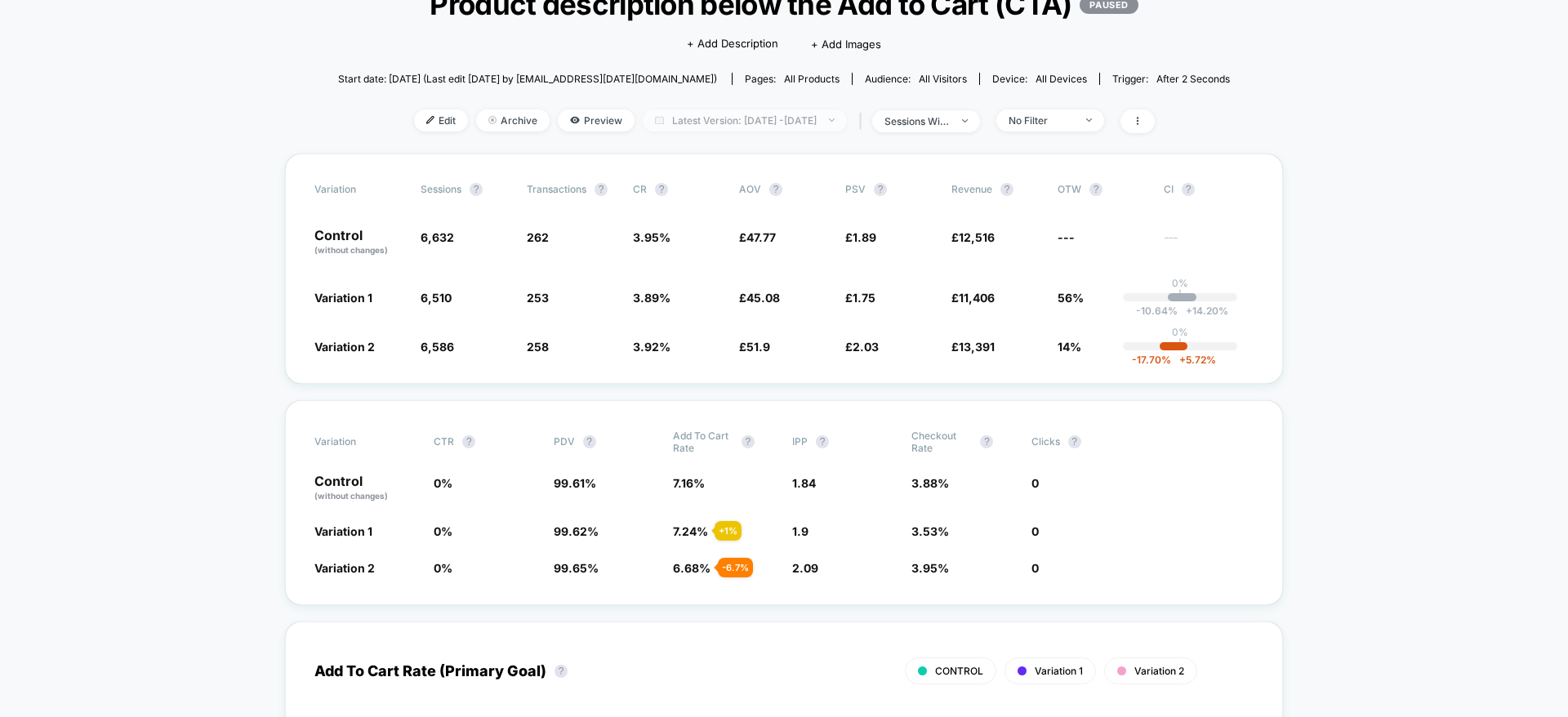
click at [829, 120] on div at bounding box center [822, 120] width 12 height 1
select select "*"
select select "****"
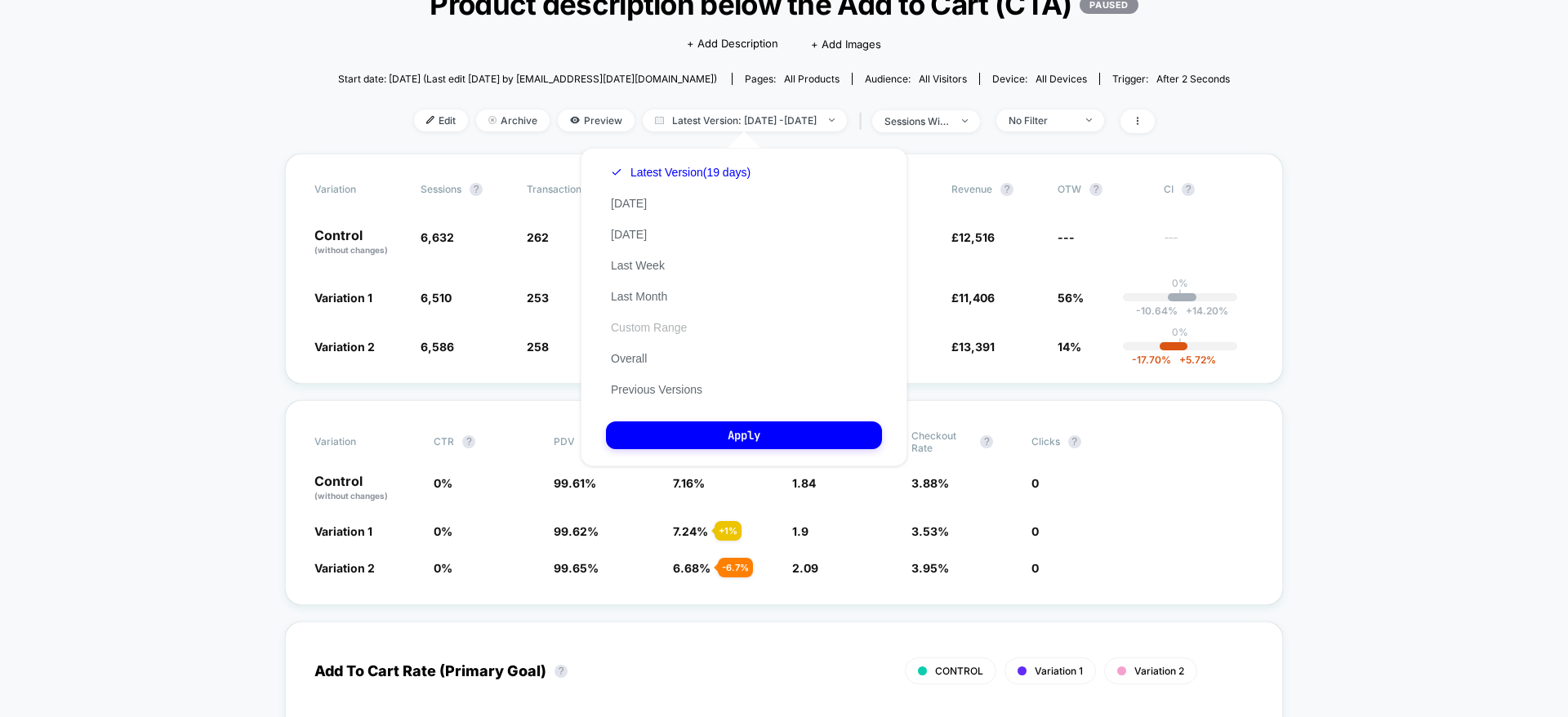
click at [680, 326] on button "Custom Range" at bounding box center [648, 328] width 85 height 15
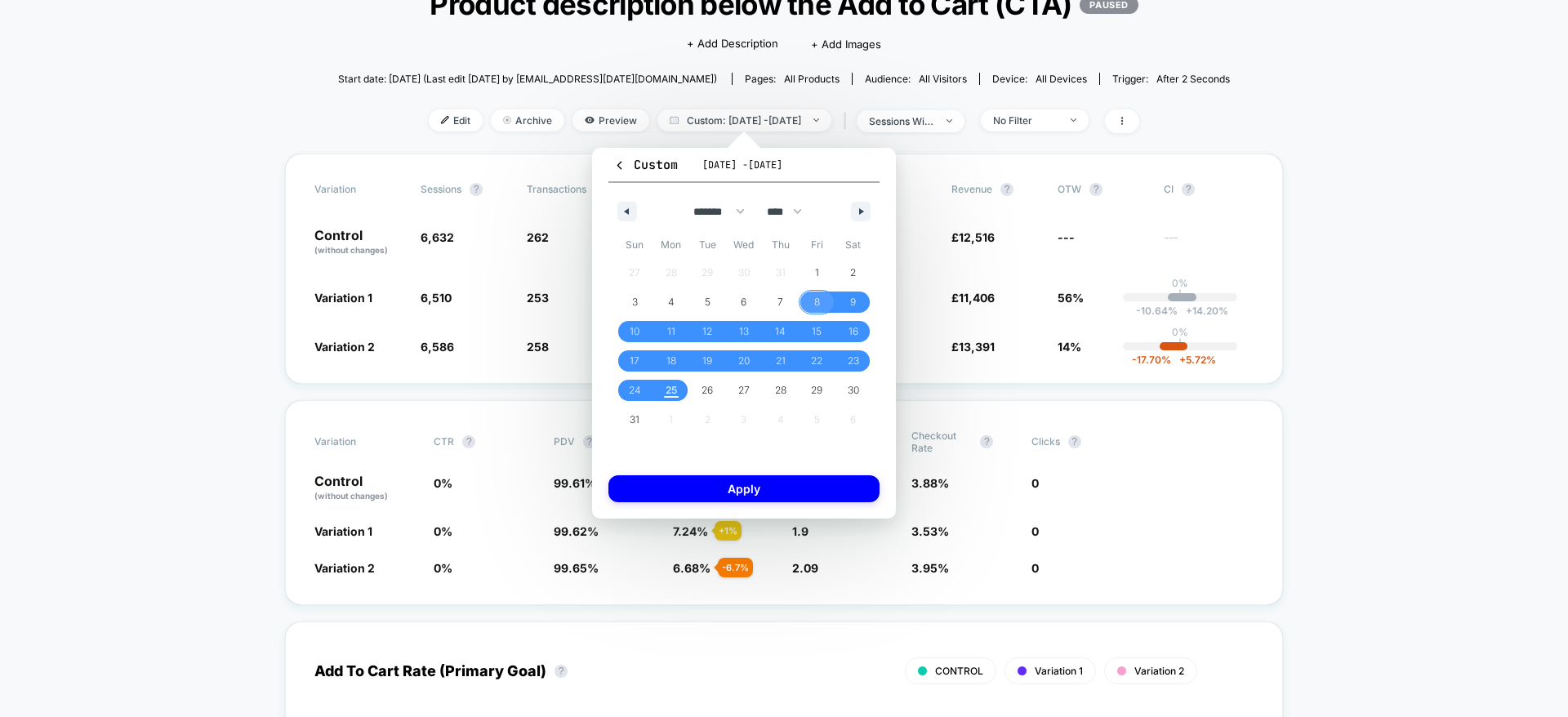
click at [816, 306] on span "8" at bounding box center [817, 302] width 6 height 29
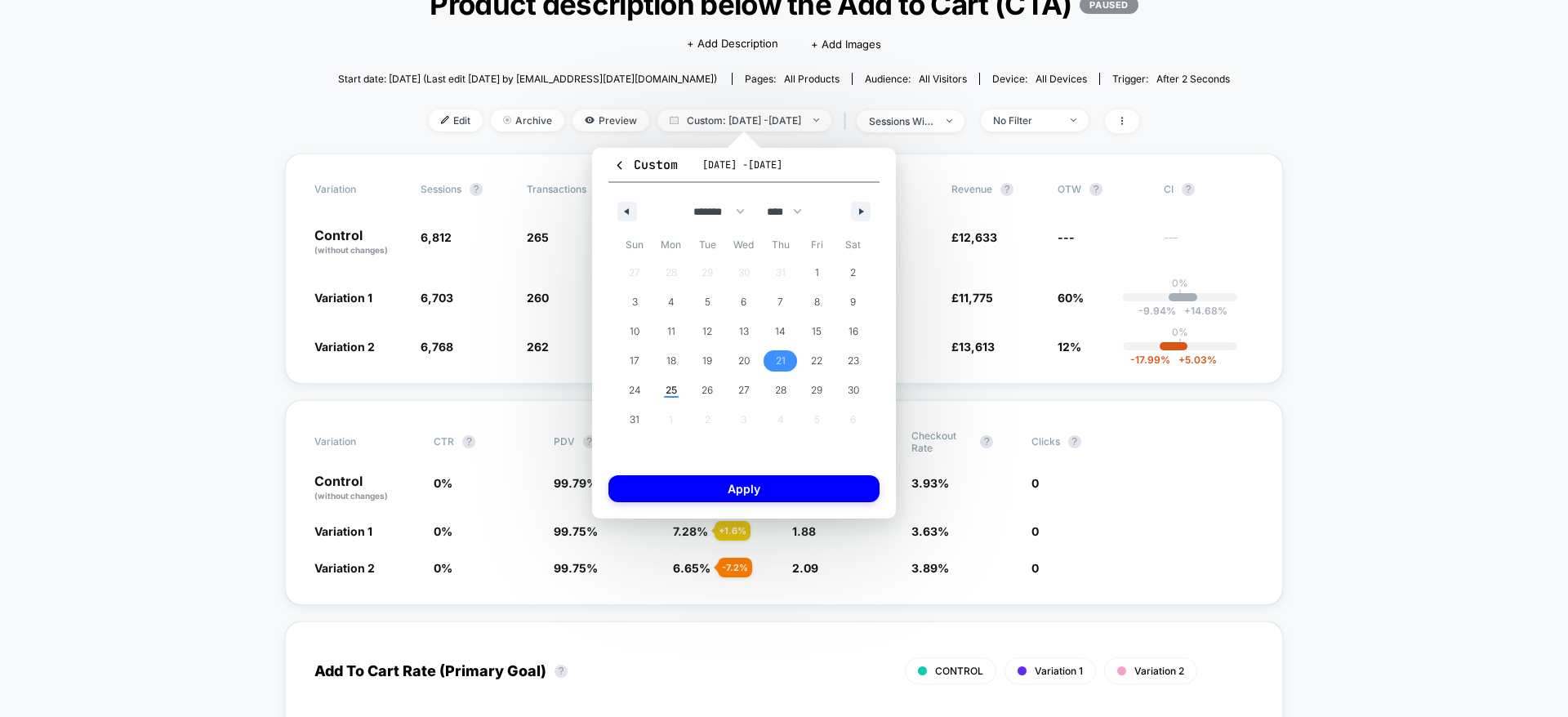
click at [791, 368] on span "21" at bounding box center [780, 360] width 37 height 21
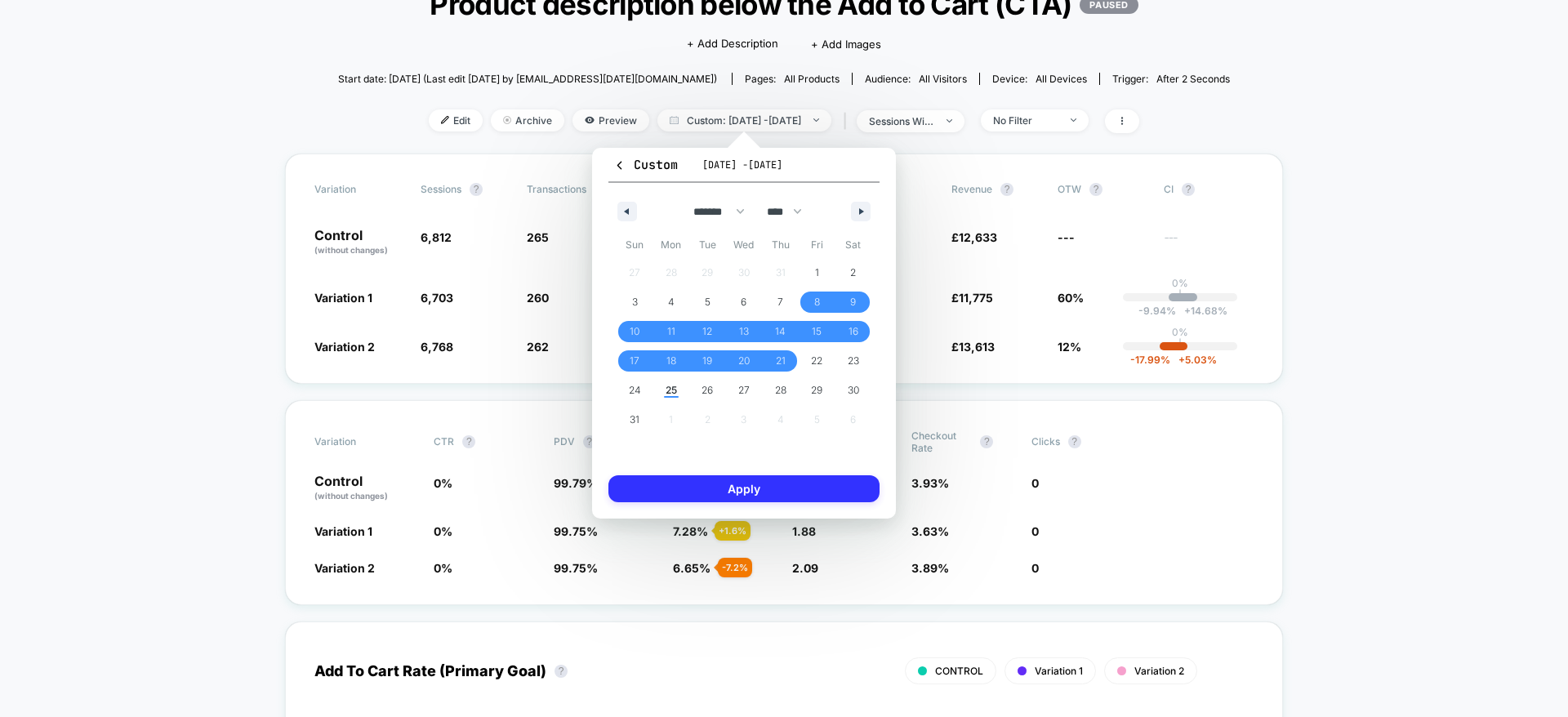
click at [845, 487] on button "Apply" at bounding box center [744, 488] width 271 height 27
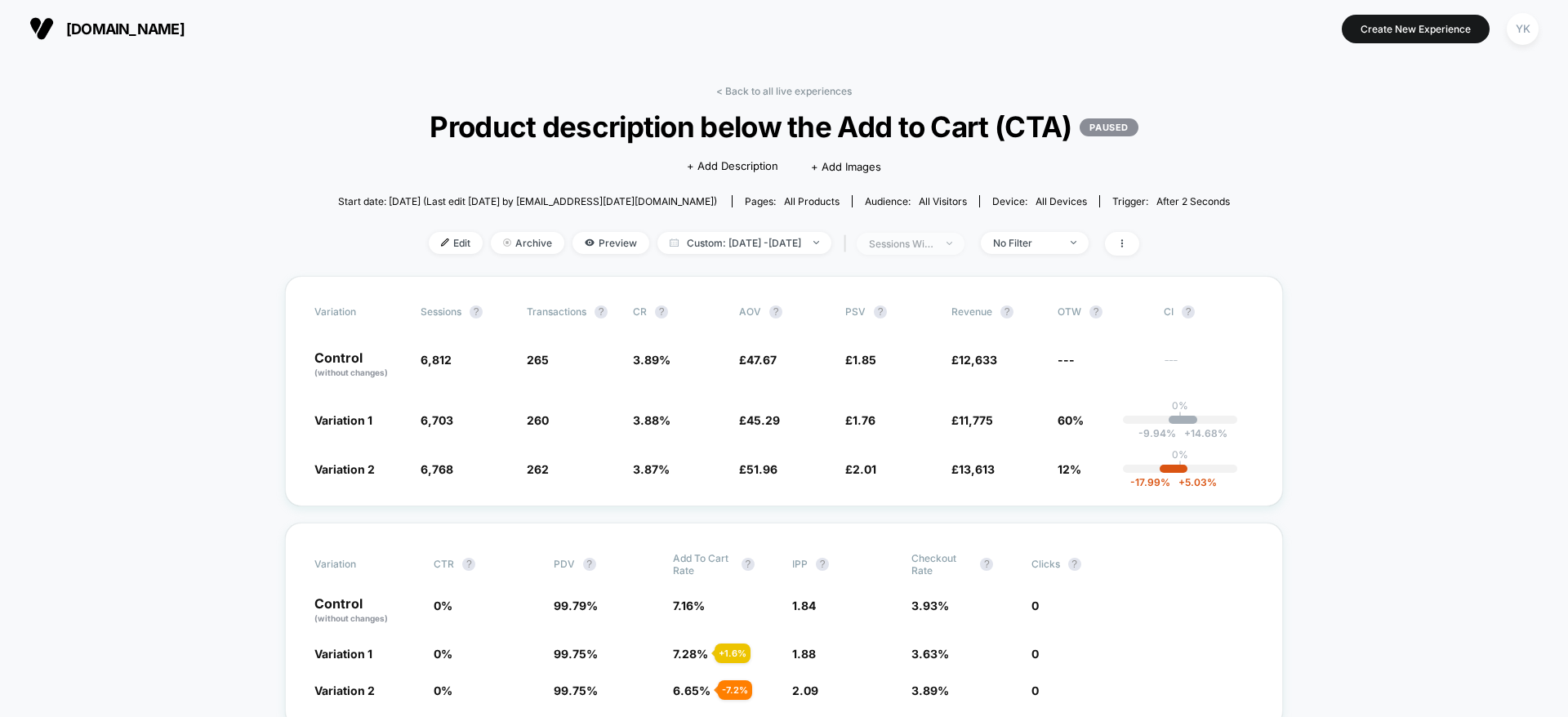
click at [934, 241] on div "sessions with impression" at bounding box center [901, 244] width 65 height 12
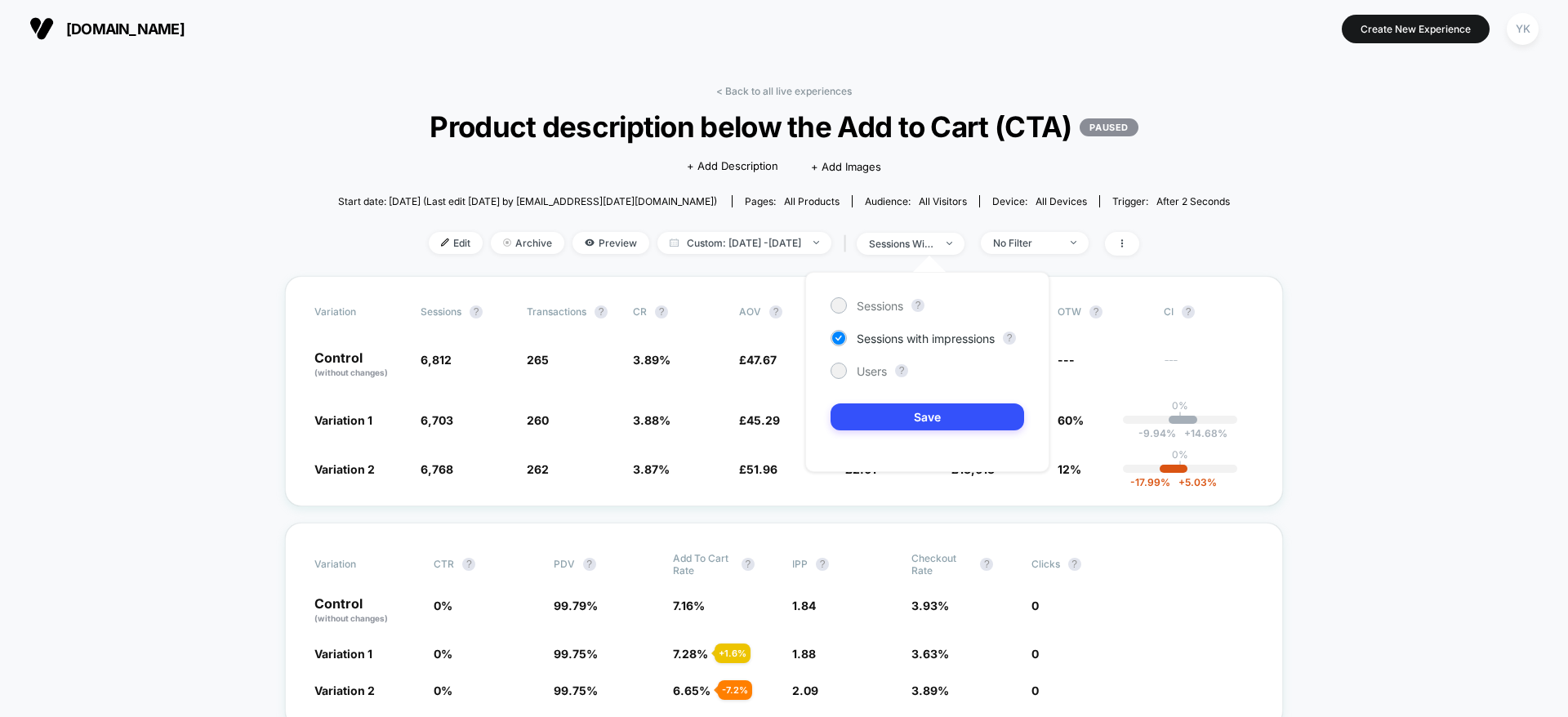
click at [952, 300] on div "Sessions ?" at bounding box center [927, 304] width 193 height 16
click at [848, 299] on div "Sessions" at bounding box center [866, 304] width 73 height 16
click at [1013, 421] on button "Save" at bounding box center [927, 416] width 193 height 27
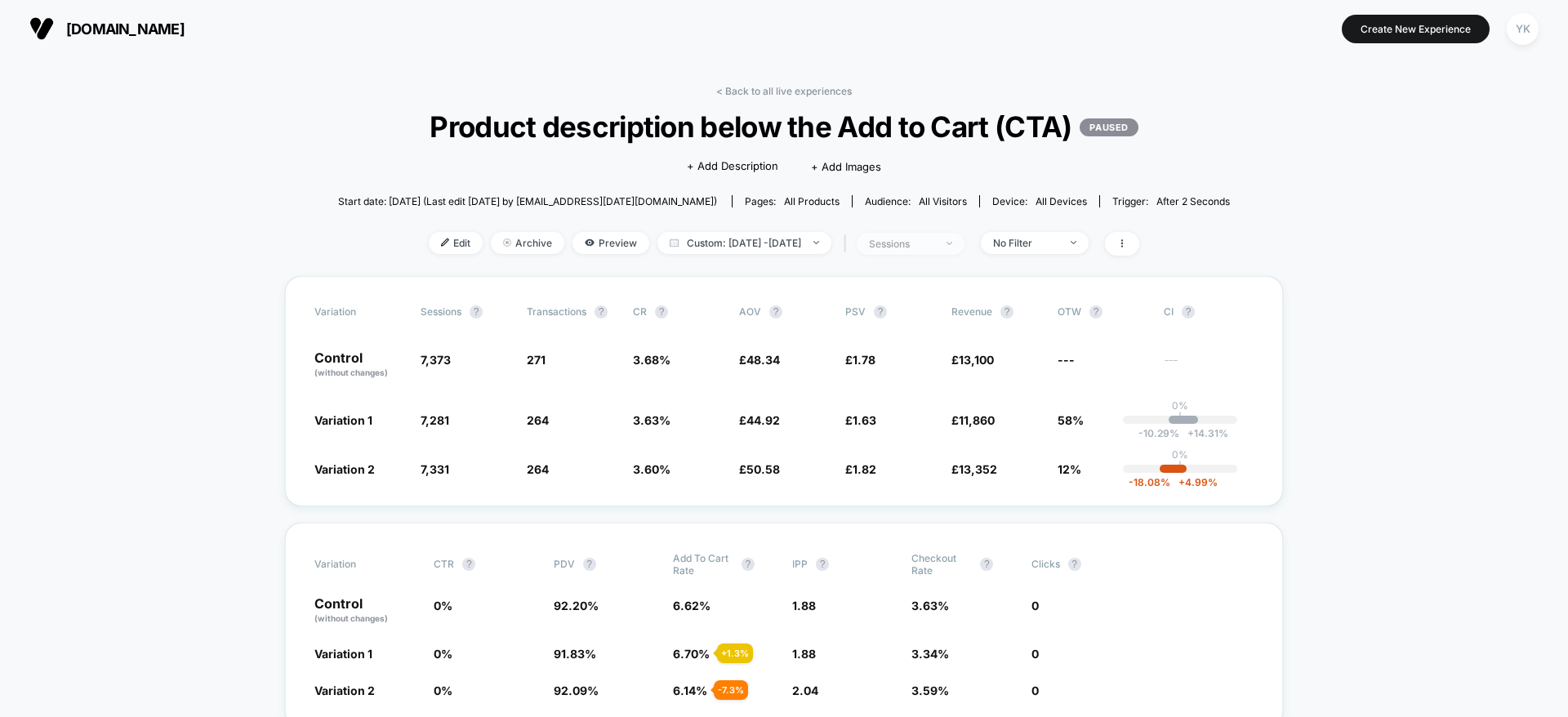
click at [964, 239] on span "sessions" at bounding box center [910, 243] width 108 height 22
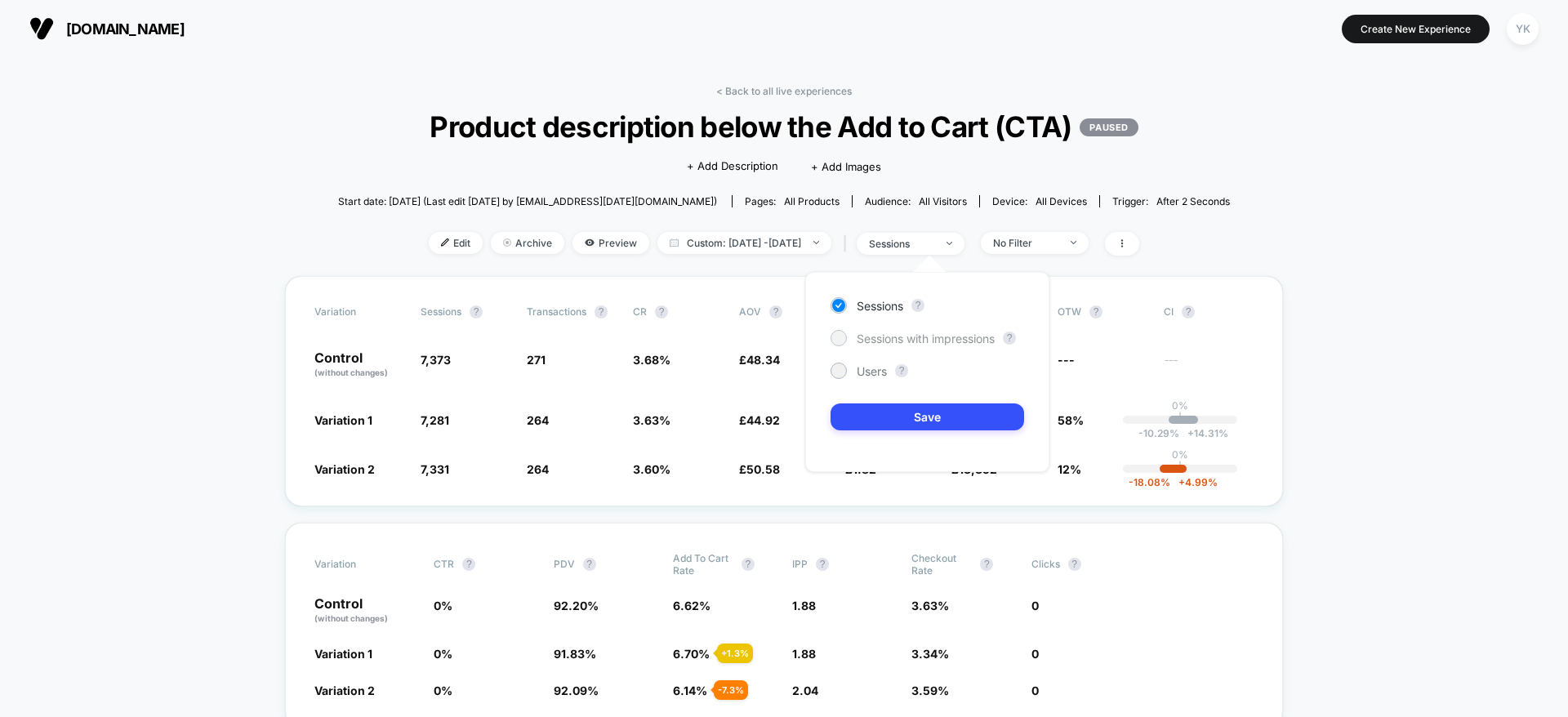
click at [925, 338] on span "Sessions with impressions" at bounding box center [925, 339] width 138 height 14
click at [888, 427] on button "Save" at bounding box center [927, 416] width 193 height 27
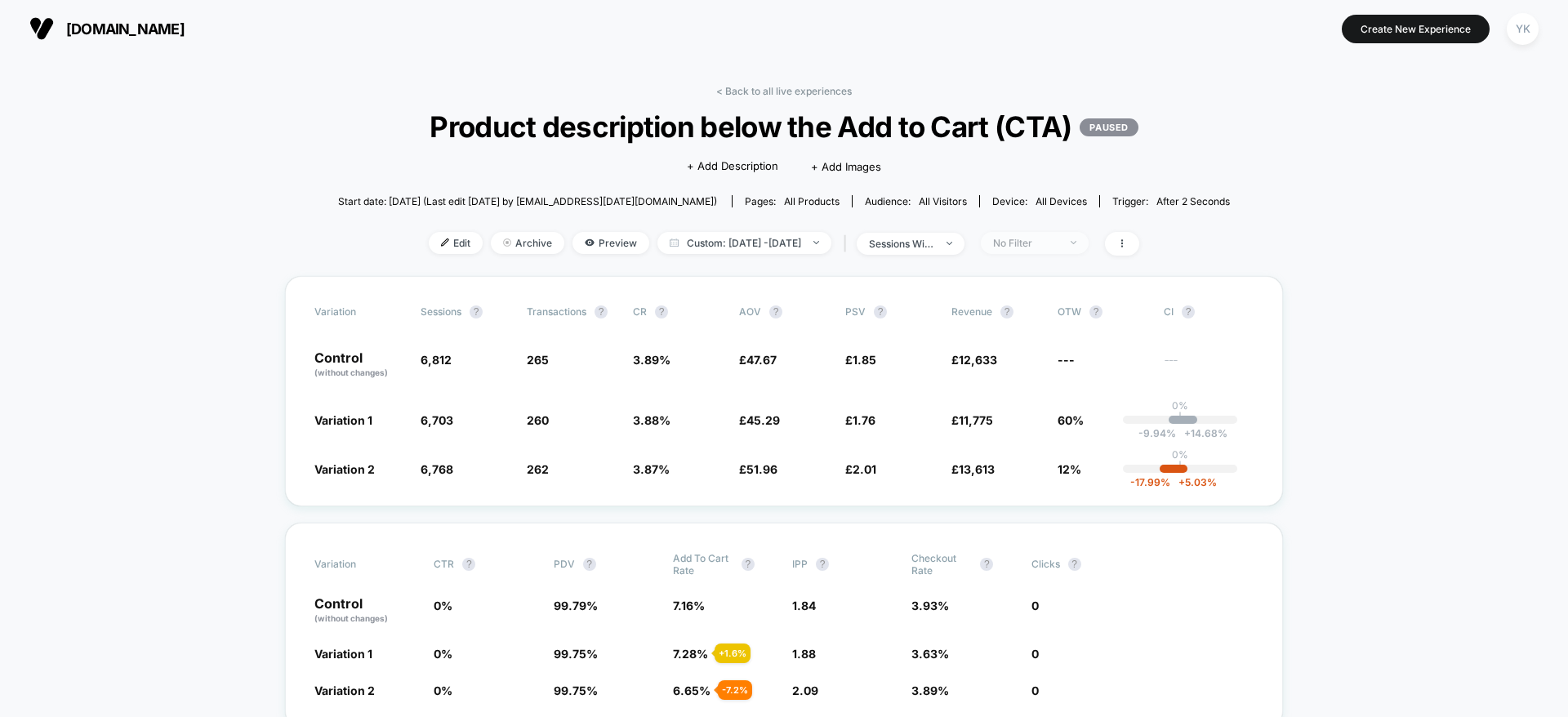
click at [1058, 248] on div "No Filter" at bounding box center [1025, 243] width 65 height 12
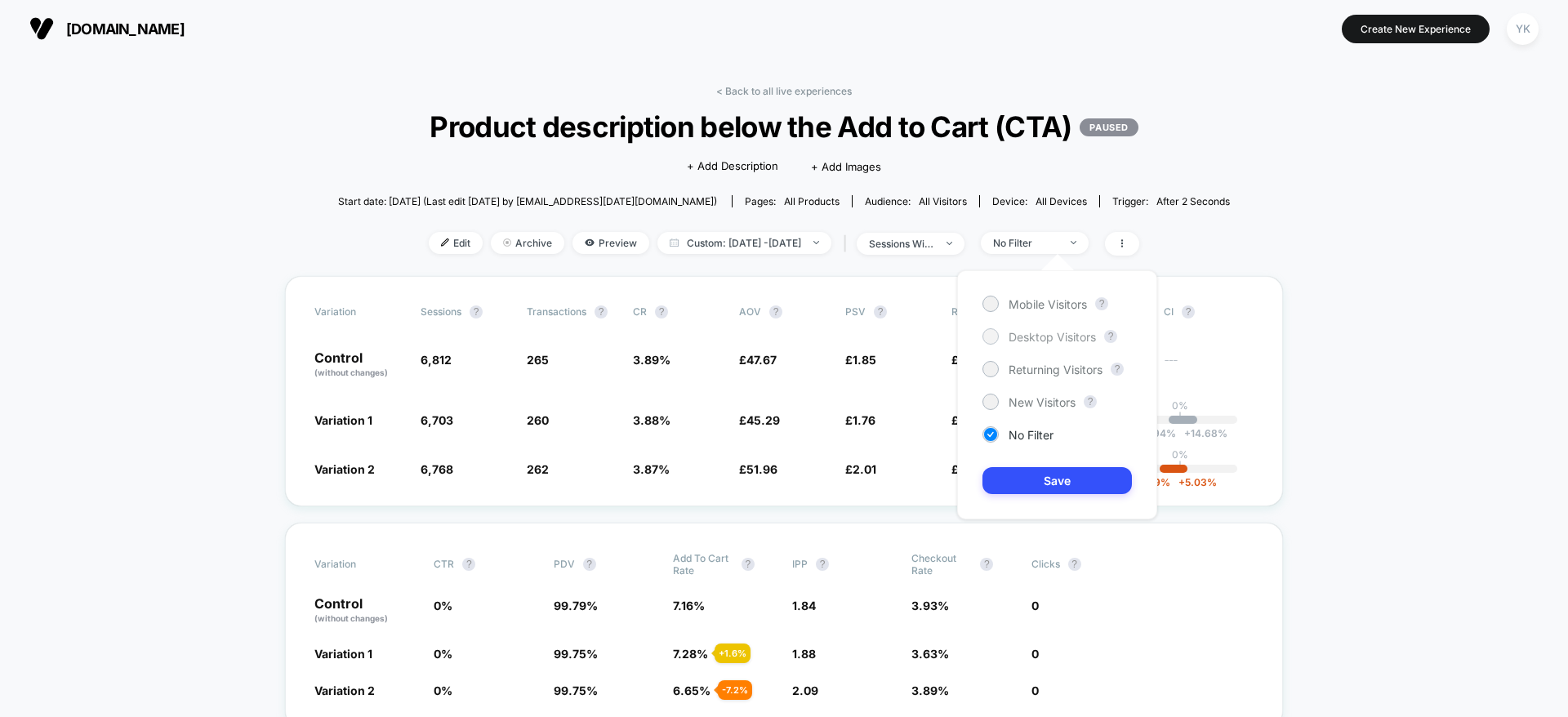
click at [1042, 331] on span "Desktop Visitors" at bounding box center [1052, 337] width 87 height 14
click at [1048, 490] on button "Save" at bounding box center [1057, 481] width 150 height 27
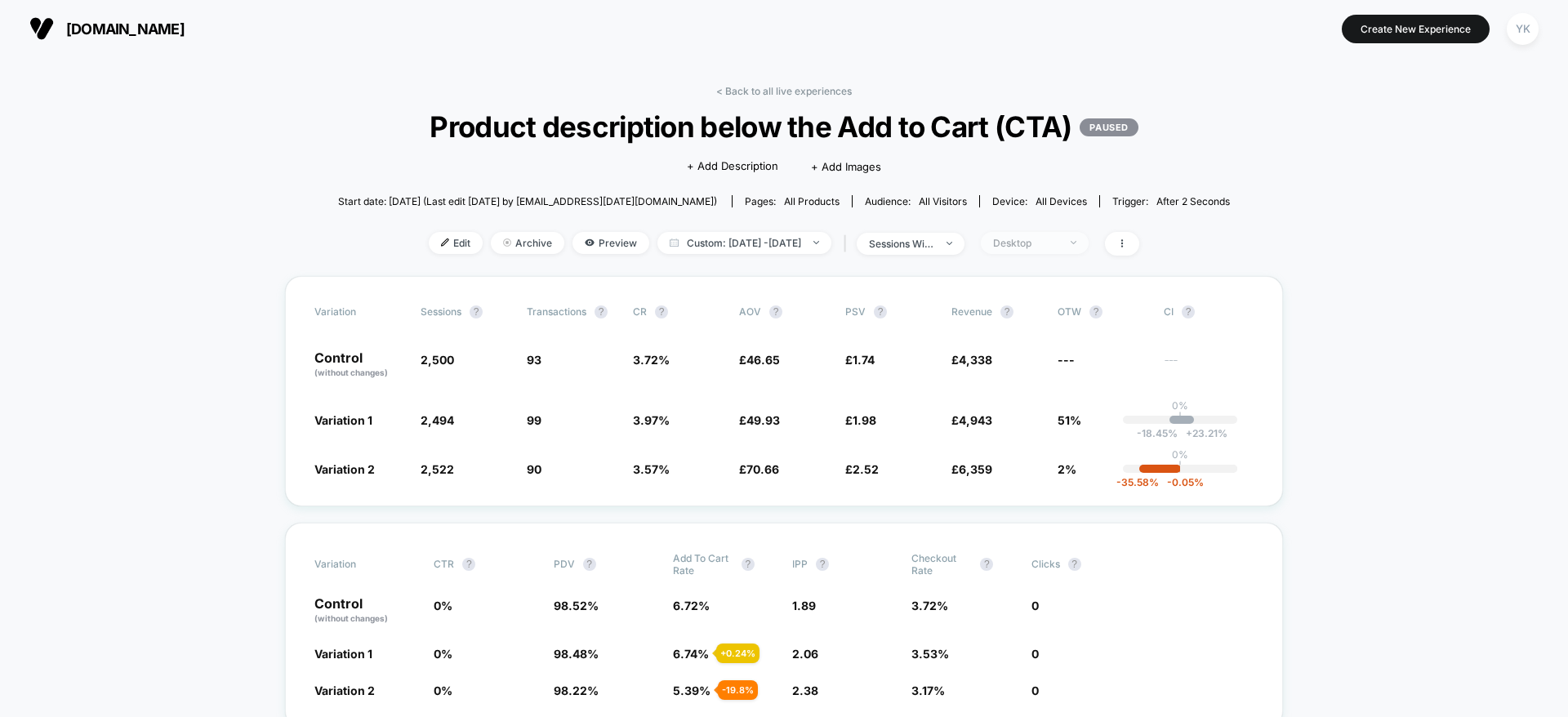
click at [1088, 251] on span "Desktop" at bounding box center [1034, 243] width 108 height 22
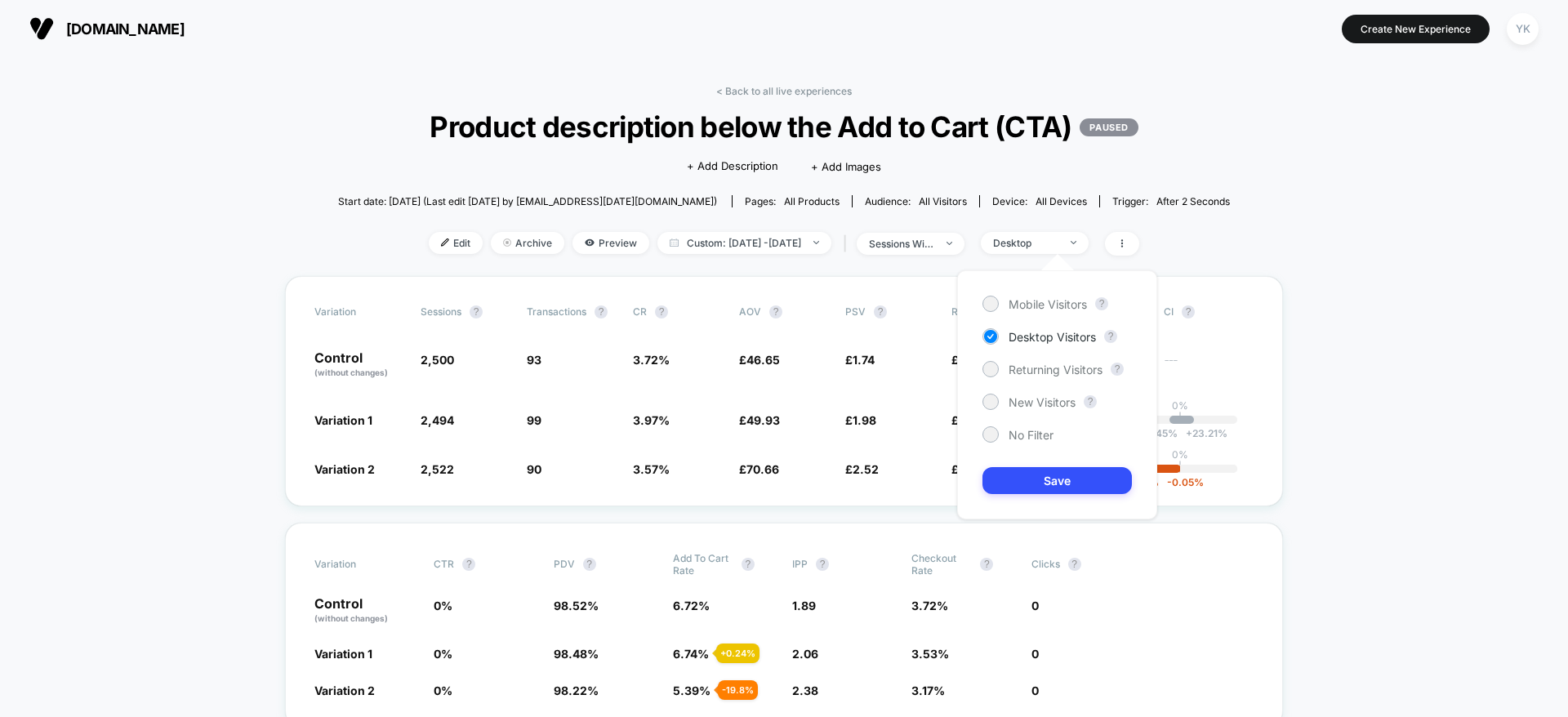
click at [1089, 306] on div "Mobile Visitors ?" at bounding box center [1057, 303] width 150 height 16
click at [1038, 308] on span "Mobile Visitors" at bounding box center [1048, 303] width 79 height 14
click at [1033, 484] on button "Save" at bounding box center [1057, 481] width 150 height 27
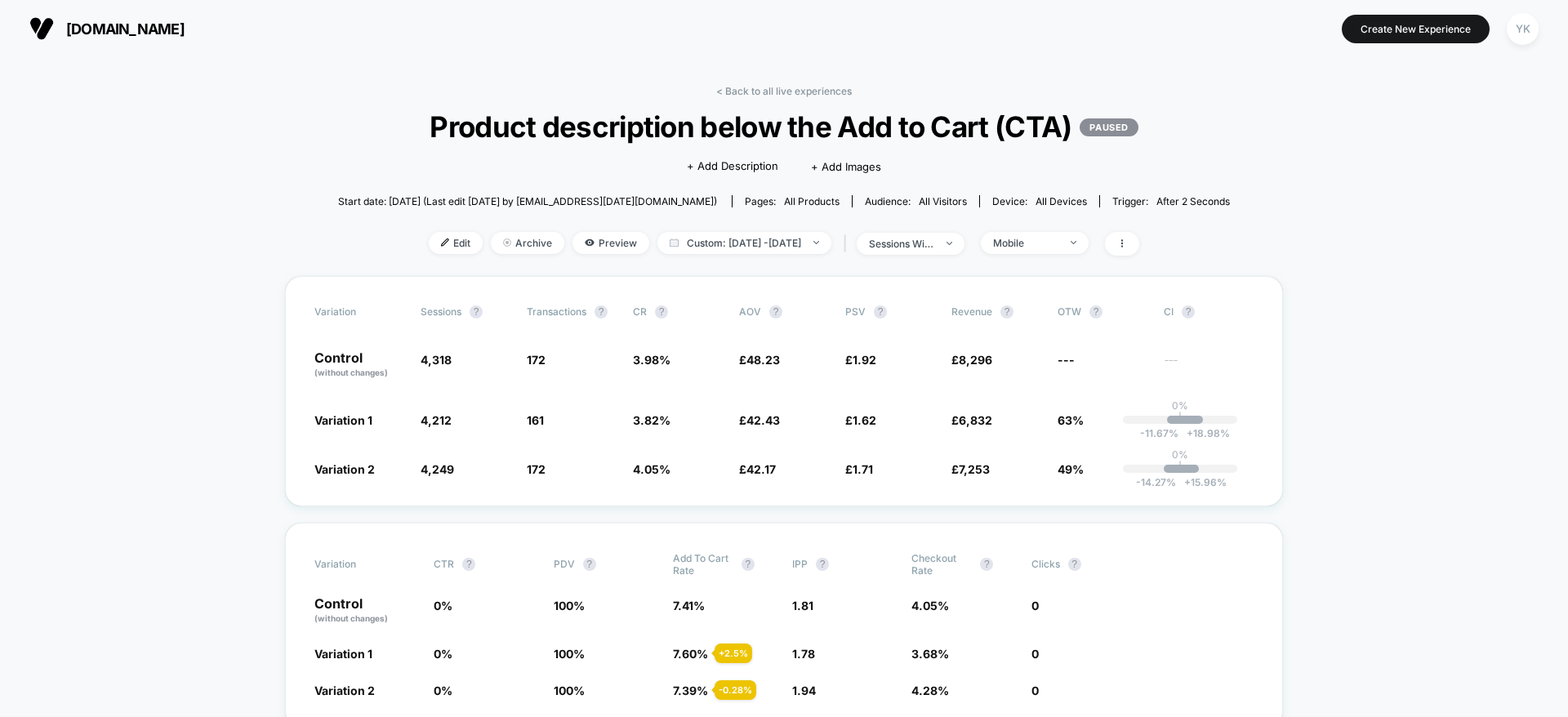
click at [950, 229] on div "< Back to all live experiences Product description below the Add to Cart (CTA) …" at bounding box center [784, 181] width 891 height 192
click at [949, 232] on span "sessions with impression" at bounding box center [910, 243] width 108 height 22
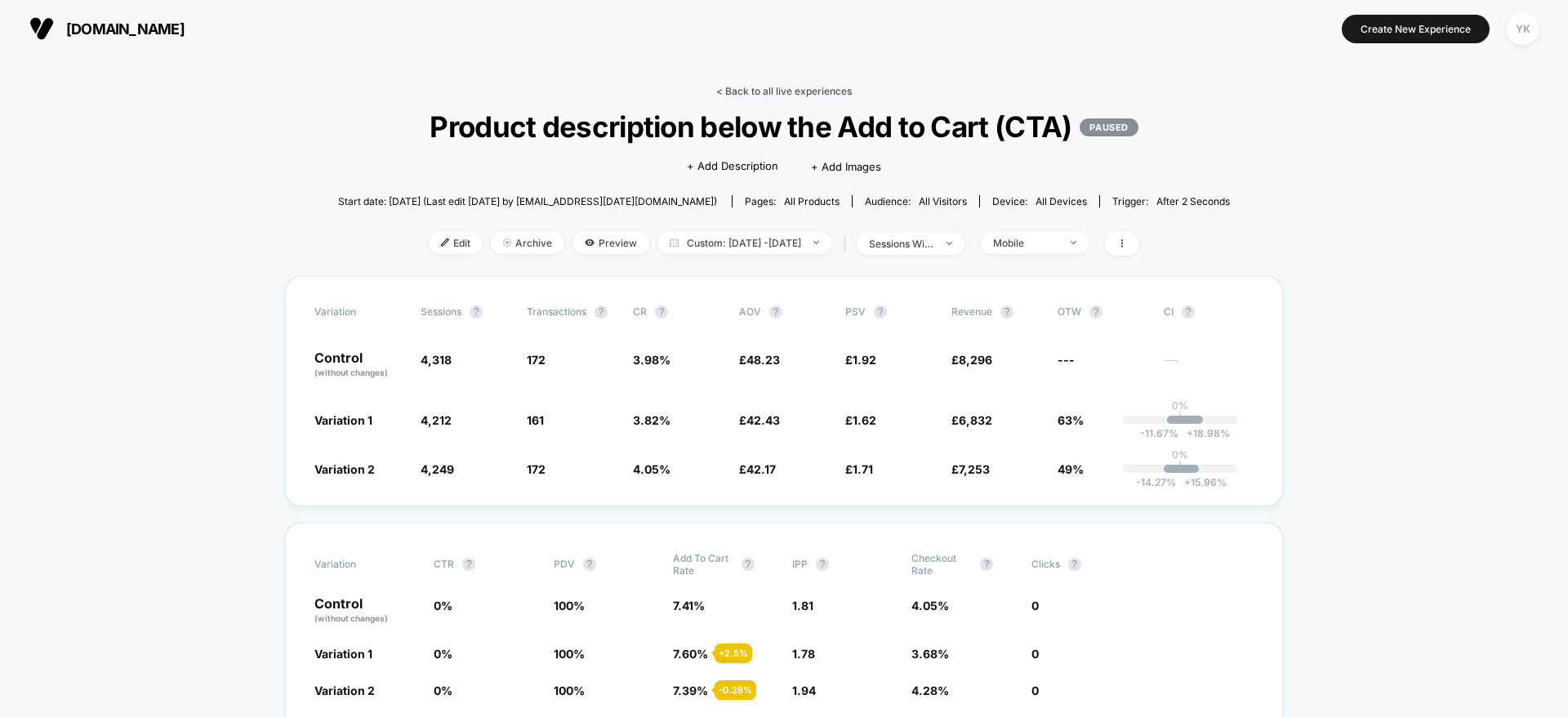
click at [740, 85] on link "< Back to all live experiences" at bounding box center [783, 91] width 136 height 12
